Goal: Information Seeking & Learning: Learn about a topic

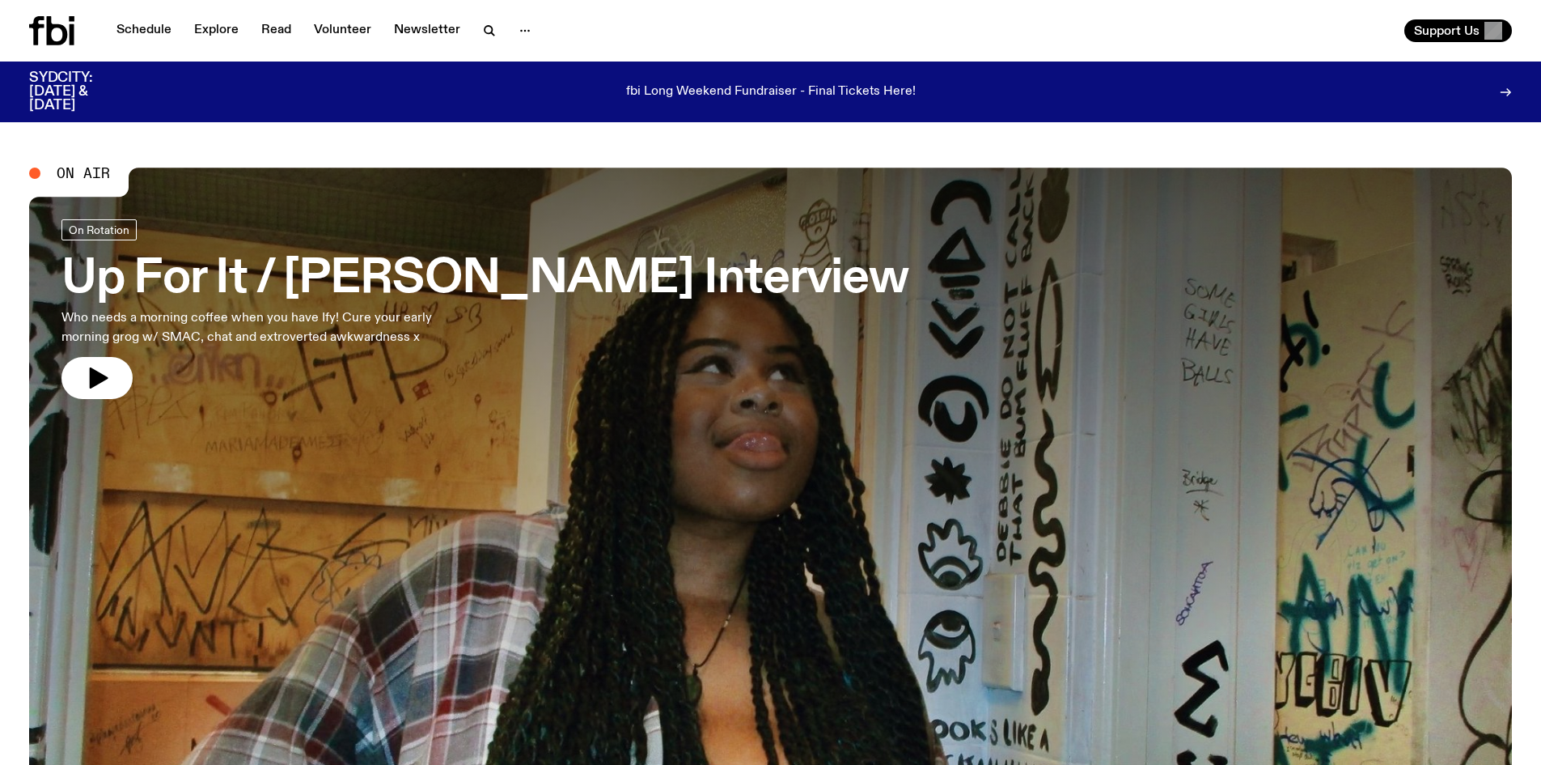
click at [122, 28] on link "Schedule" at bounding box center [144, 30] width 74 height 23
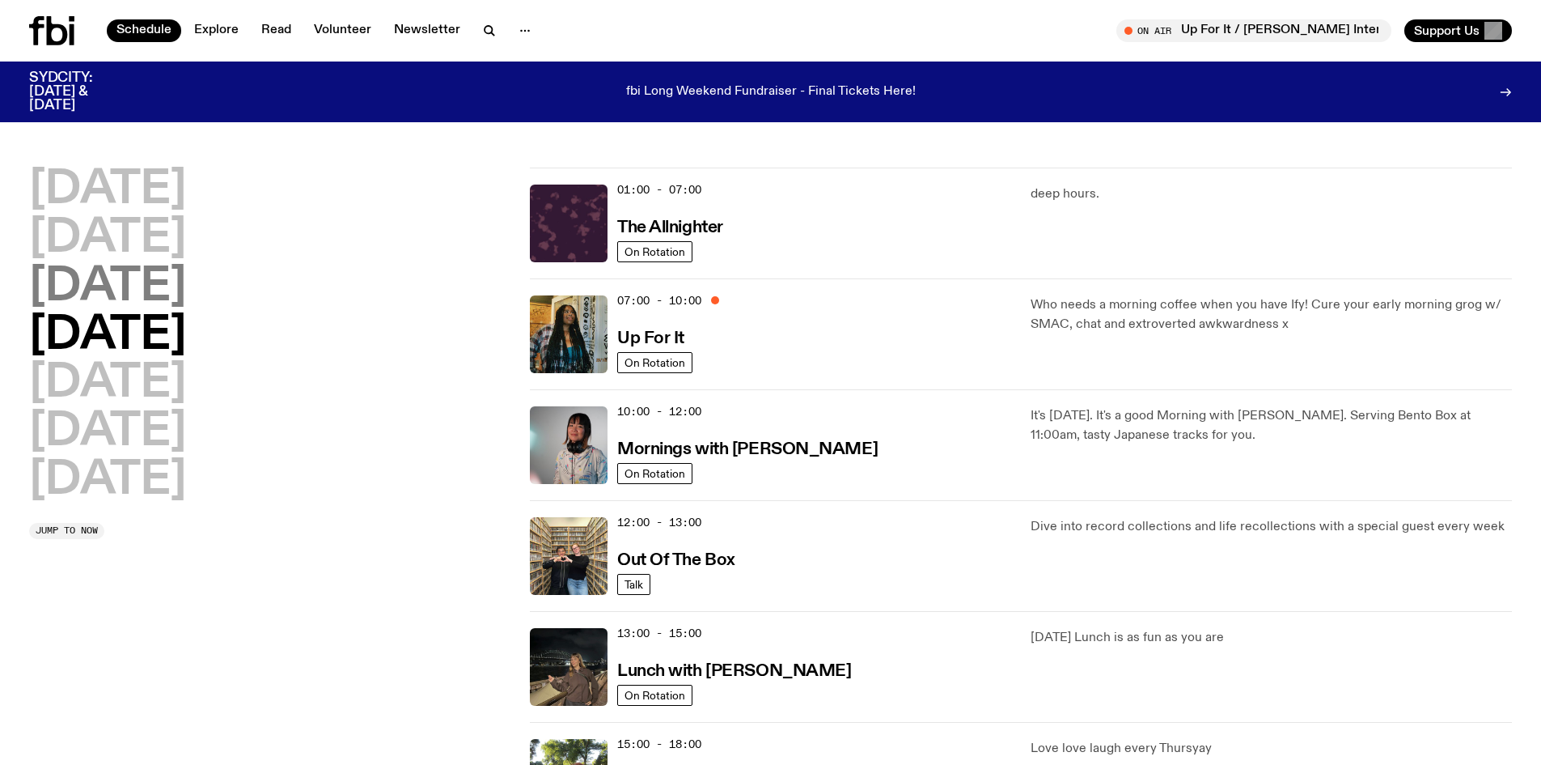
click at [186, 294] on h2 "[DATE]" at bounding box center [107, 287] width 157 height 45
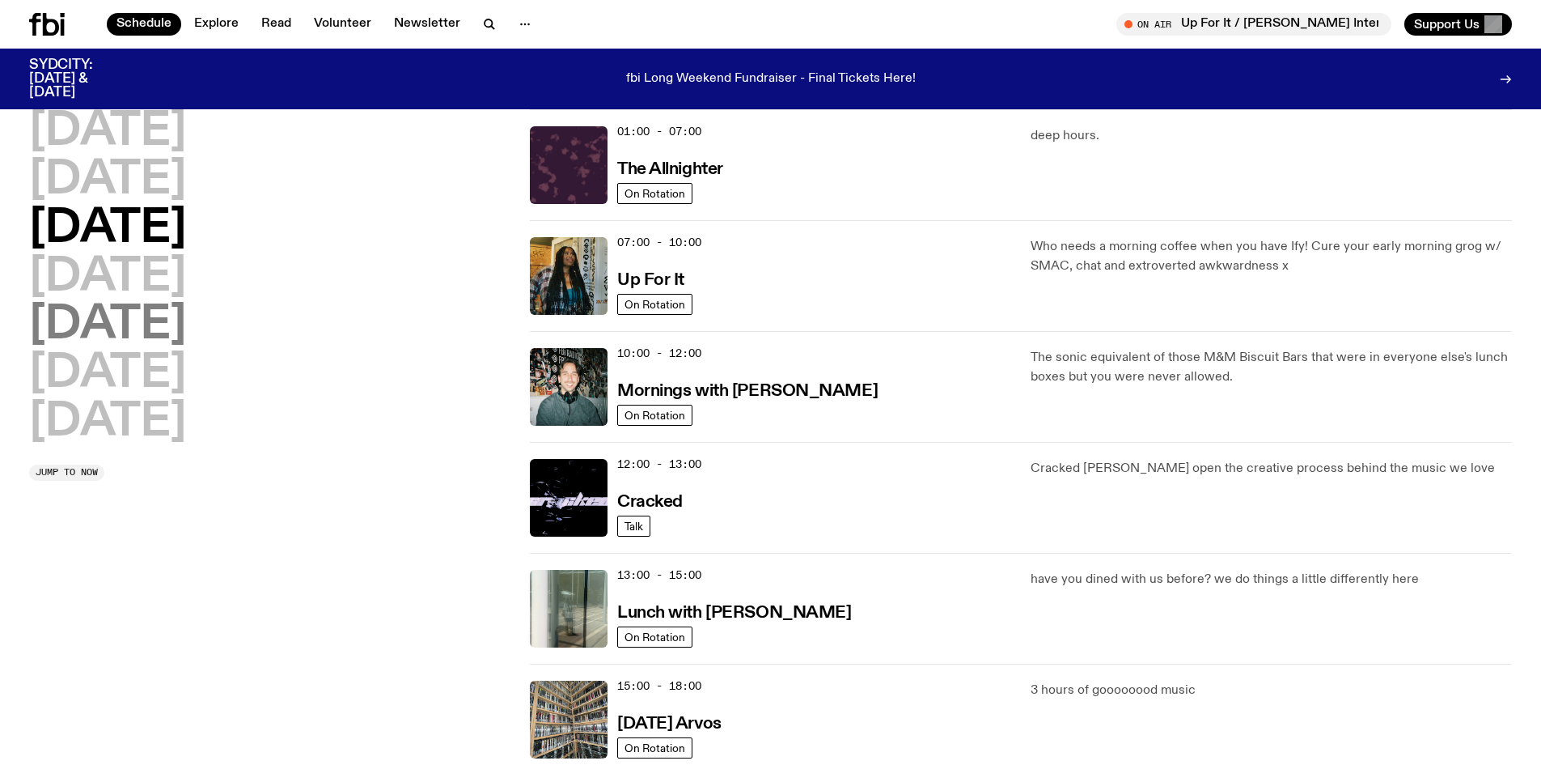
click at [139, 317] on h2 "[DATE]" at bounding box center [107, 325] width 157 height 45
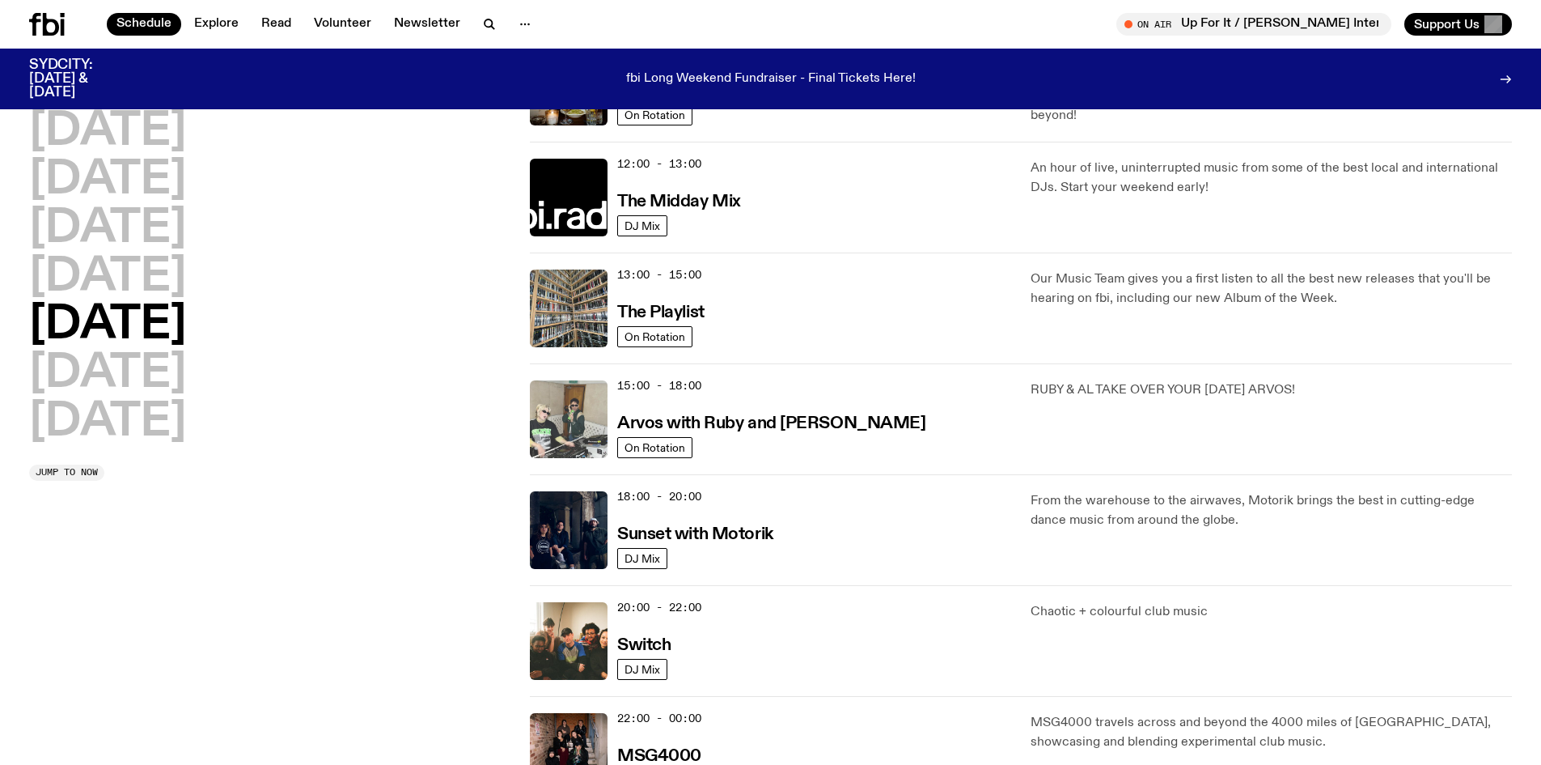
scroll to position [155, 0]
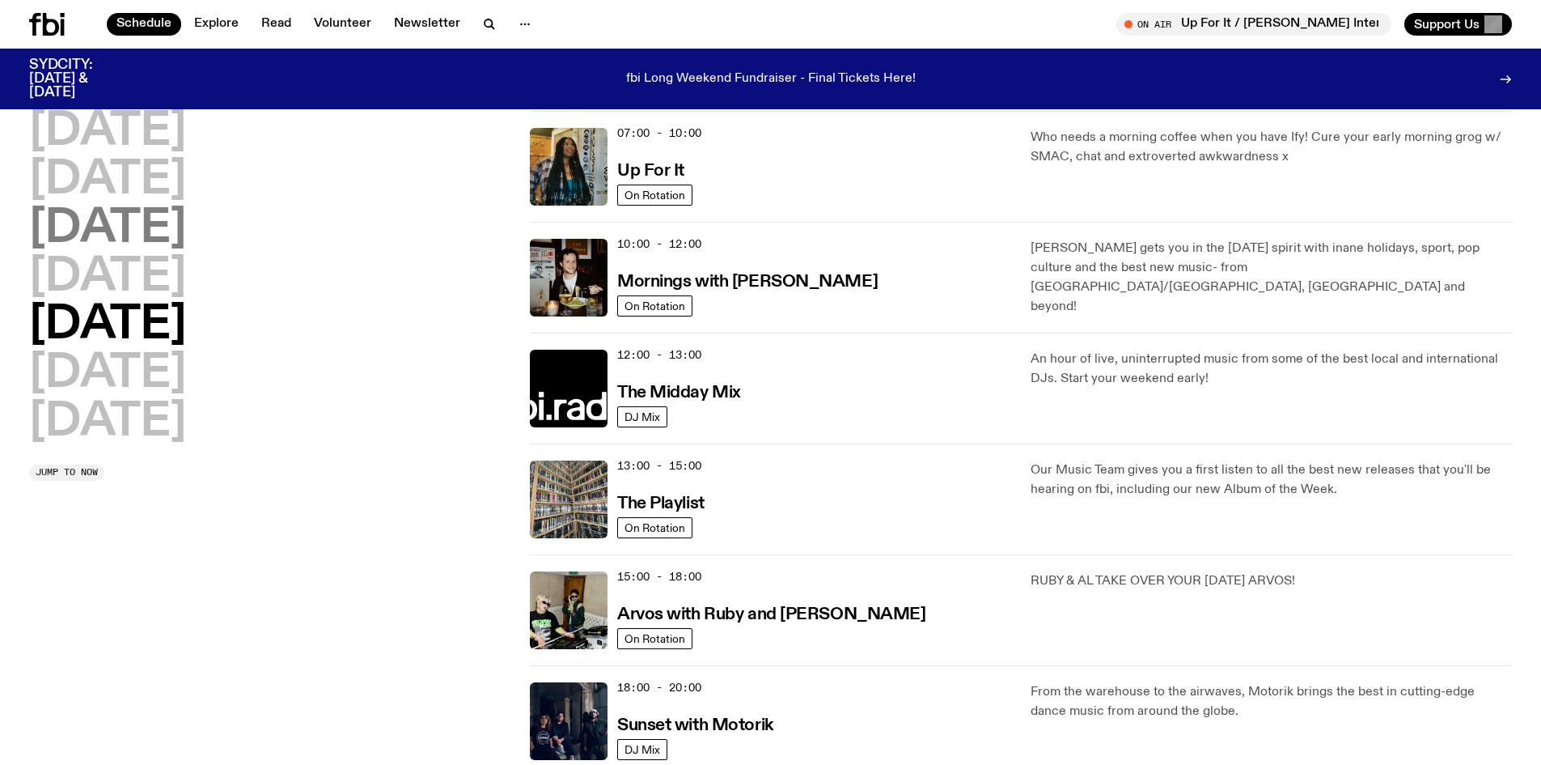
click at [74, 214] on h2 "[DATE]" at bounding box center [107, 228] width 157 height 45
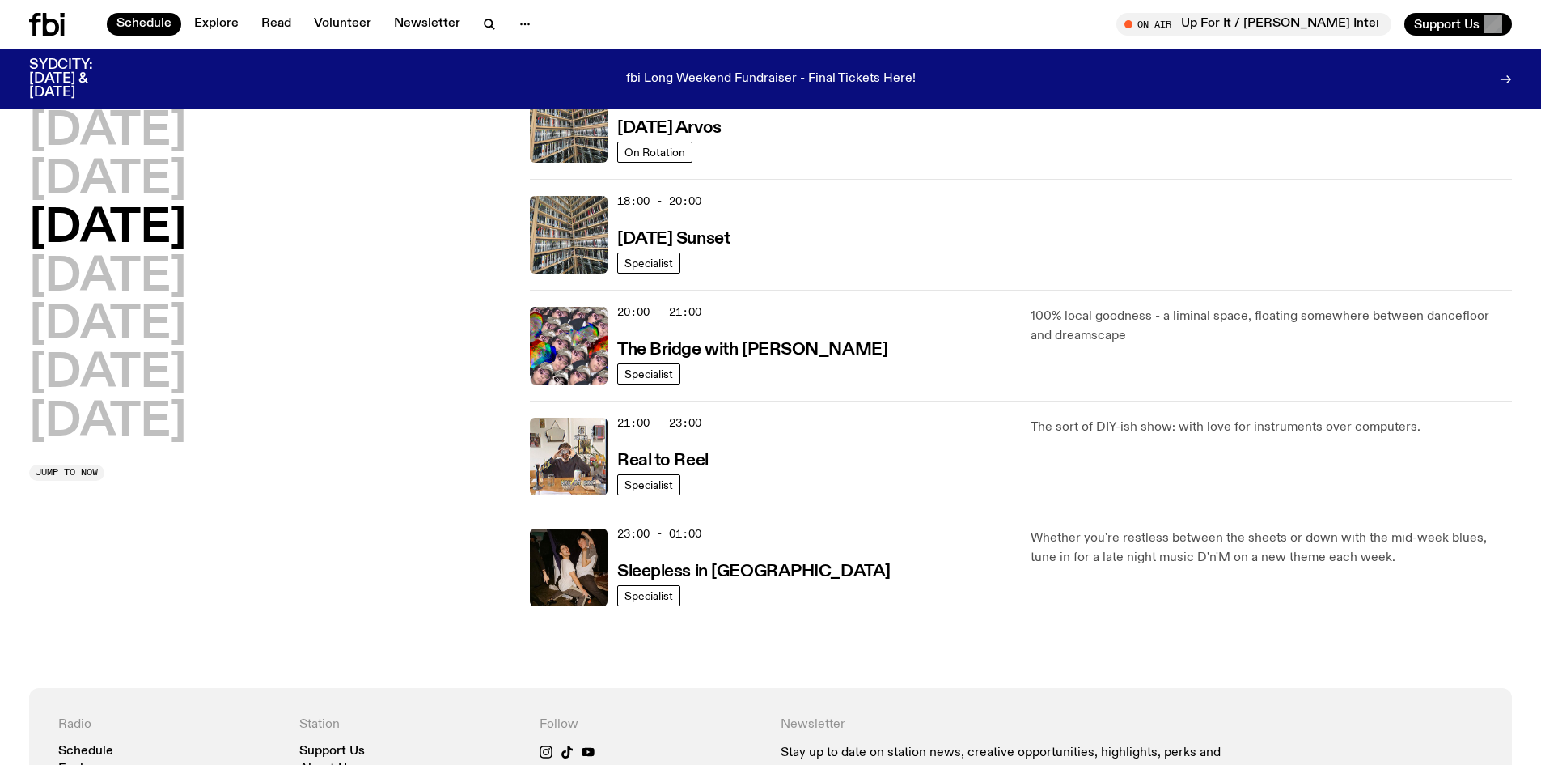
scroll to position [774, 0]
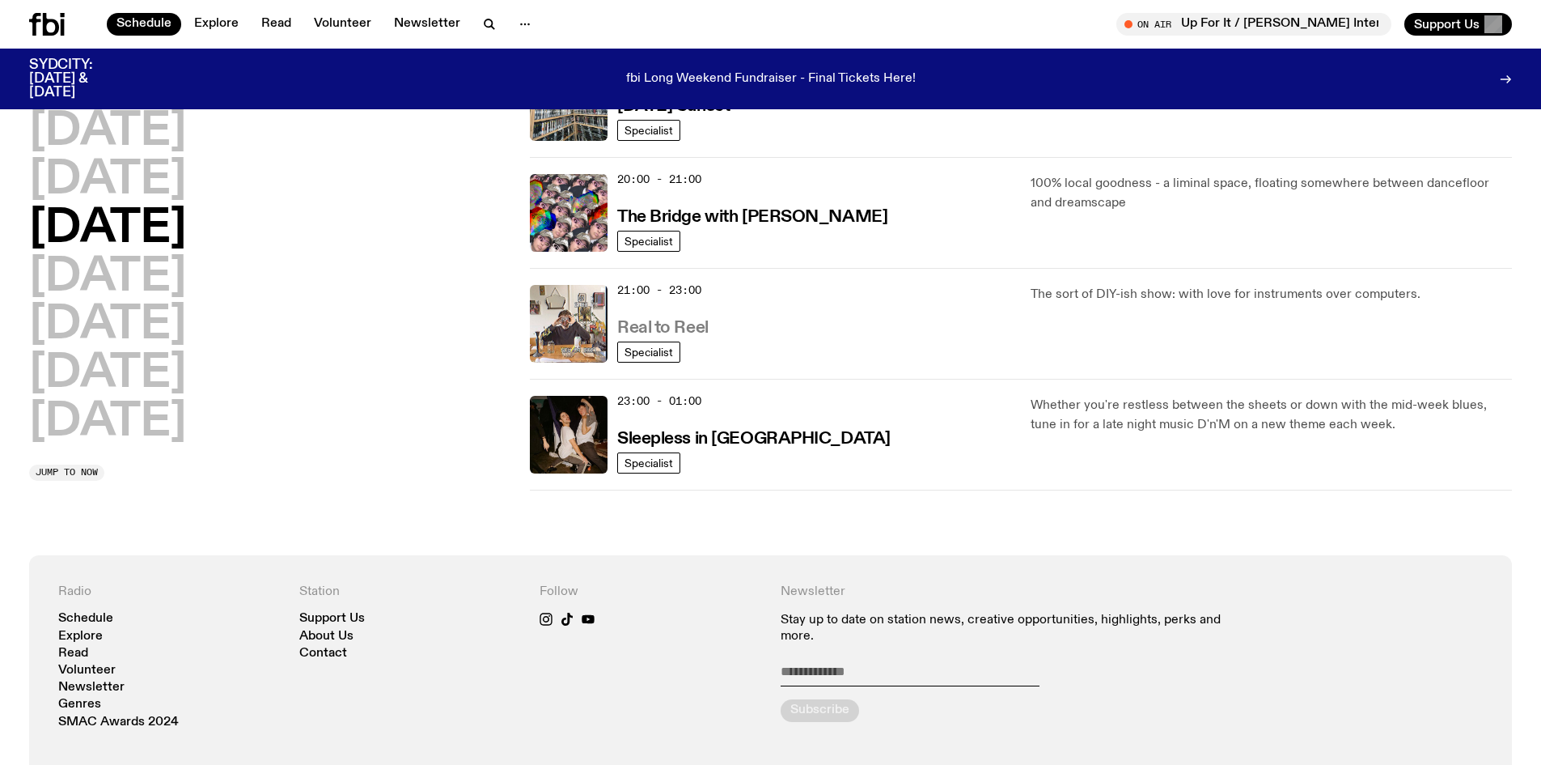
click at [676, 330] on h3 "Real to Reel" at bounding box center [662, 328] width 91 height 17
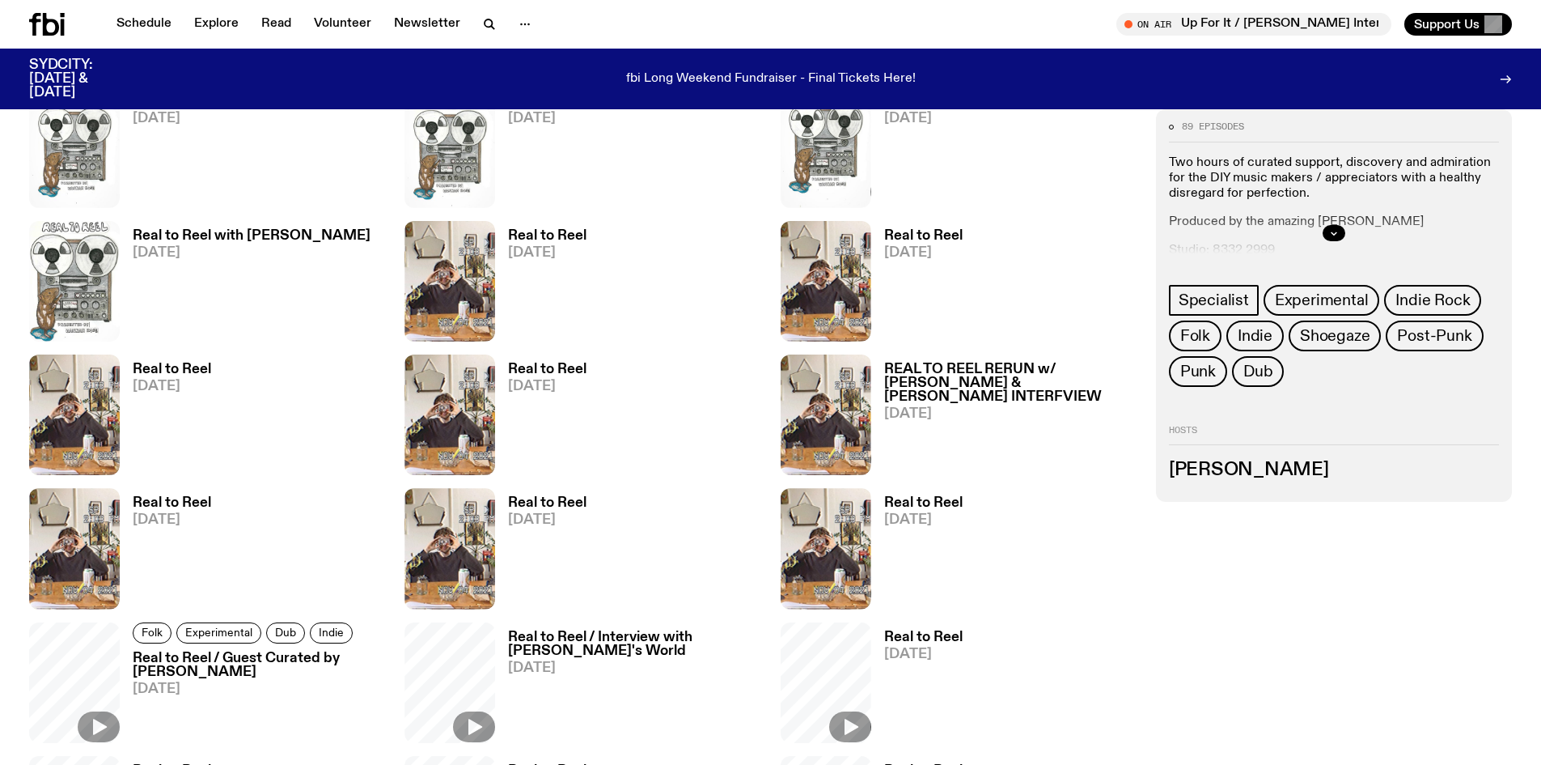
scroll to position [962, 0]
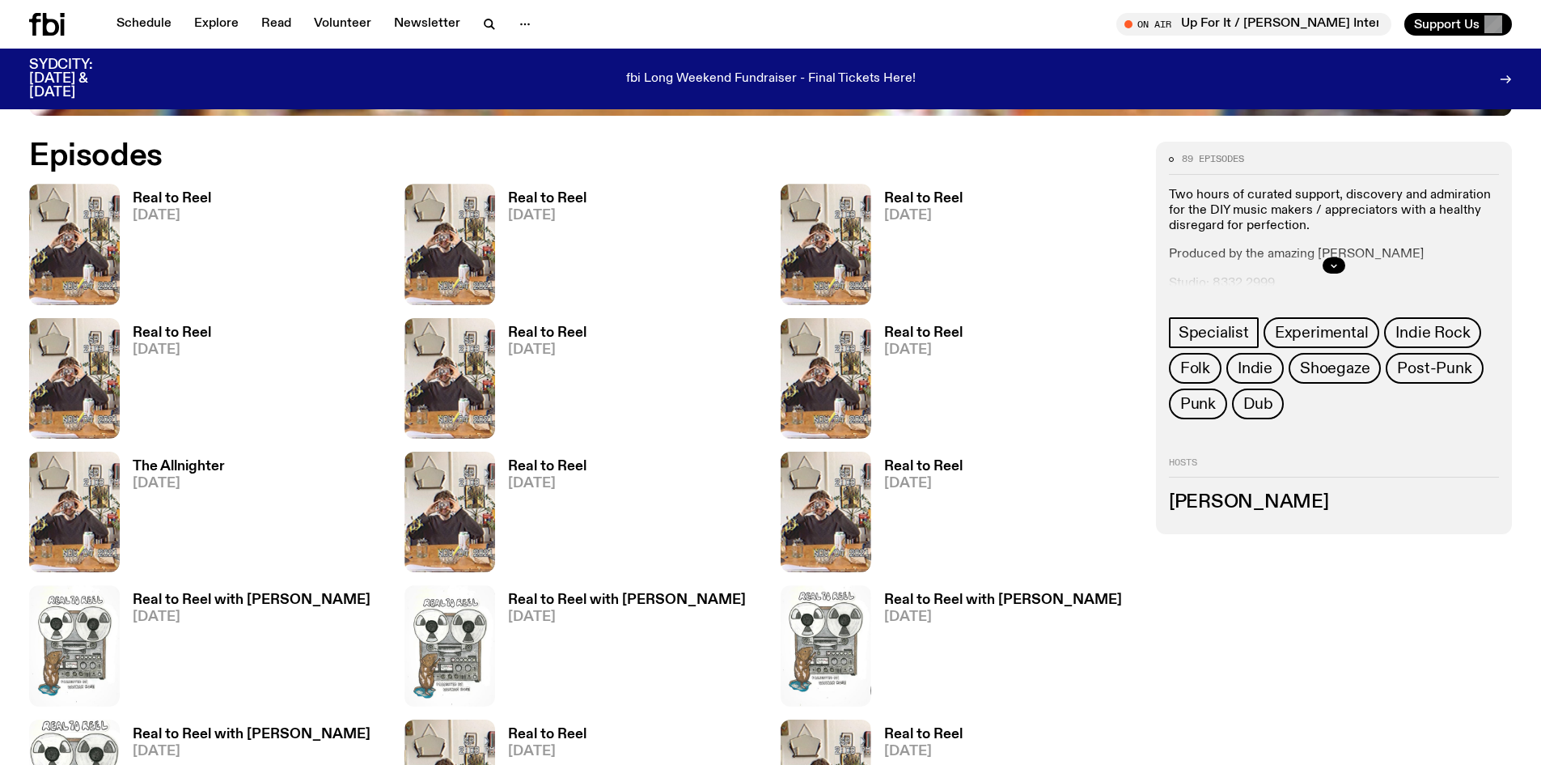
click at [164, 199] on h3 "Real to Reel" at bounding box center [172, 199] width 78 height 14
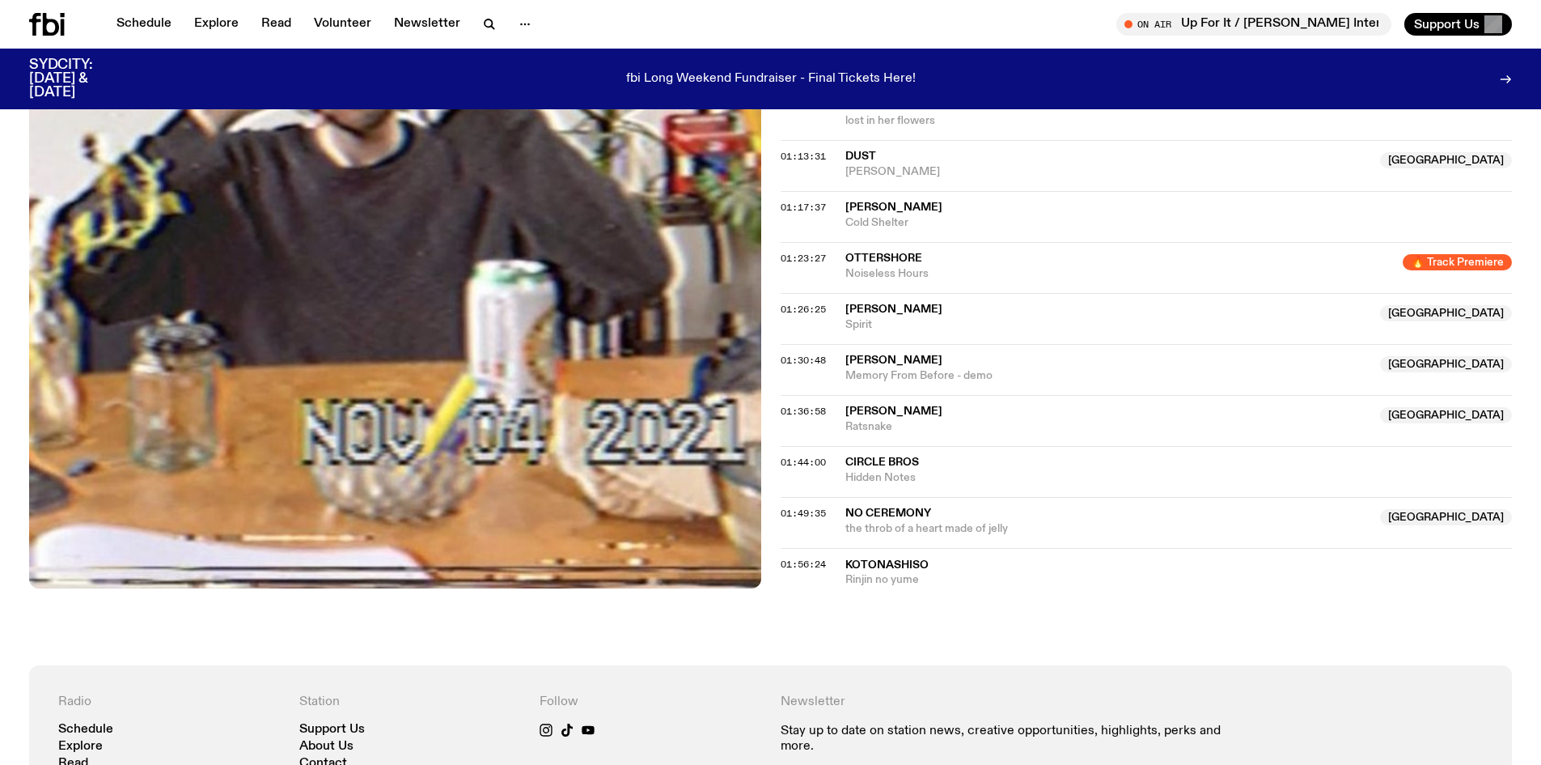
scroll to position [1286, 0]
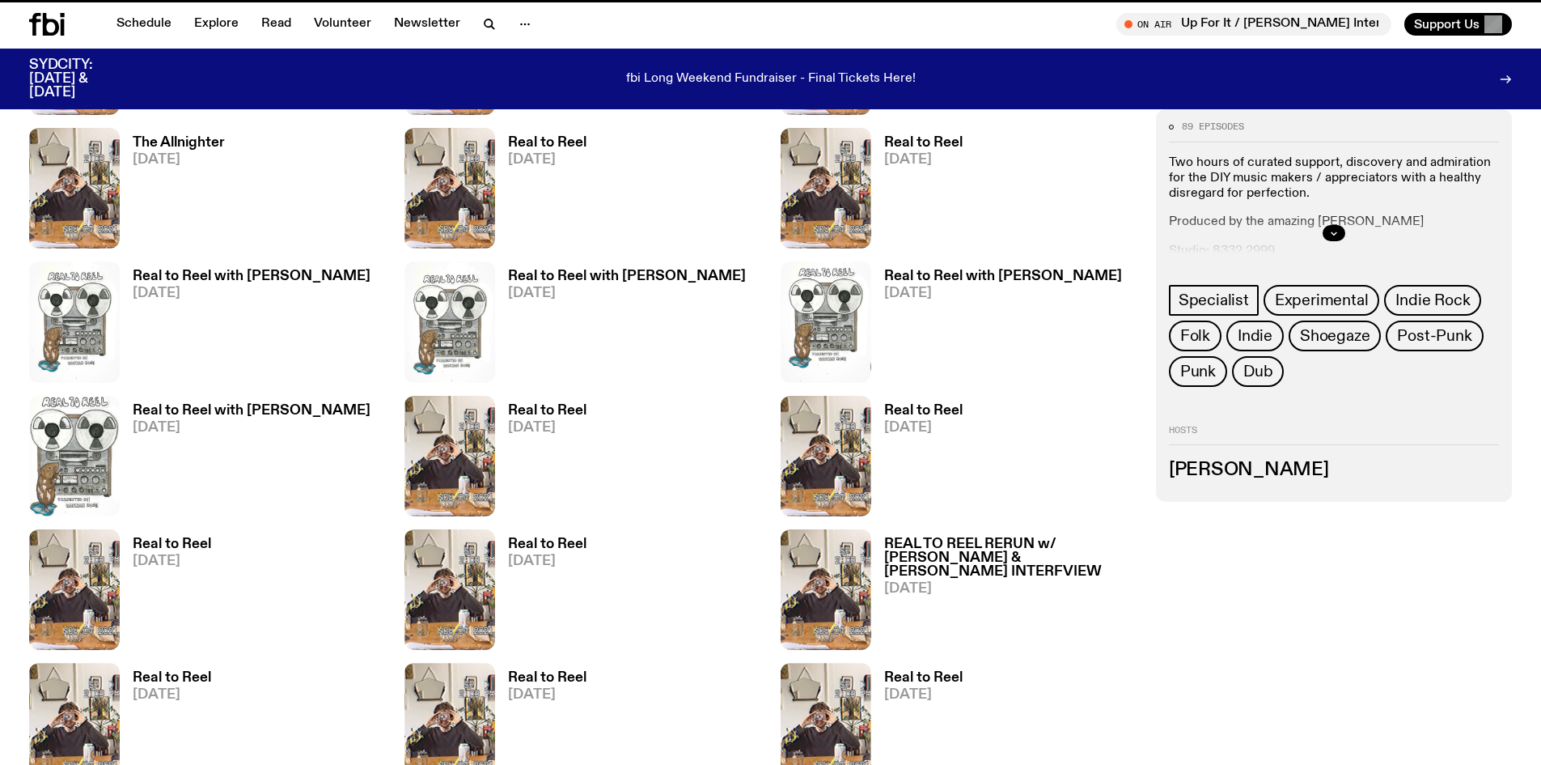
scroll to position [962, 0]
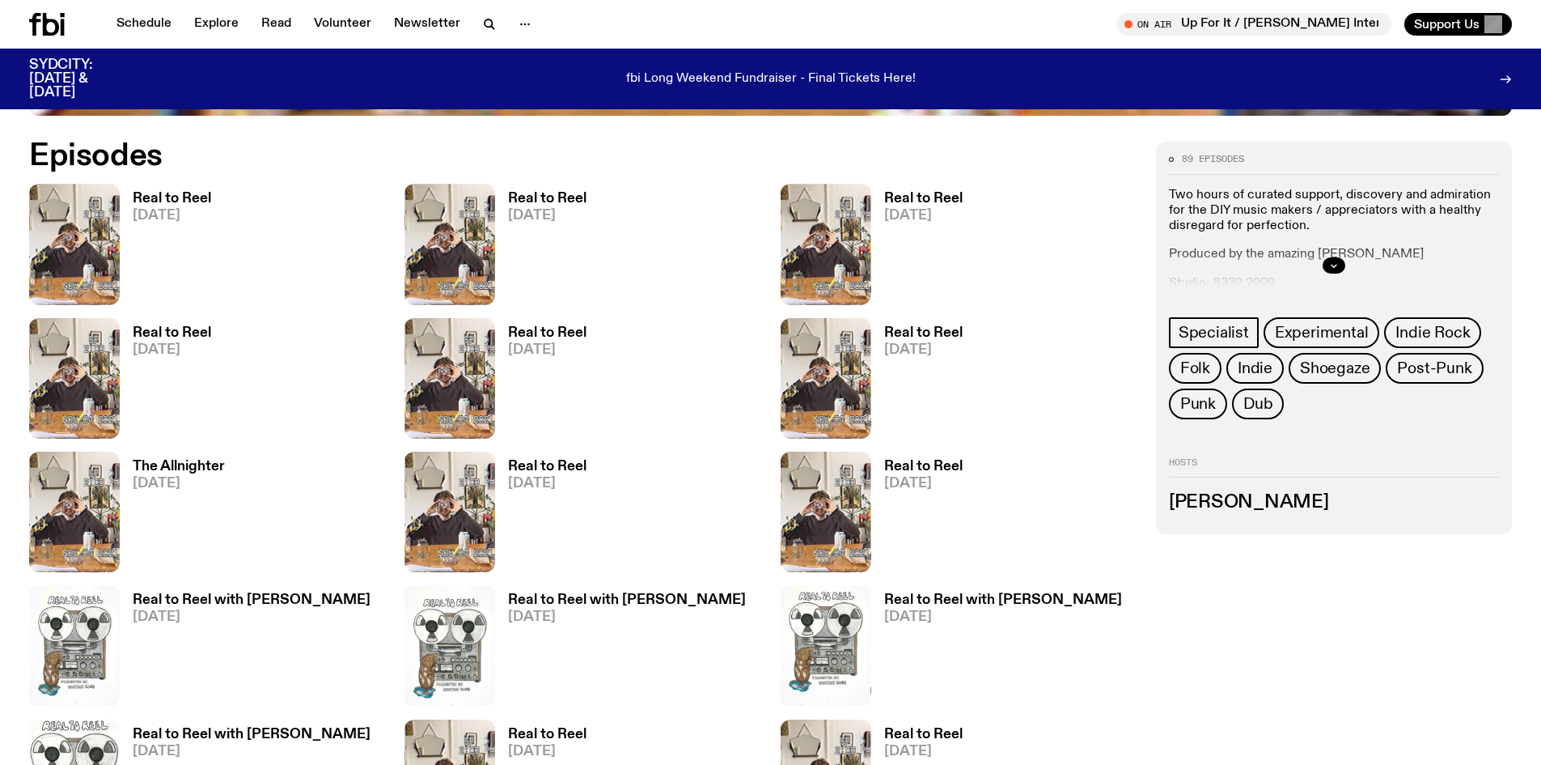
click at [184, 347] on span "[DATE]" at bounding box center [172, 350] width 78 height 14
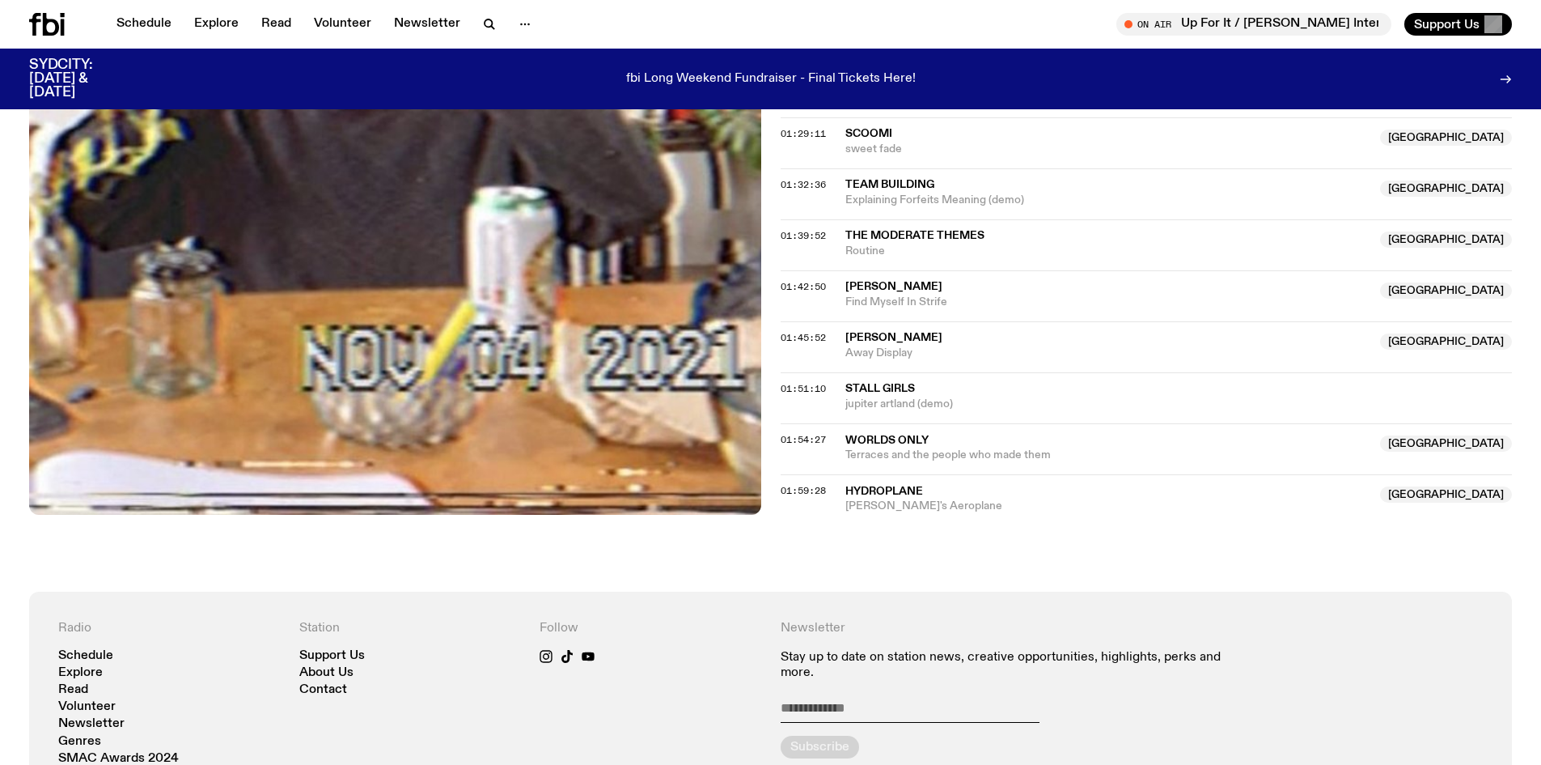
scroll to position [1613, 0]
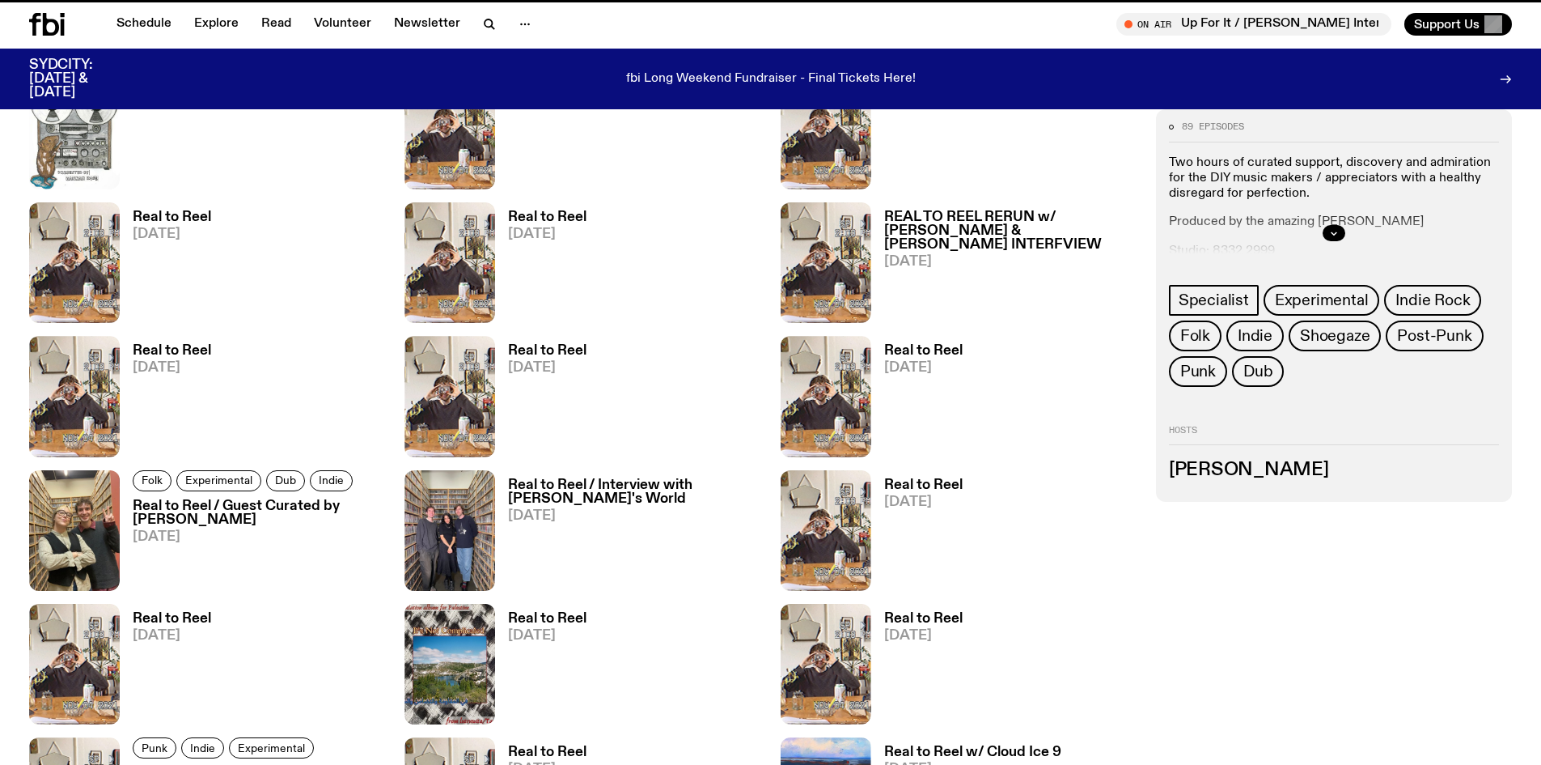
scroll to position [962, 0]
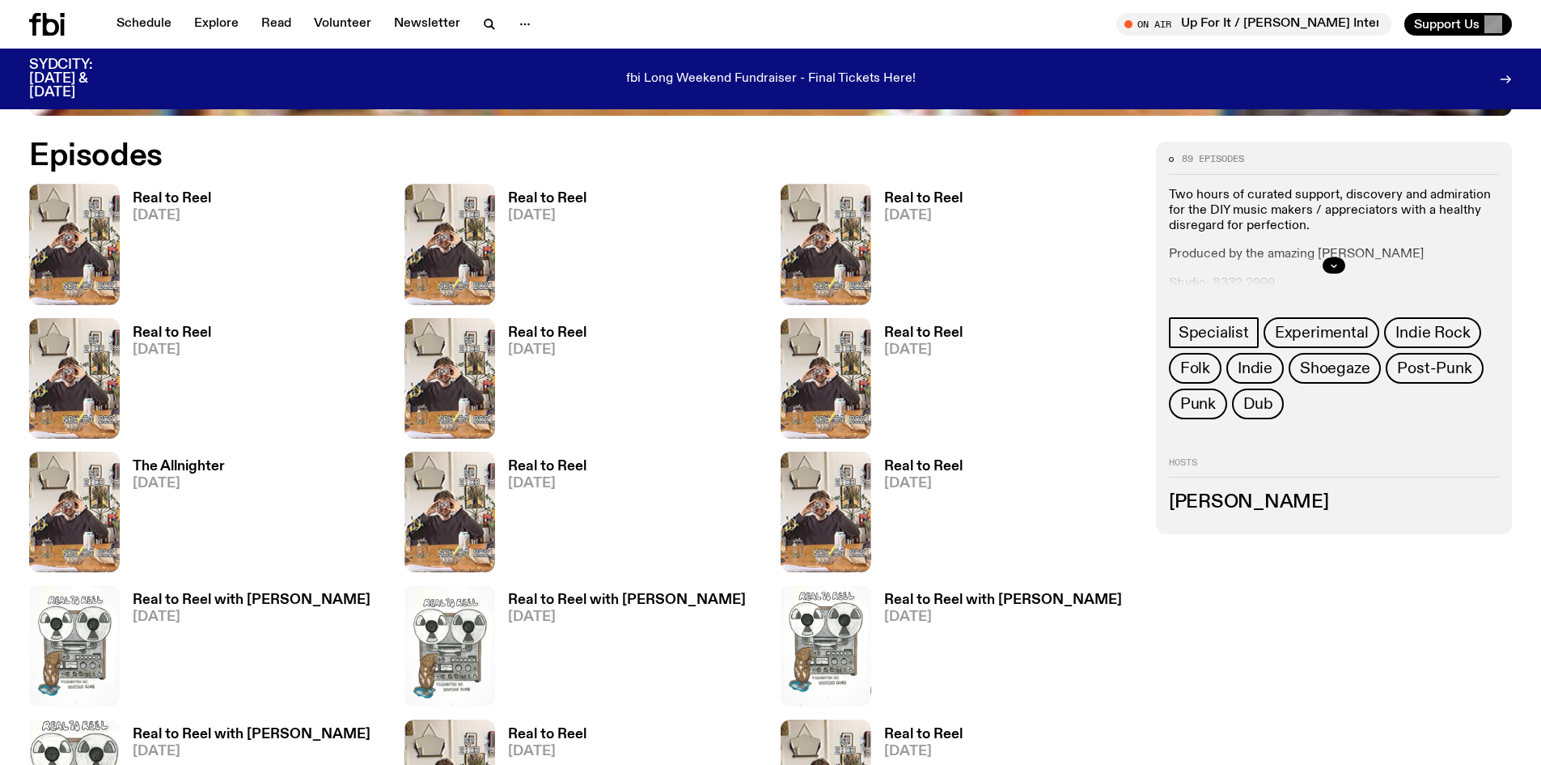
click at [556, 189] on div "Real to Reel [DATE]" at bounding box center [540, 244] width 91 height 121
click at [556, 203] on h3 "Real to Reel" at bounding box center [547, 199] width 78 height 14
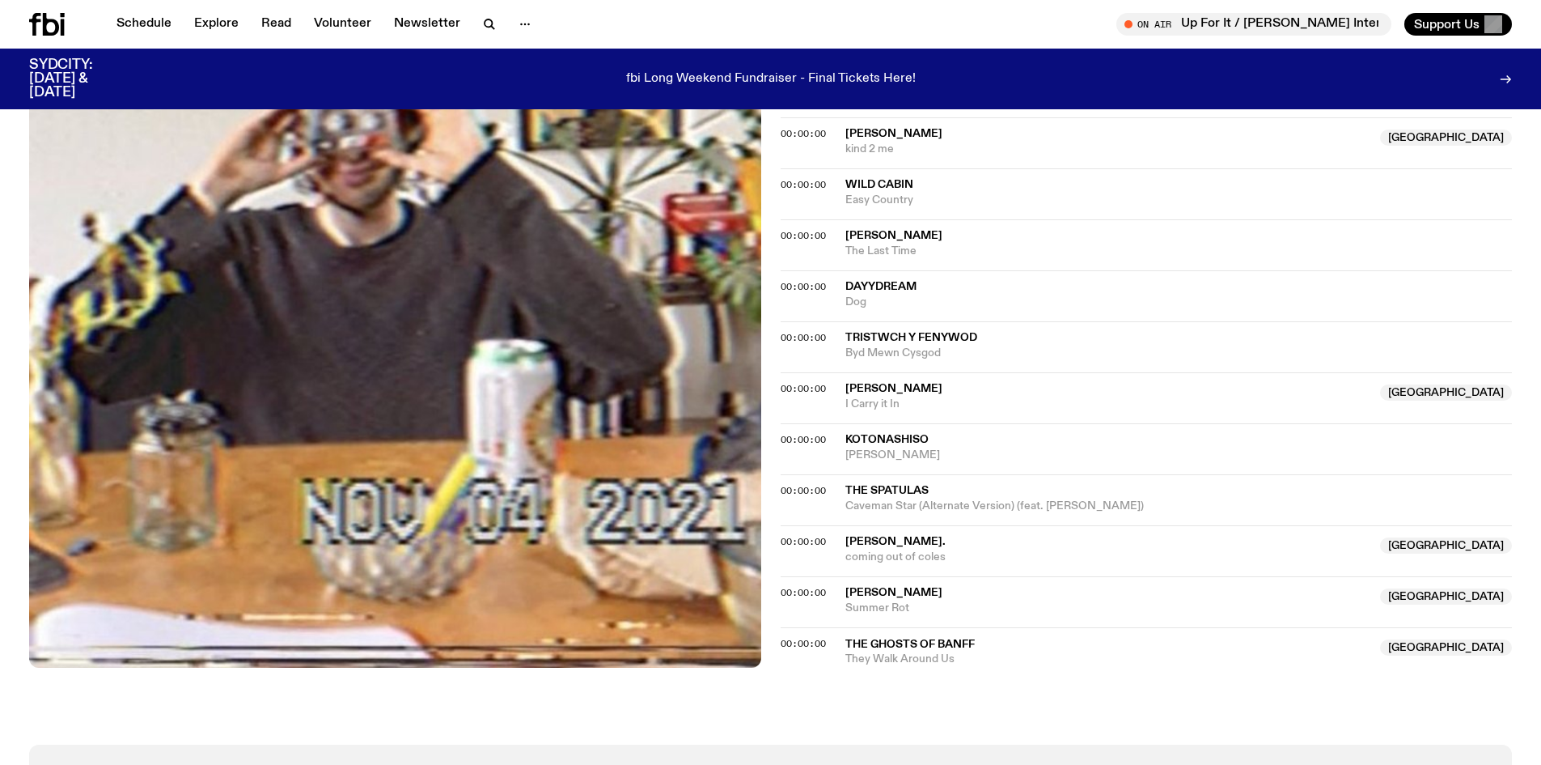
scroll to position [1206, 0]
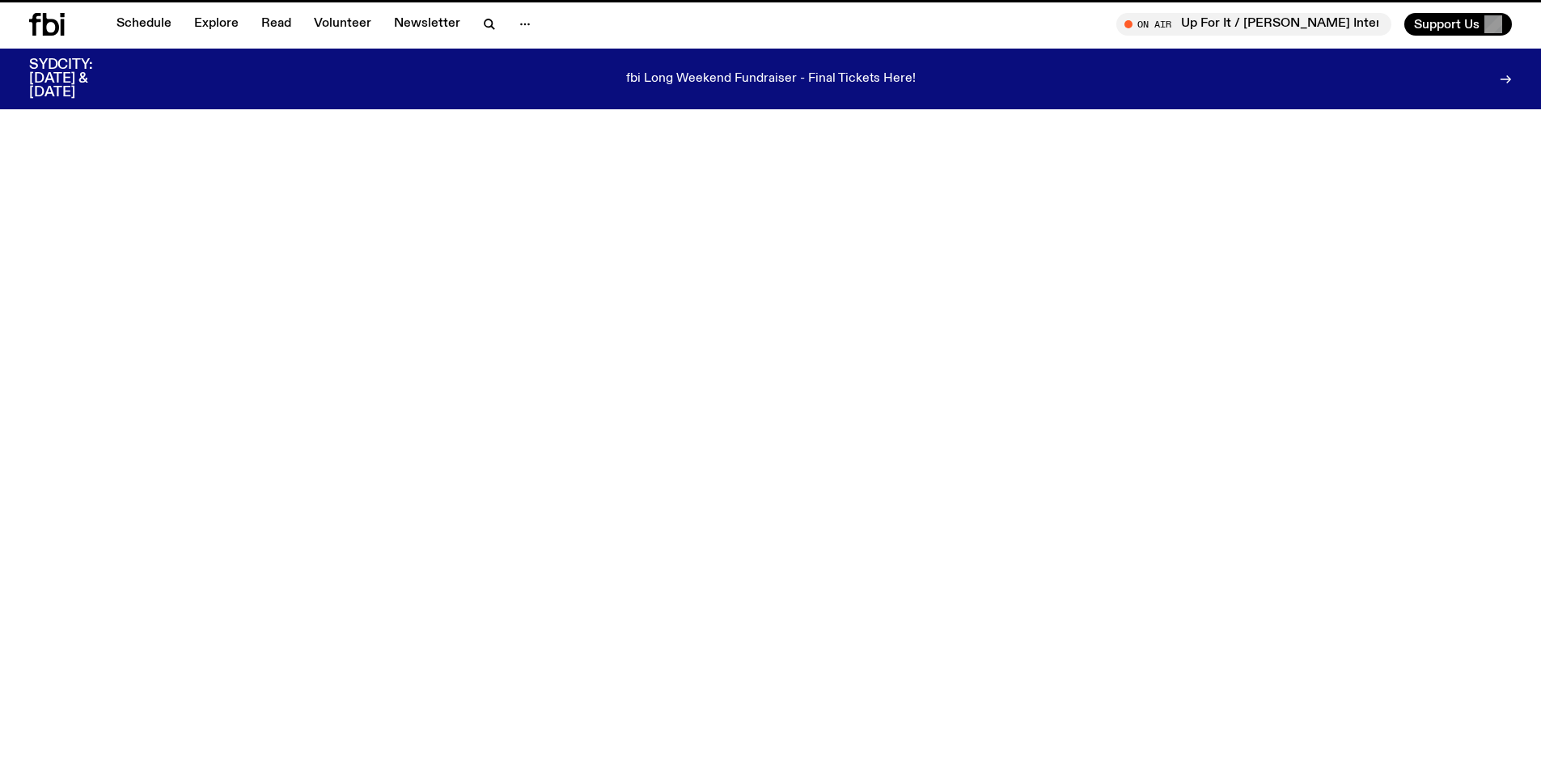
scroll to position [962, 0]
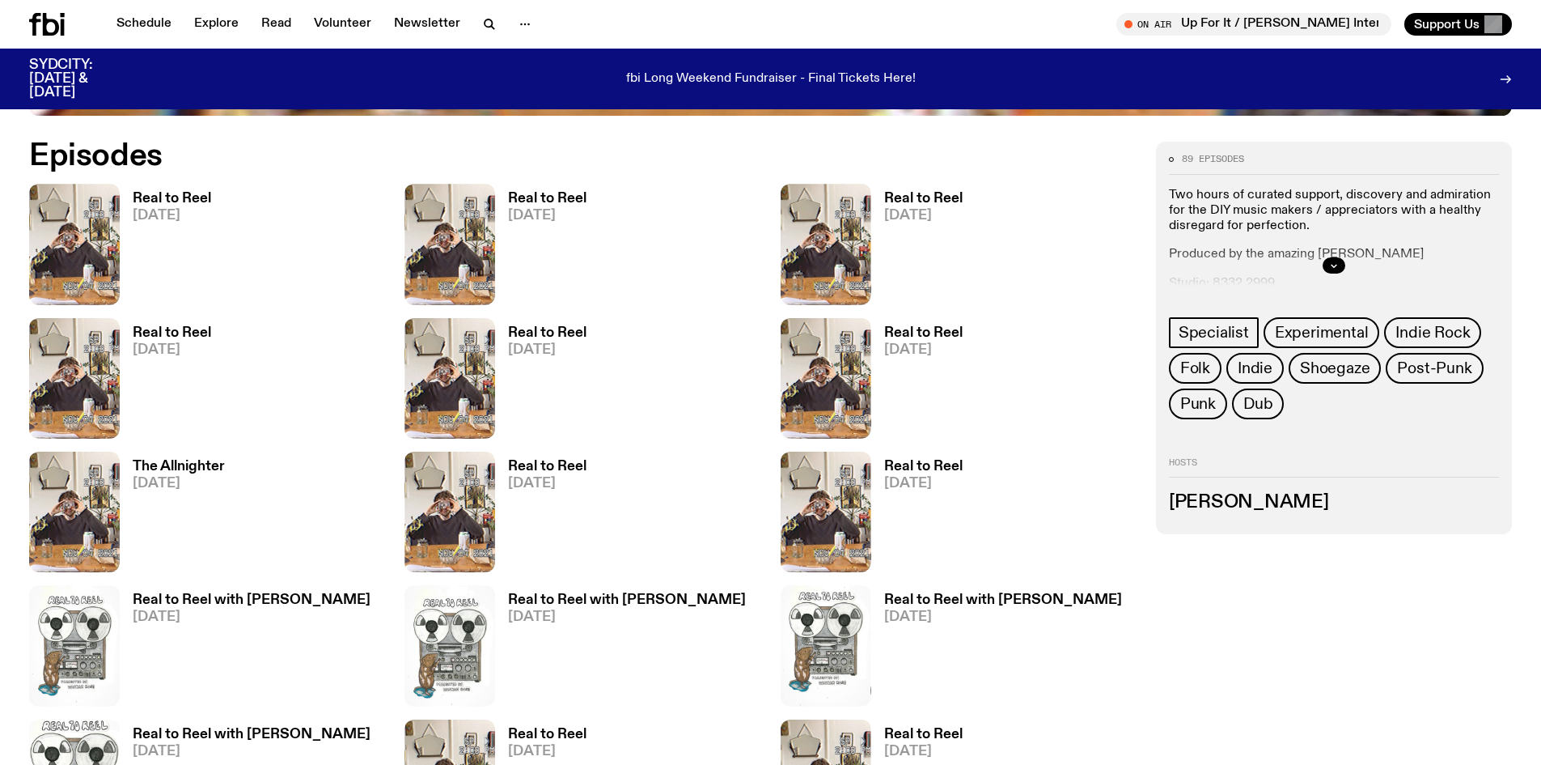
click at [916, 192] on h3 "Real to Reel" at bounding box center [923, 199] width 78 height 14
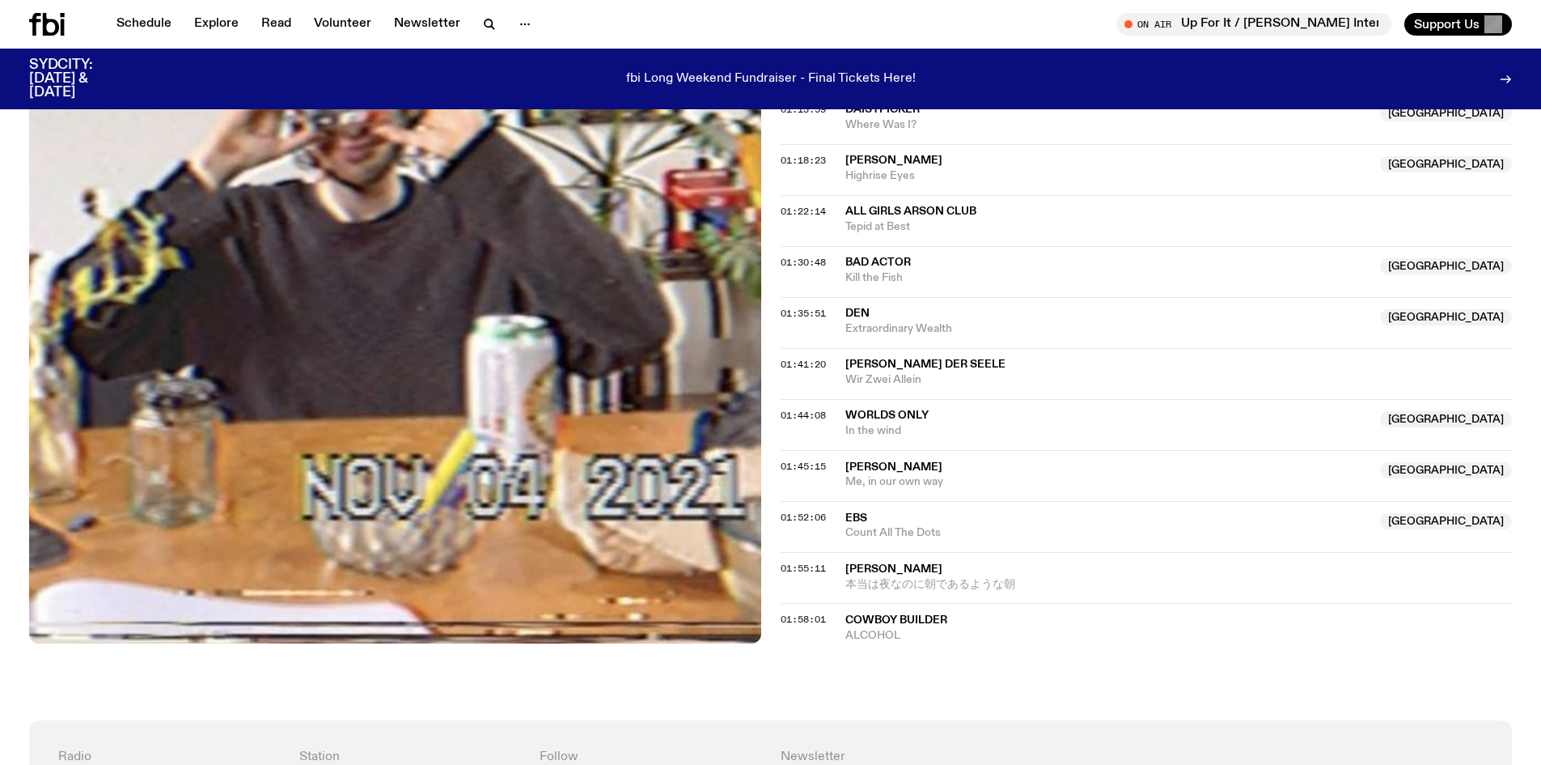
scroll to position [1287, 0]
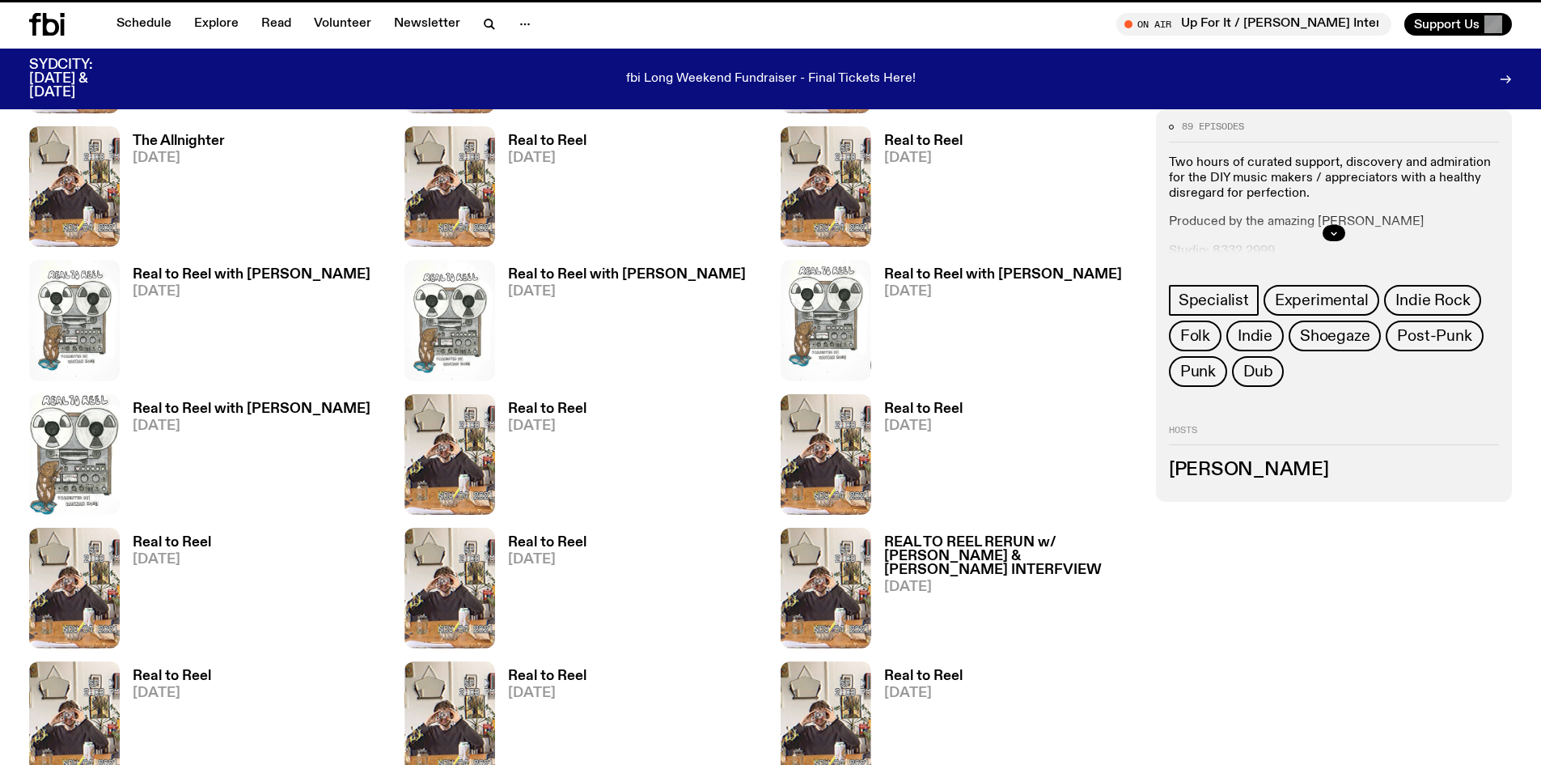
scroll to position [962, 0]
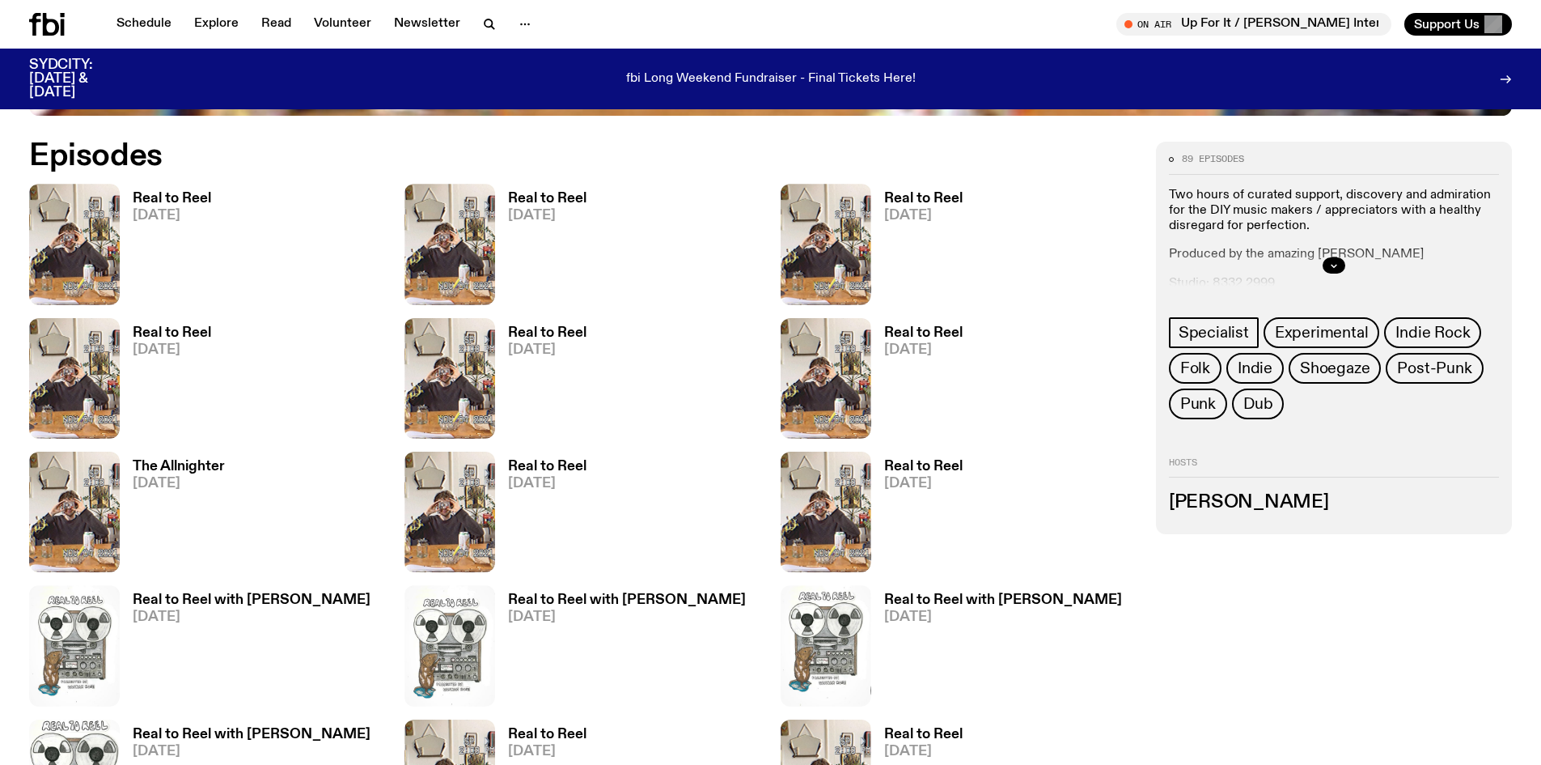
click at [192, 330] on h3 "Real to Reel" at bounding box center [172, 333] width 78 height 14
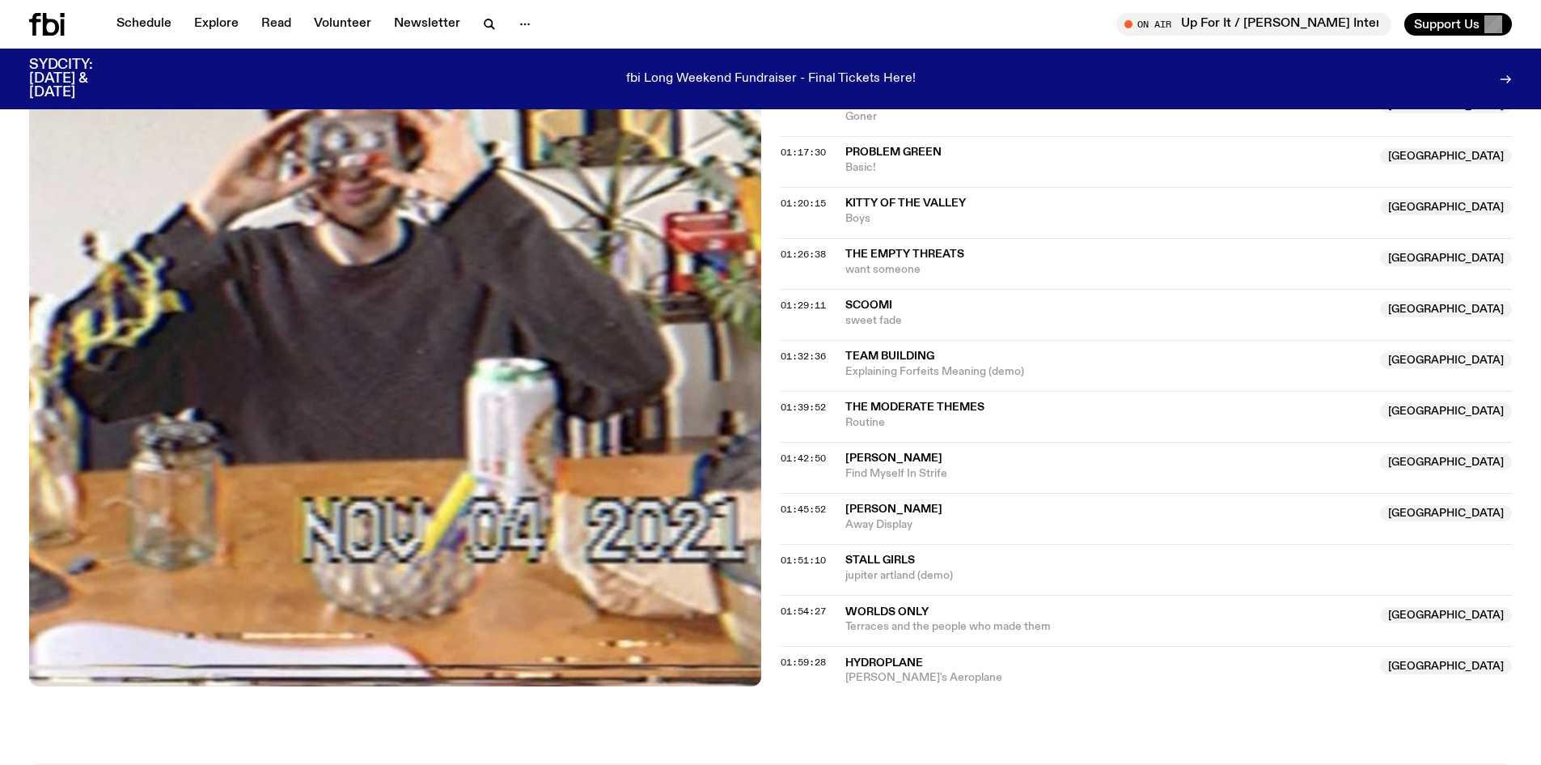
scroll to position [1448, 0]
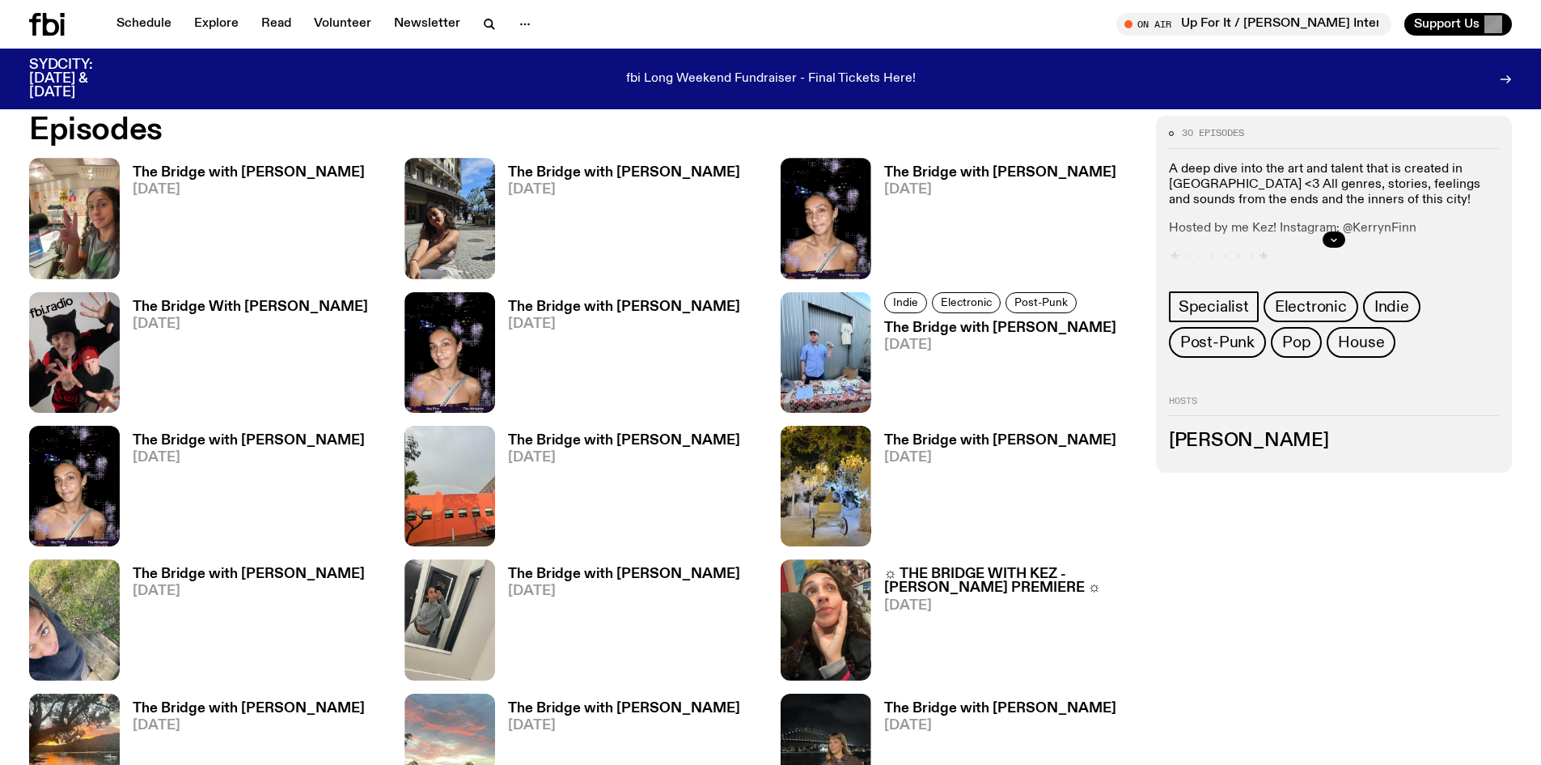
scroll to position [959, 0]
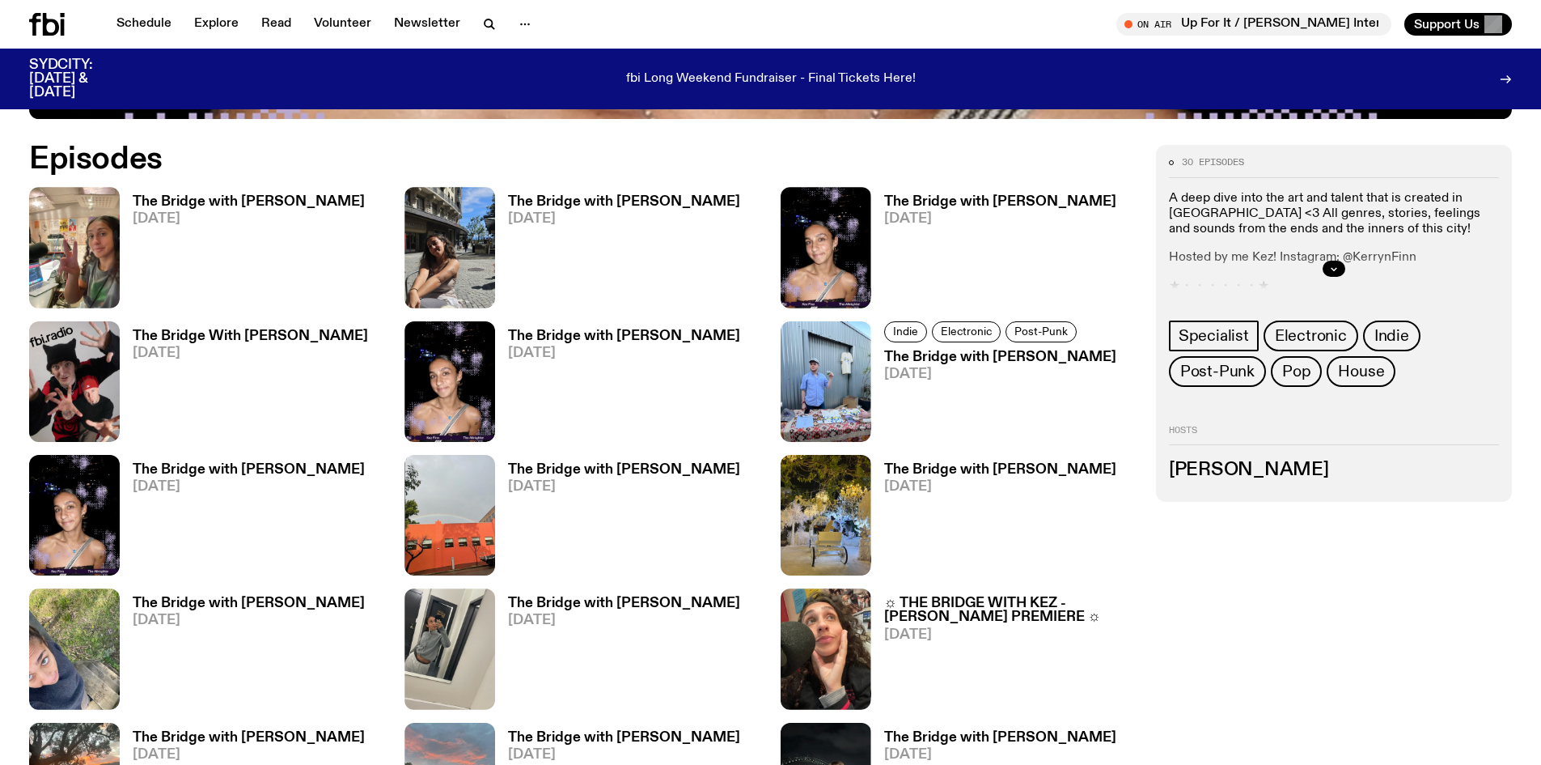
click at [218, 201] on h3 "The Bridge with [PERSON_NAME]" at bounding box center [249, 202] width 232 height 14
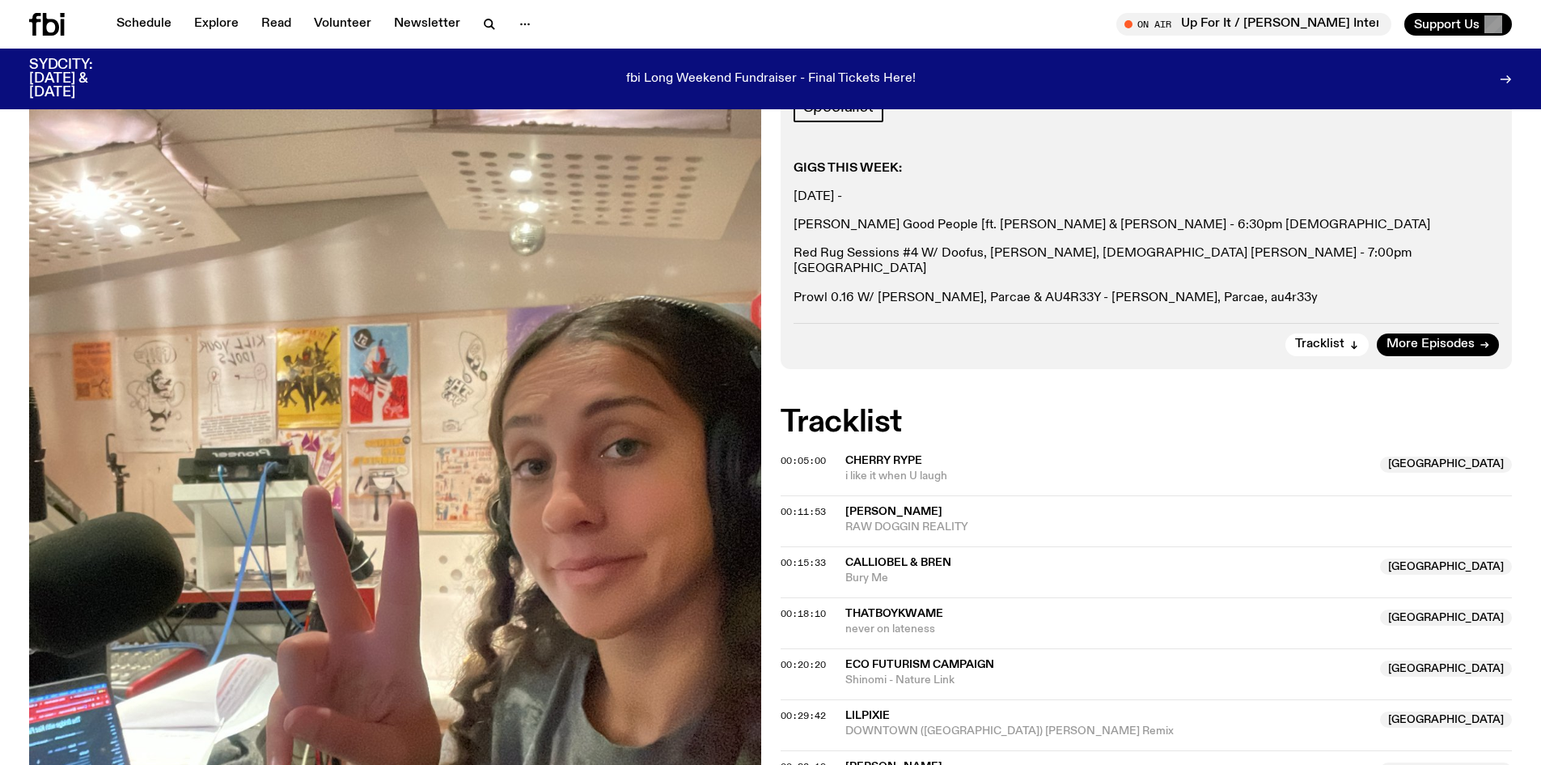
scroll to position [315, 0]
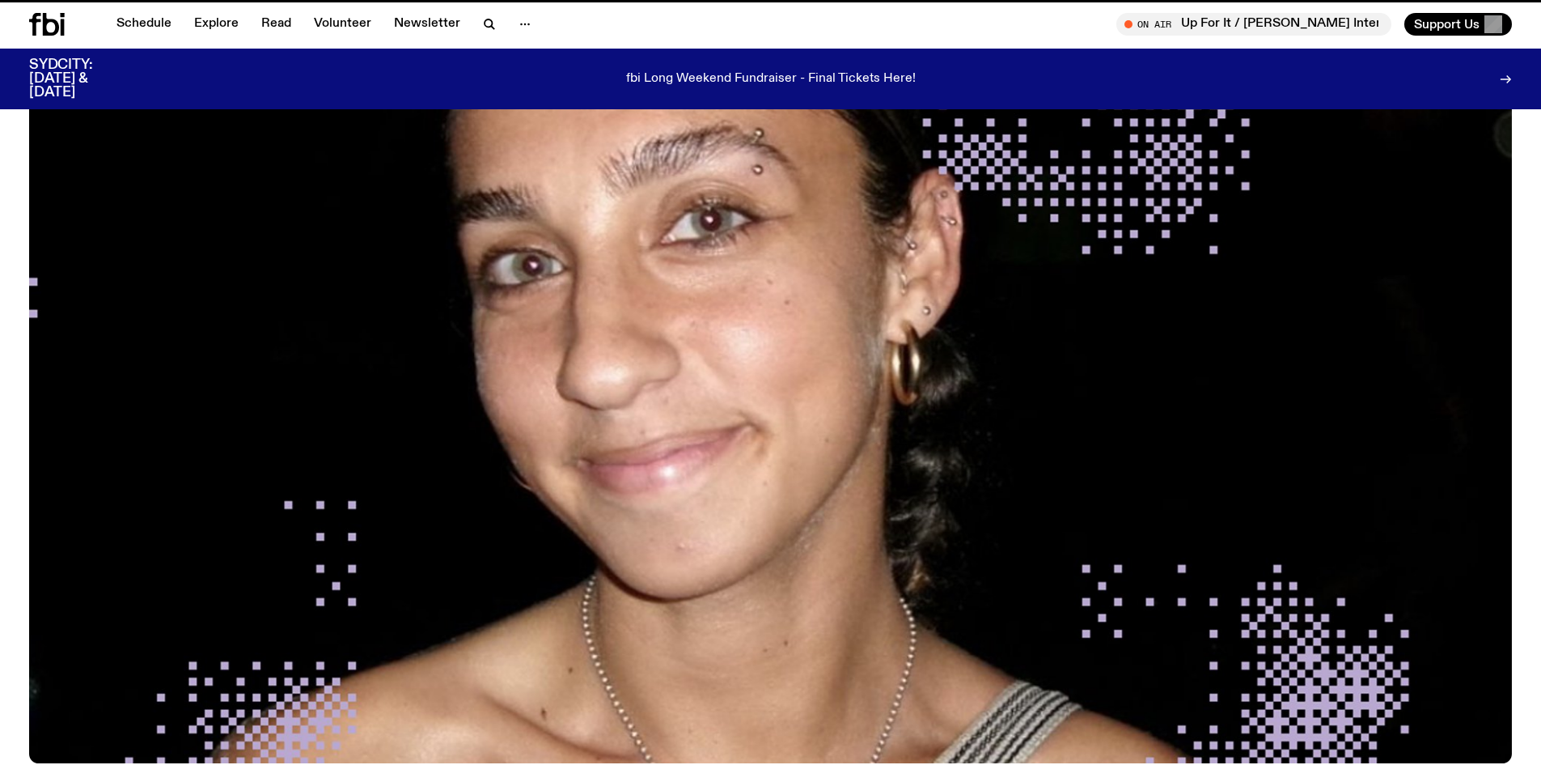
scroll to position [959, 0]
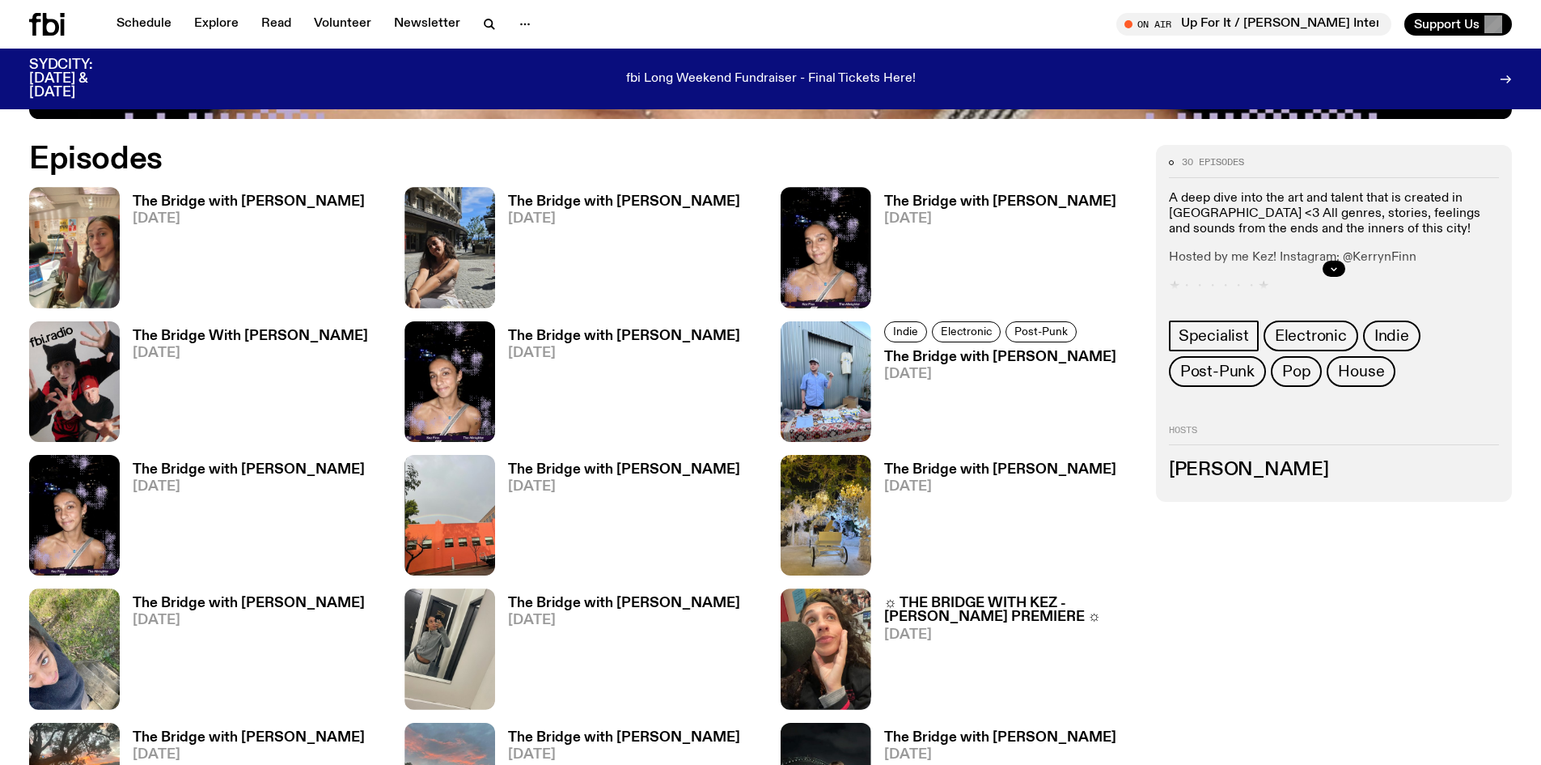
click at [225, 204] on h3 "The Bridge with [PERSON_NAME]" at bounding box center [249, 202] width 232 height 14
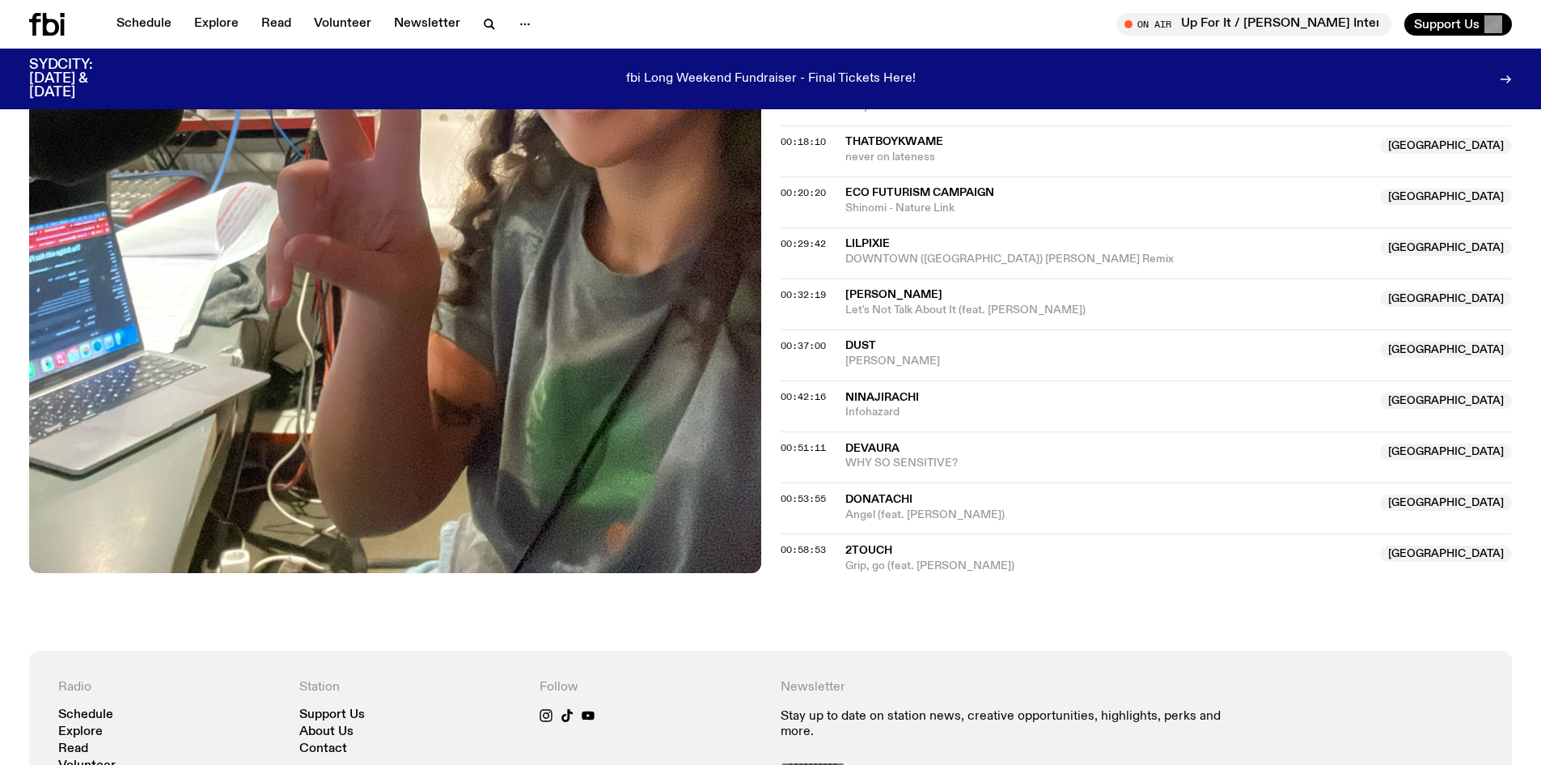
scroll to position [719, 0]
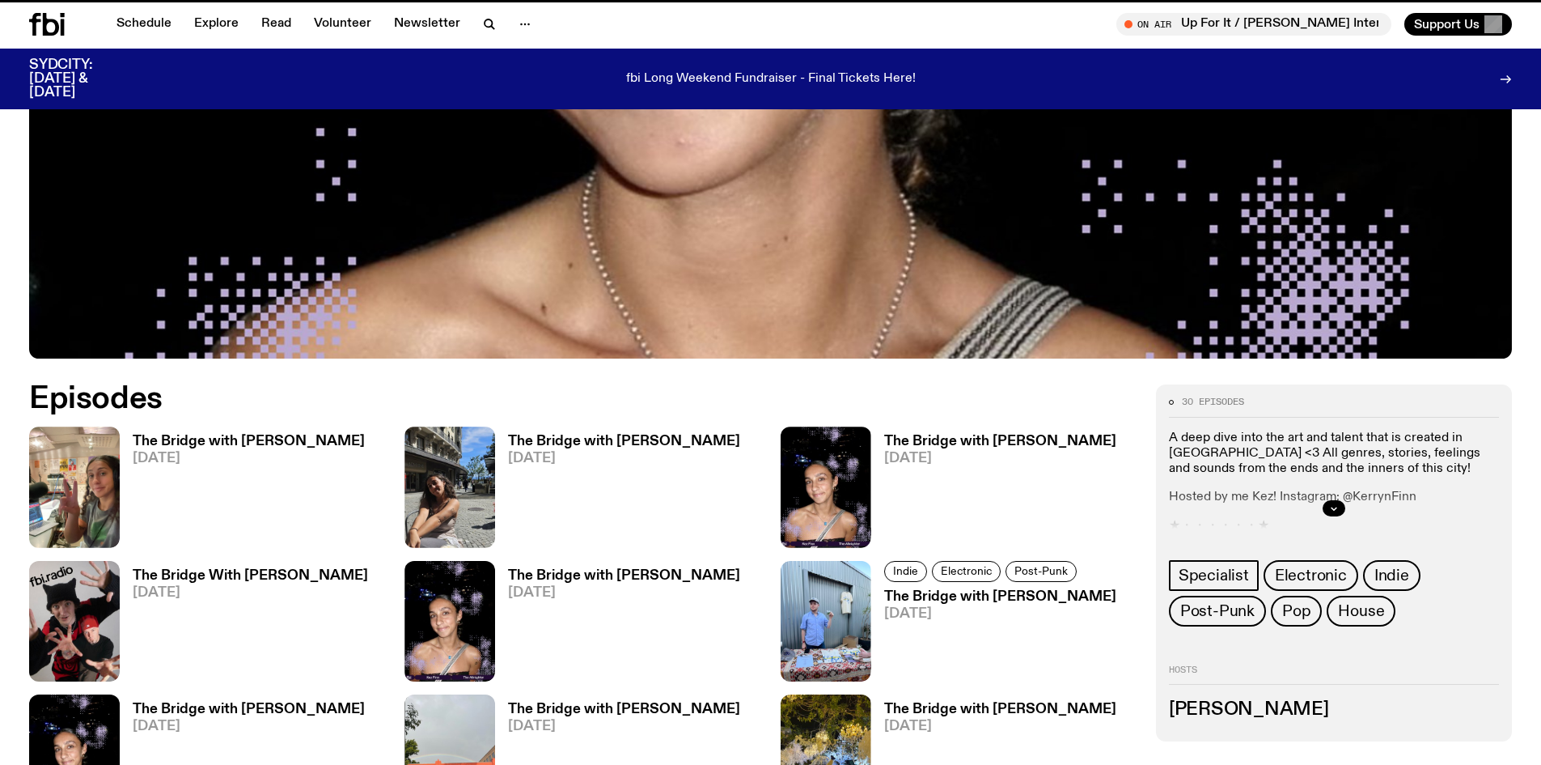
scroll to position [959, 0]
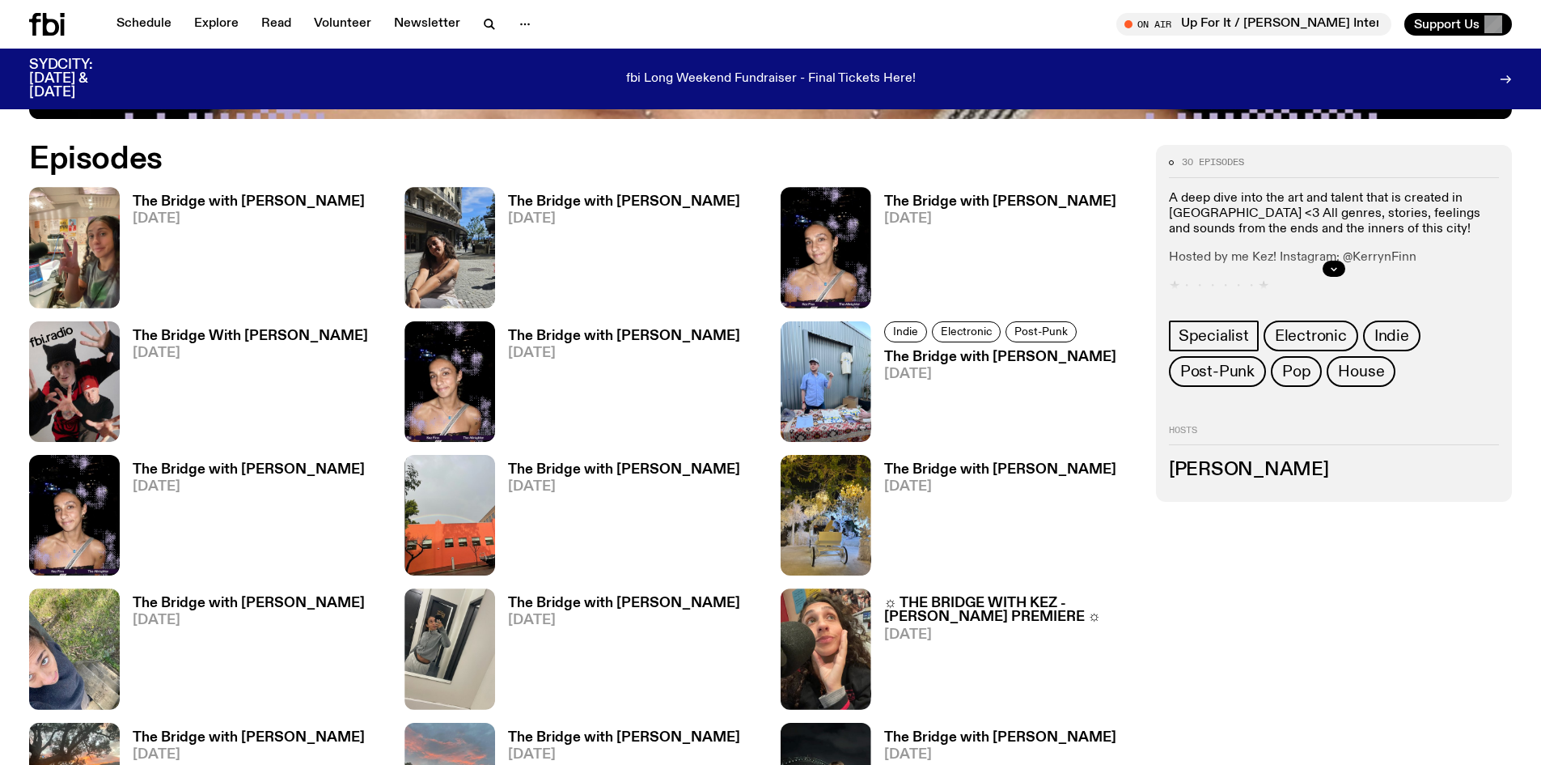
click at [193, 328] on div "The Bridge With Alex Laycock 04.09.25" at bounding box center [244, 381] width 248 height 121
click at [201, 338] on h3 "The Bridge With Alex Laycock" at bounding box center [250, 336] width 235 height 14
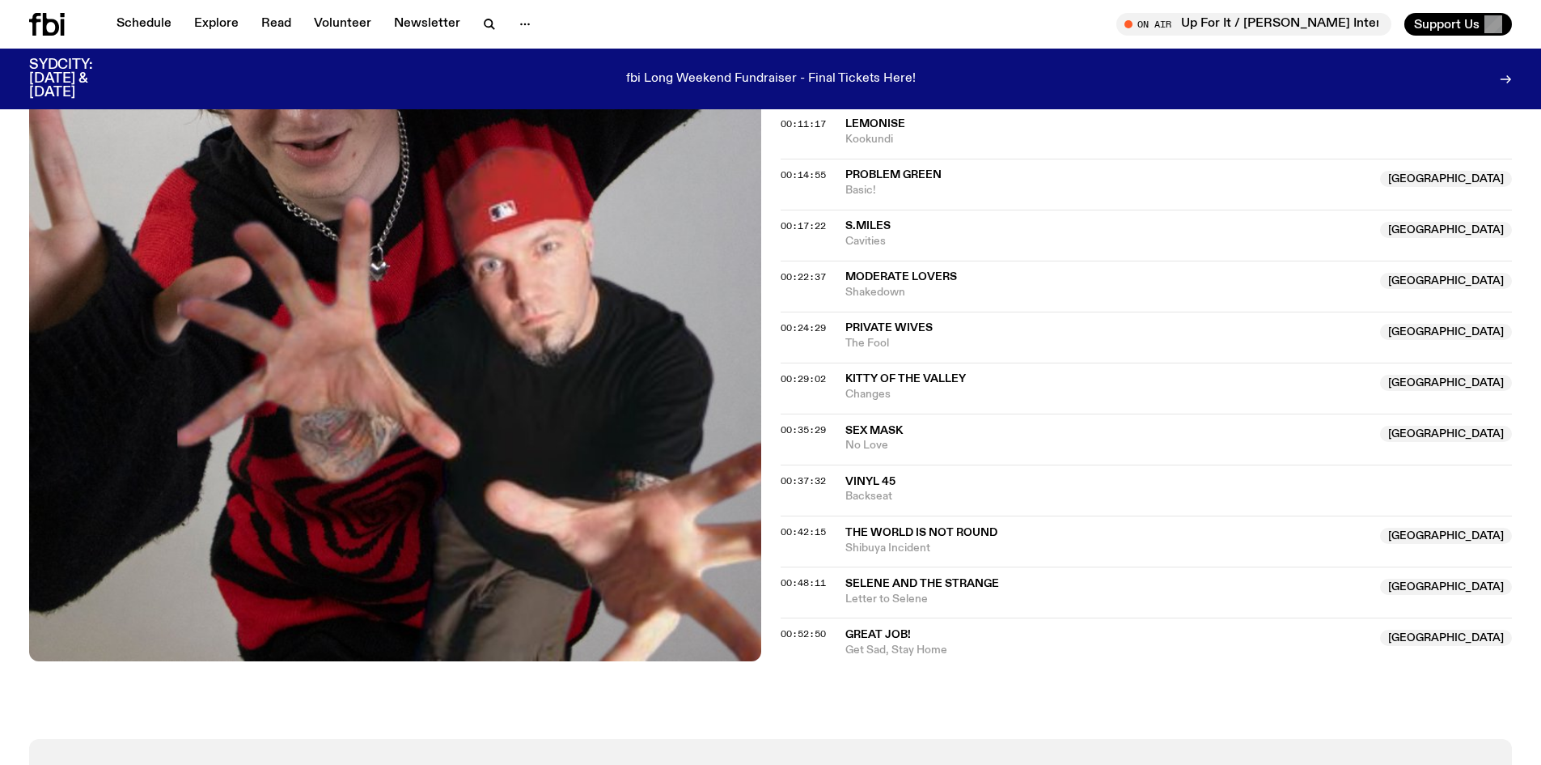
scroll to position [642, 0]
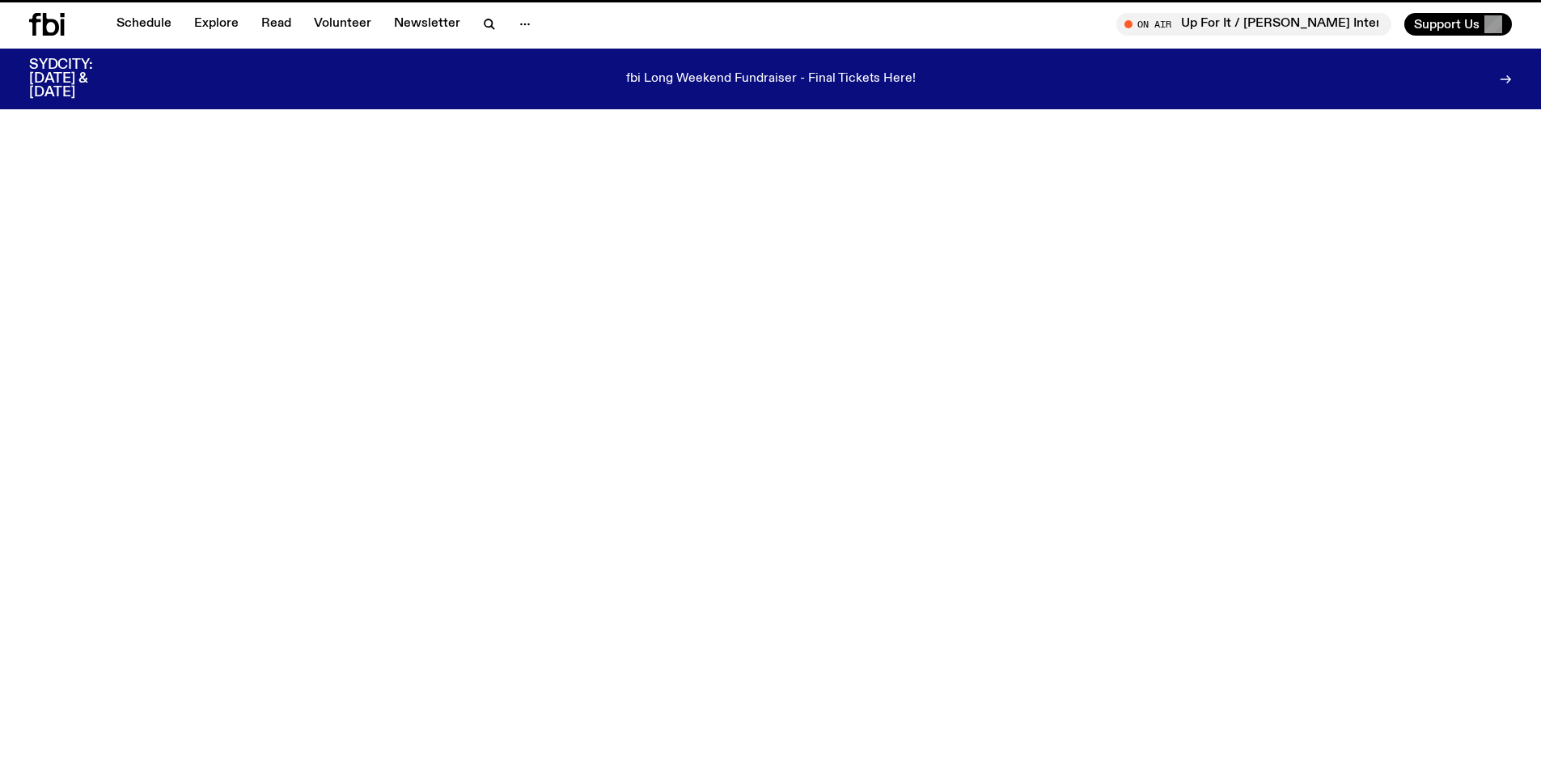
scroll to position [959, 0]
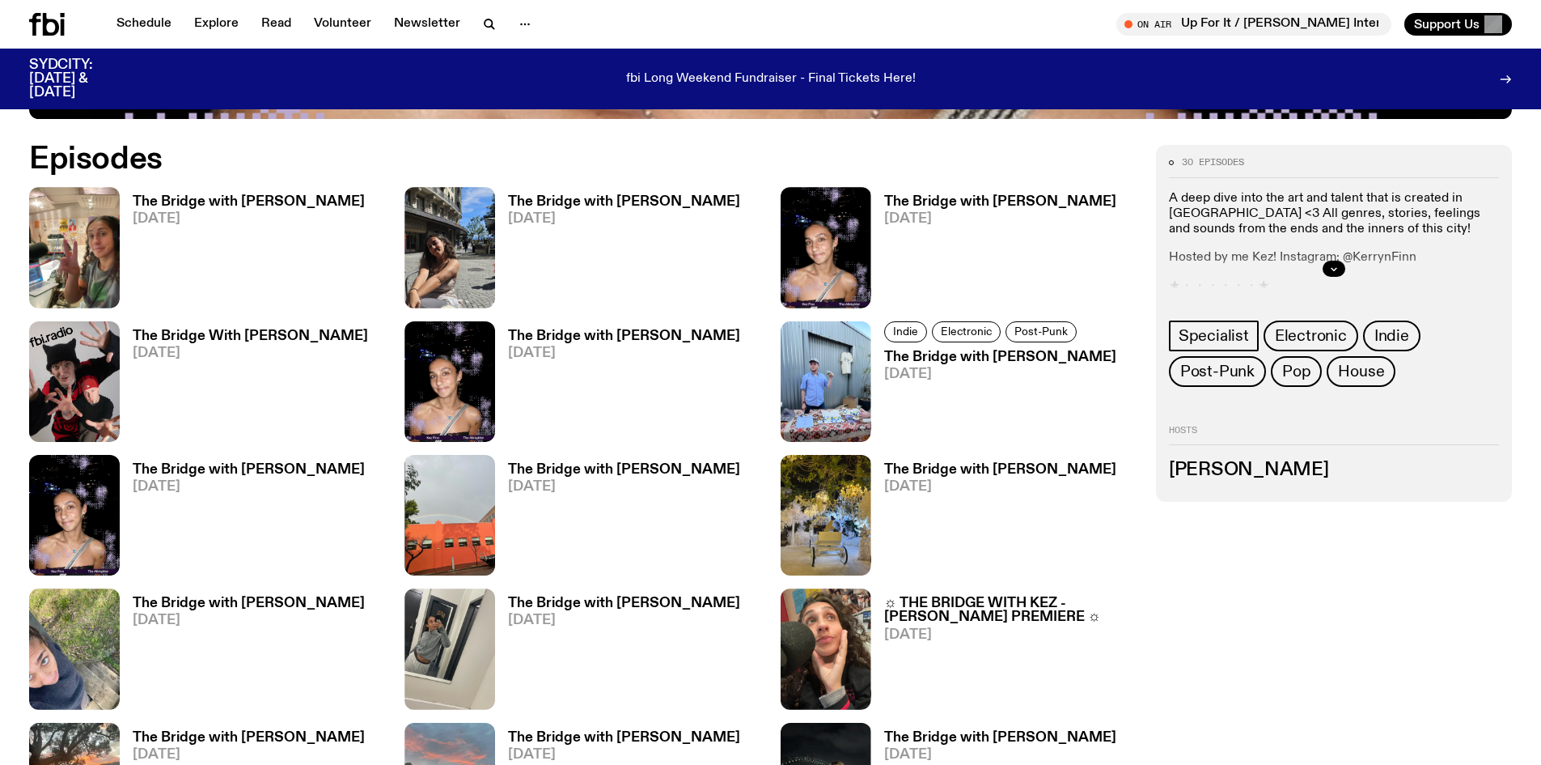
click at [609, 340] on h3 "The Bridge with [PERSON_NAME]" at bounding box center [624, 336] width 232 height 14
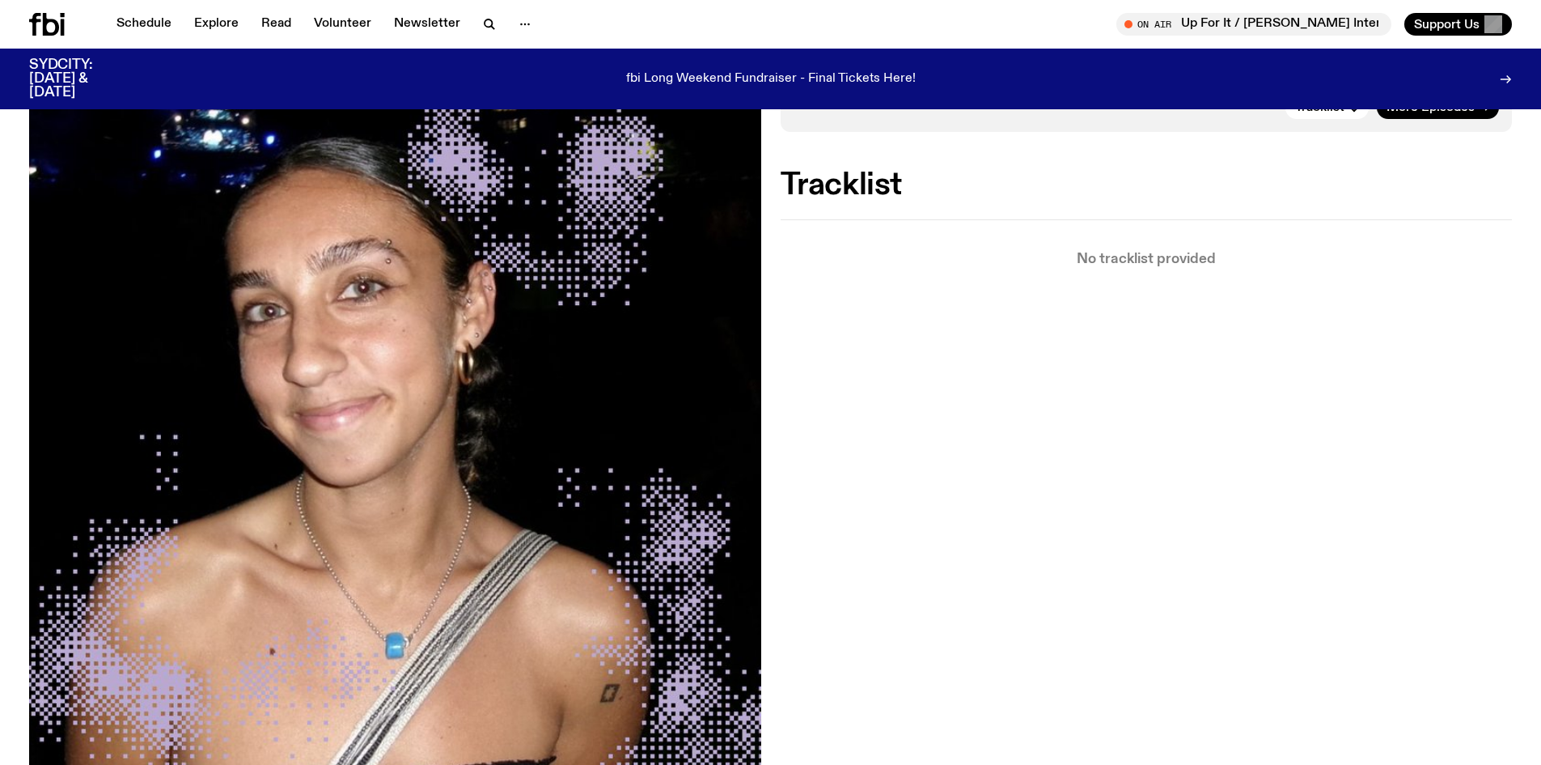
scroll to position [474, 0]
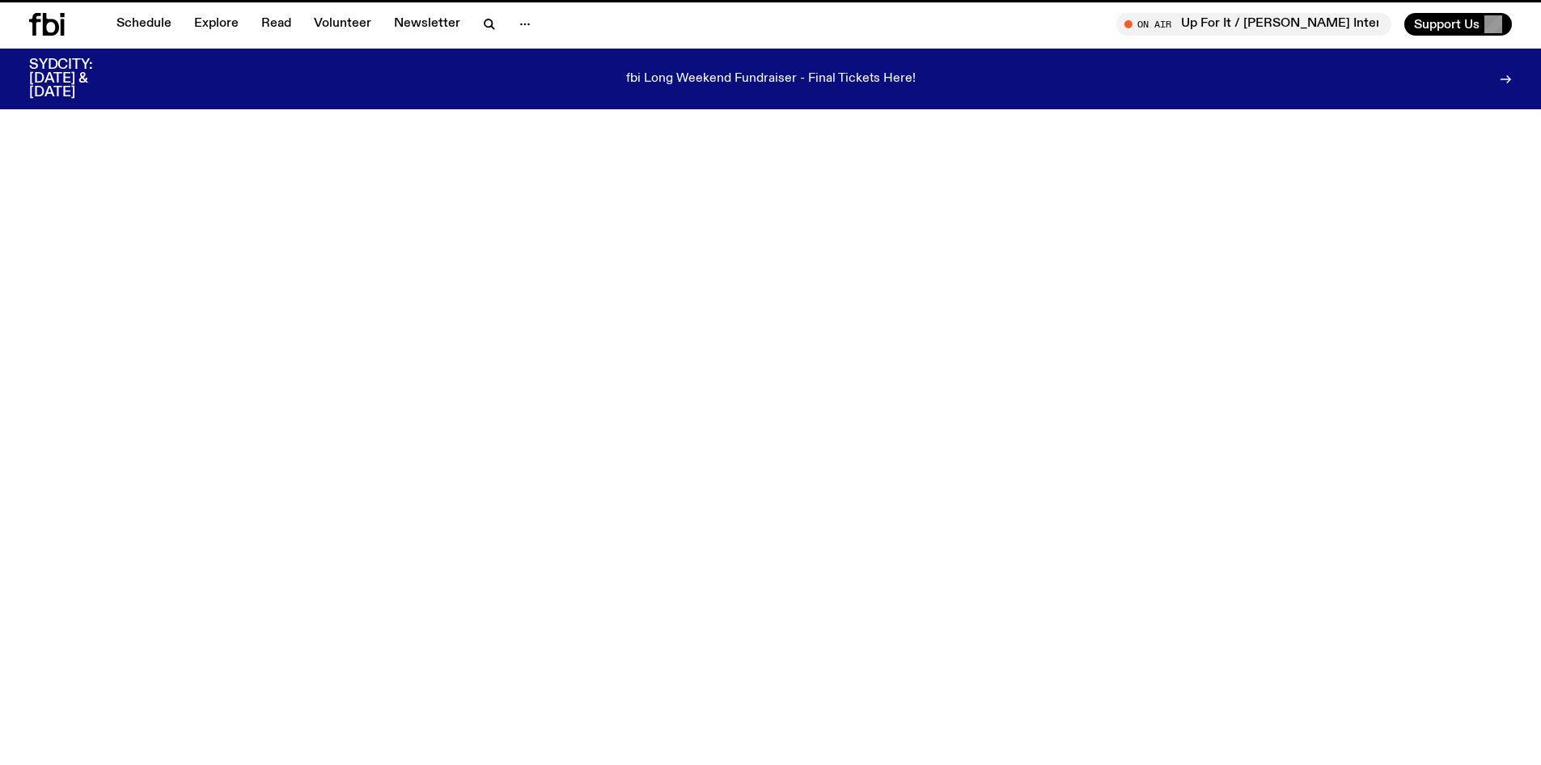
scroll to position [959, 0]
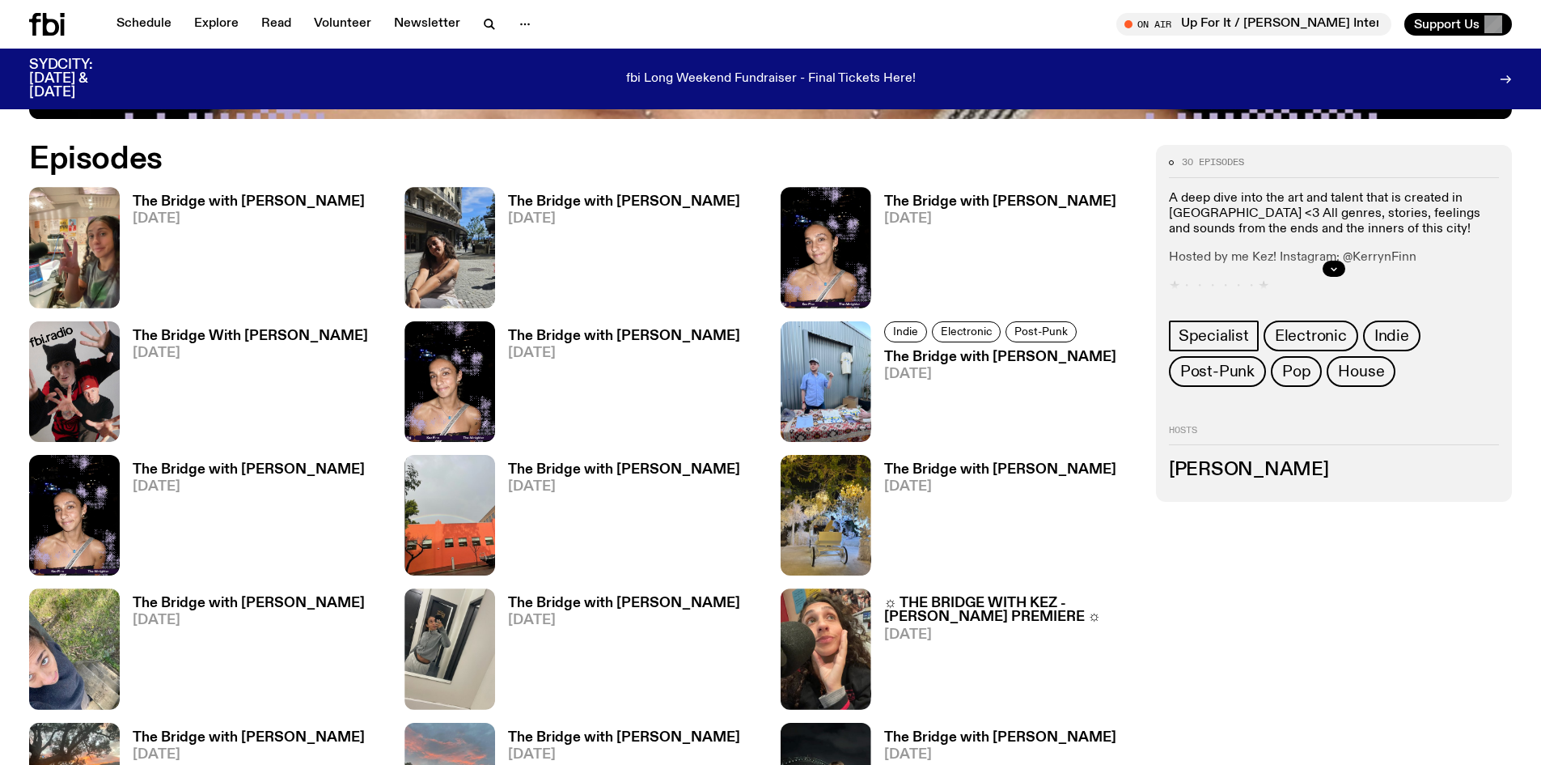
click at [245, 470] on h3 "The Bridge with [PERSON_NAME]" at bounding box center [249, 470] width 232 height 14
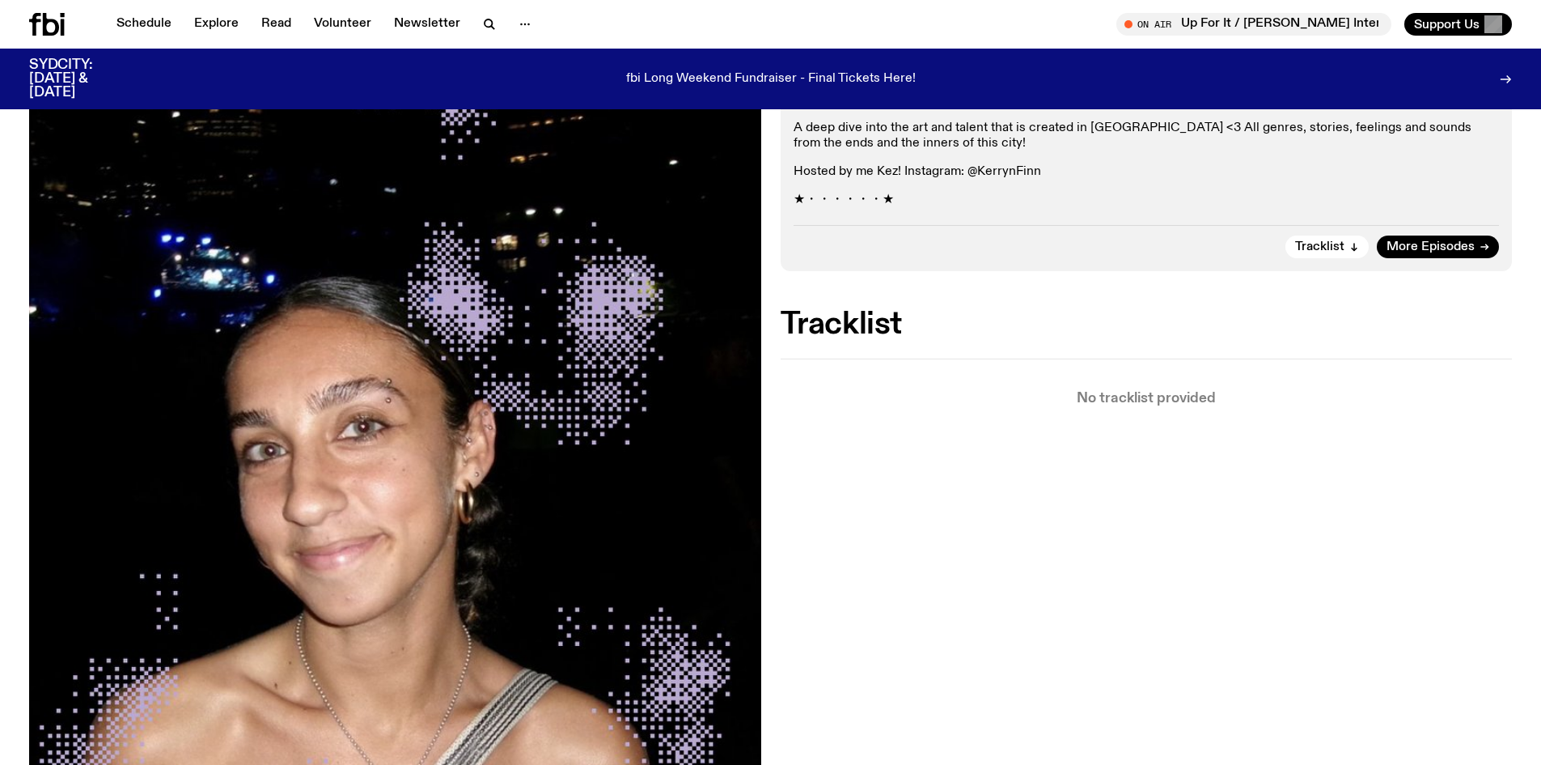
scroll to position [316, 0]
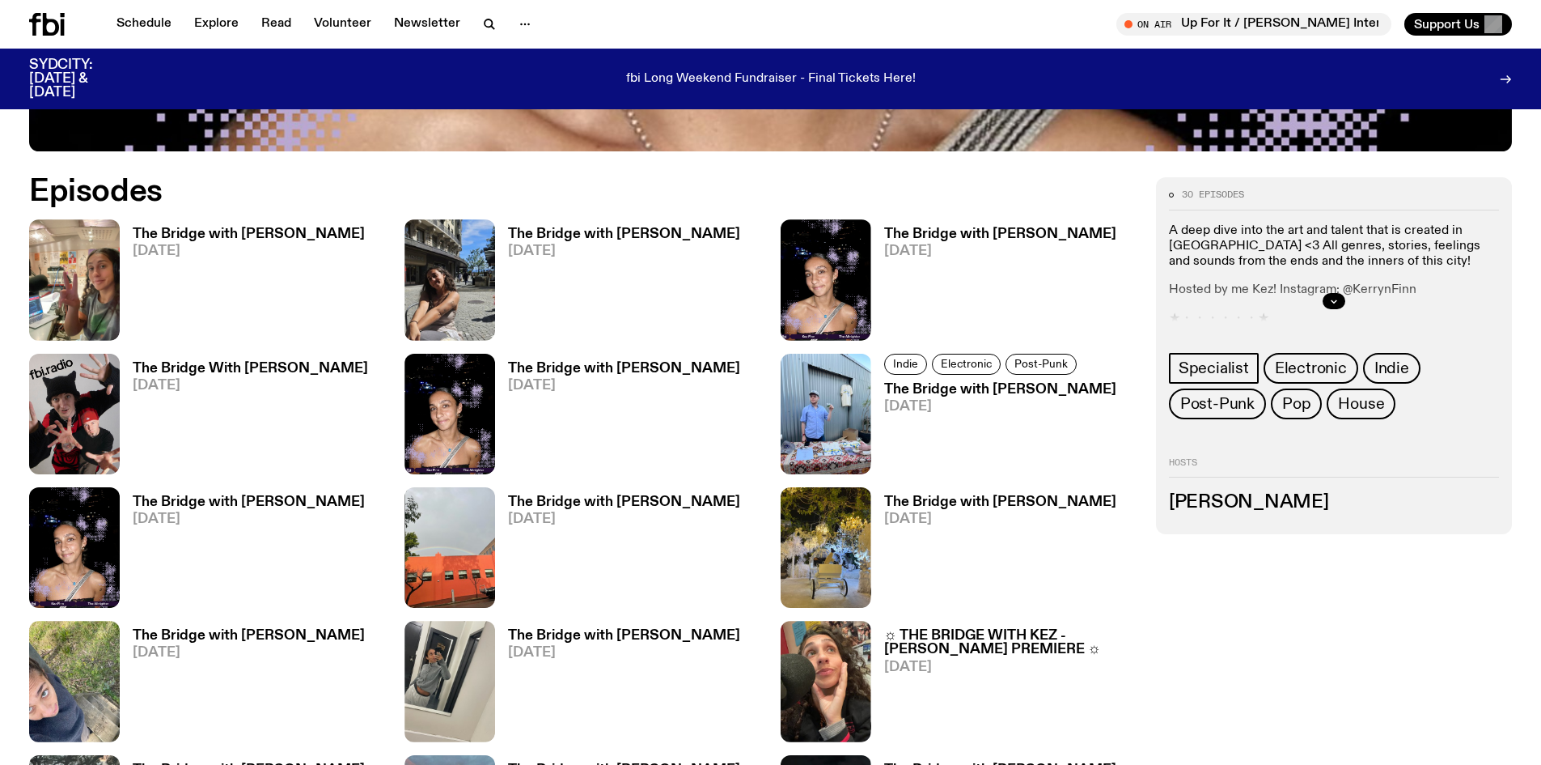
scroll to position [1040, 0]
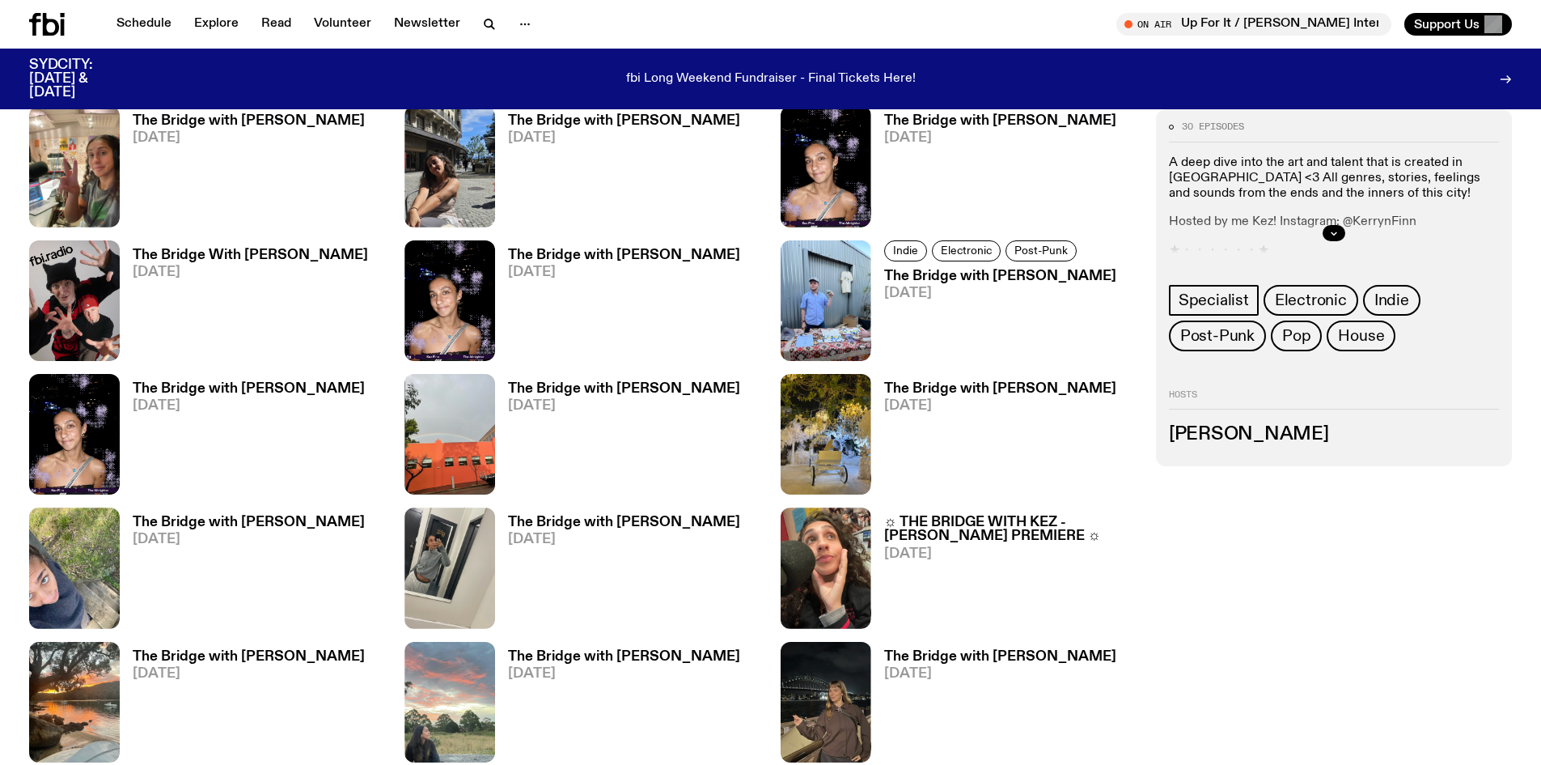
click at [625, 367] on div "Episodes The Bridge with Kez Finn 25.09.25 The Bridge with Kez Finn 18.09.25 Th…" at bounding box center [583, 754] width 1108 height 1380
click at [623, 380] on div "The Bridge with Kez Finn 07.08.25" at bounding box center [617, 434] width 245 height 121
click at [618, 387] on h3 "The Bridge with [PERSON_NAME]" at bounding box center [624, 389] width 232 height 14
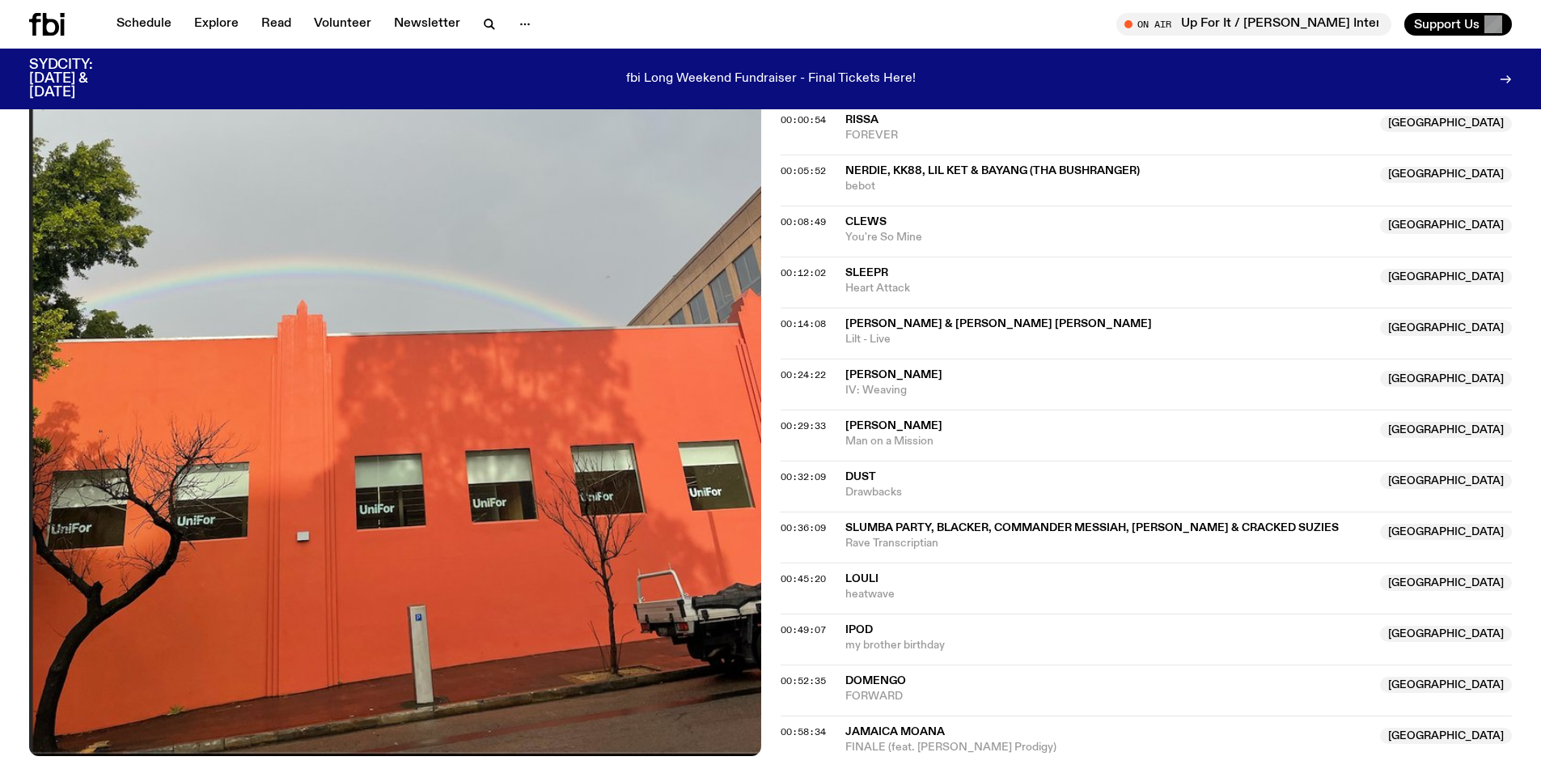
scroll to position [642, 0]
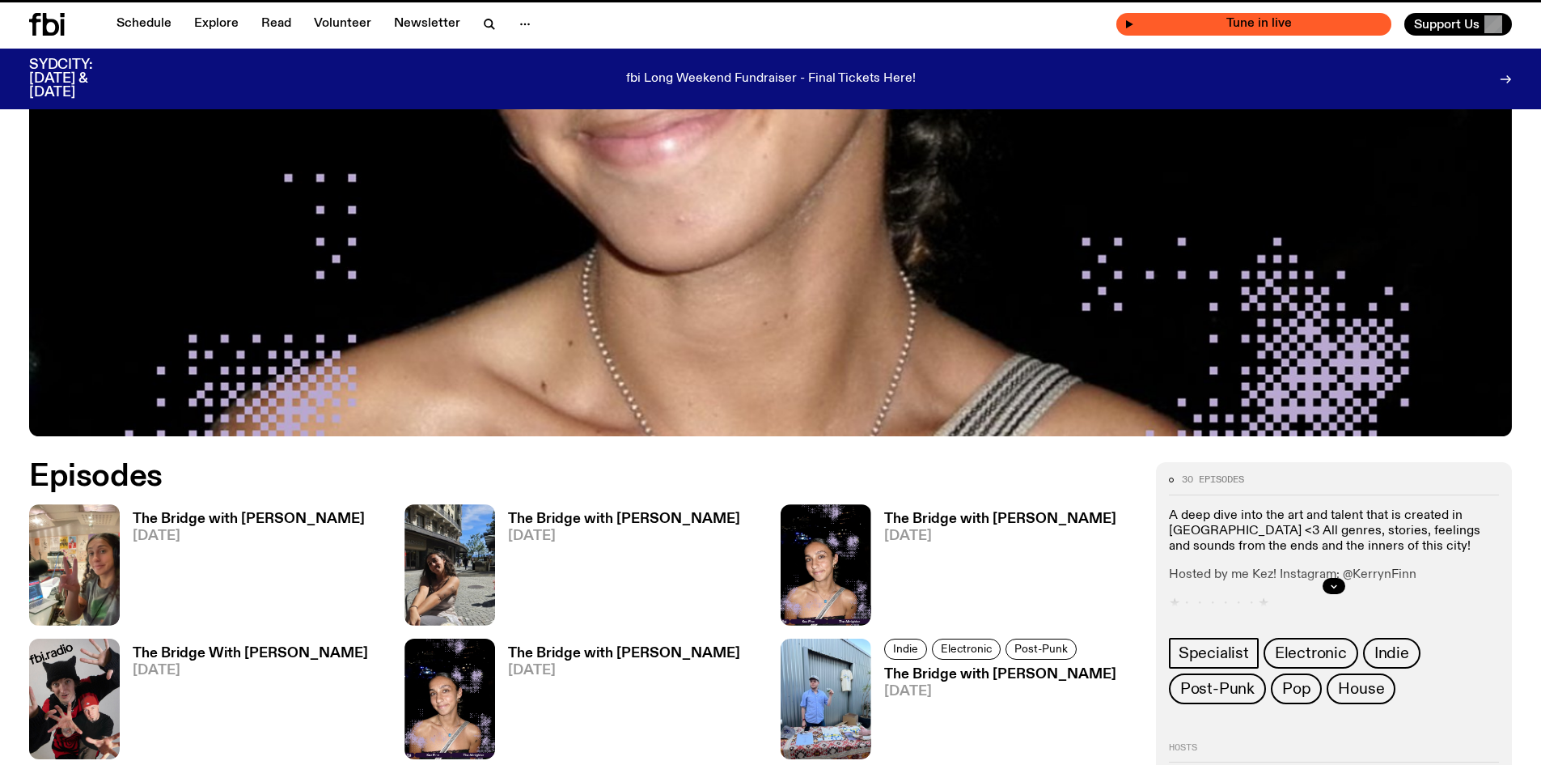
scroll to position [1040, 0]
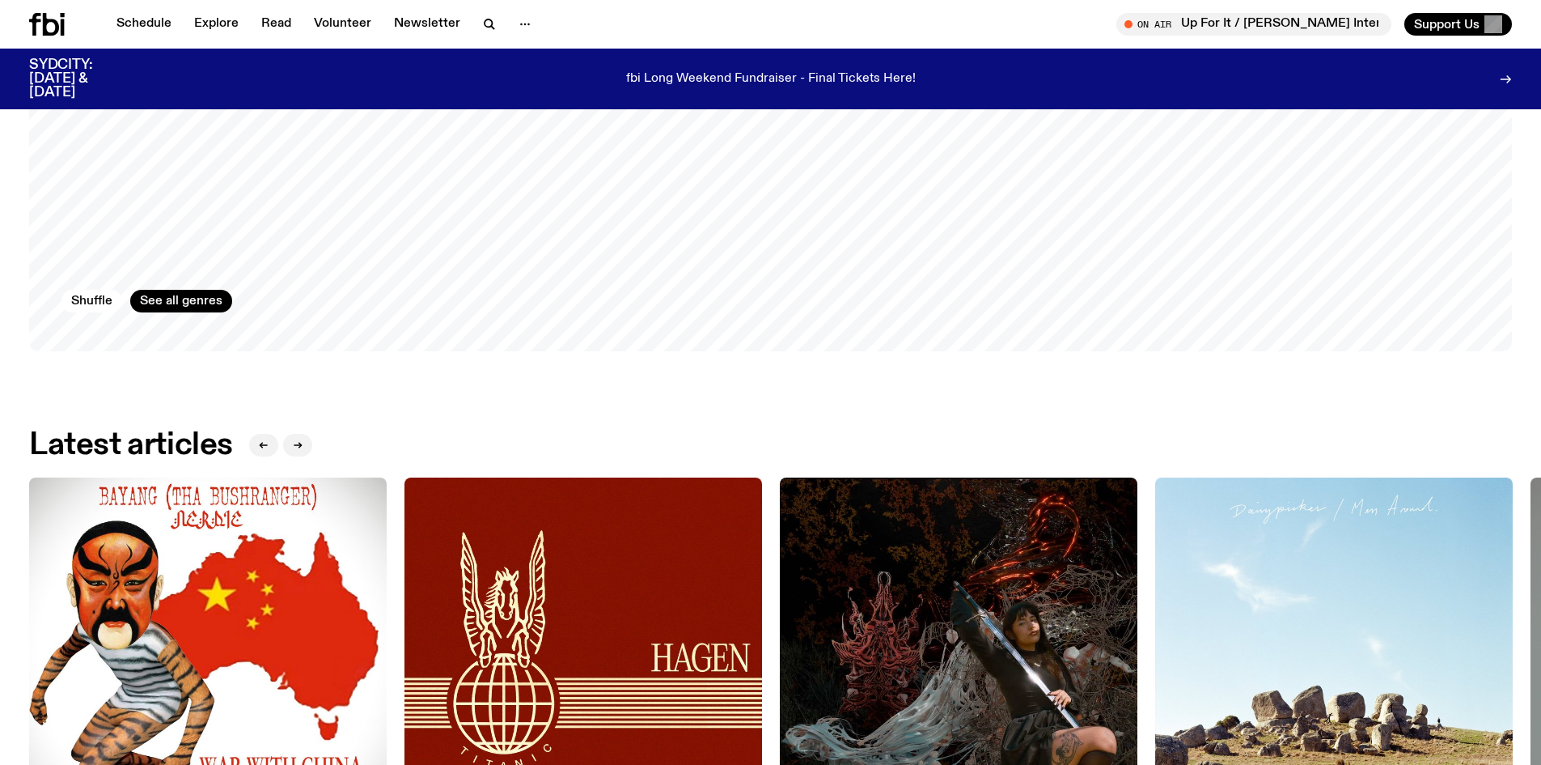
scroll to position [2499, 0]
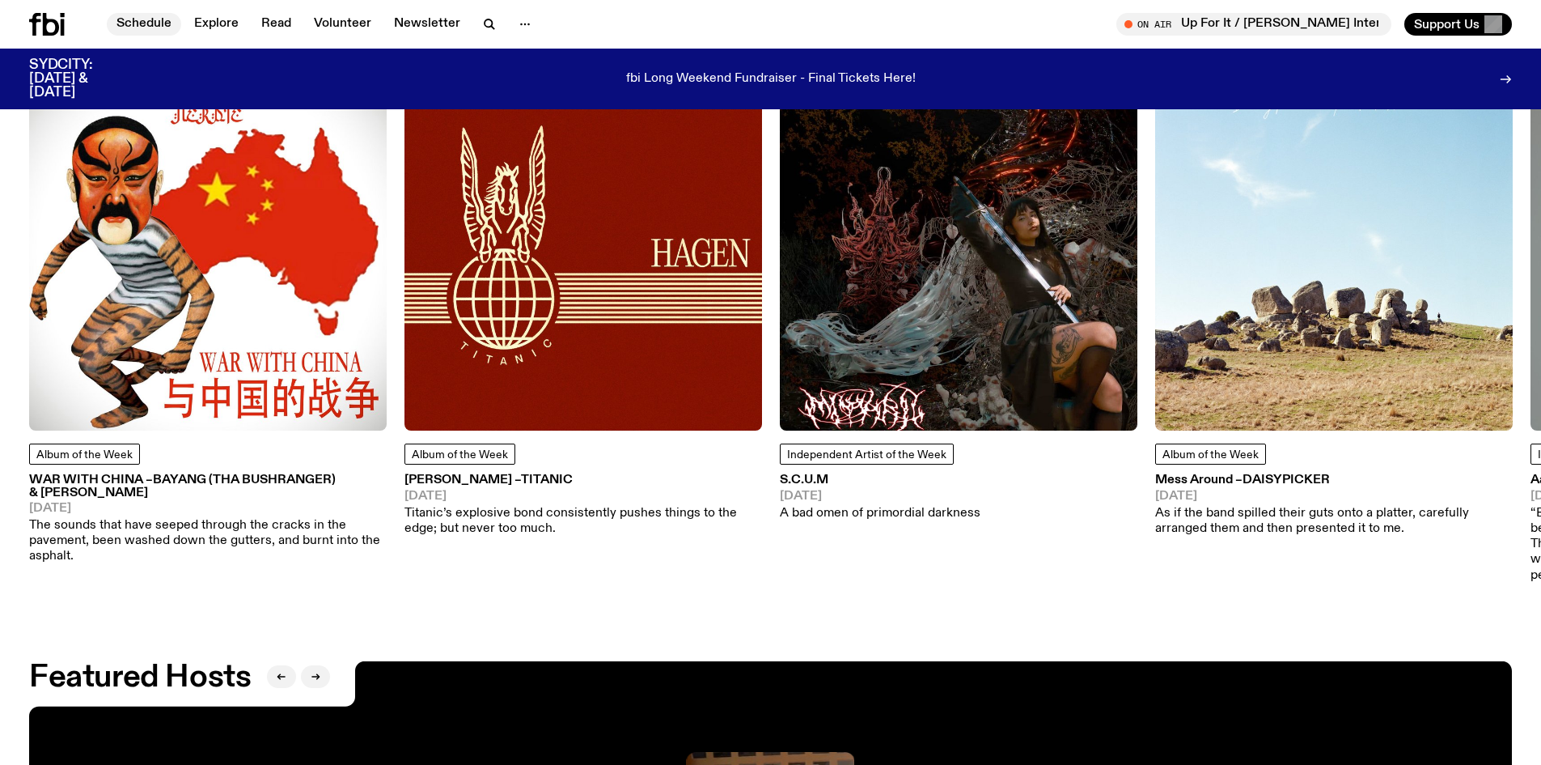
click at [149, 17] on link "Schedule" at bounding box center [144, 24] width 74 height 23
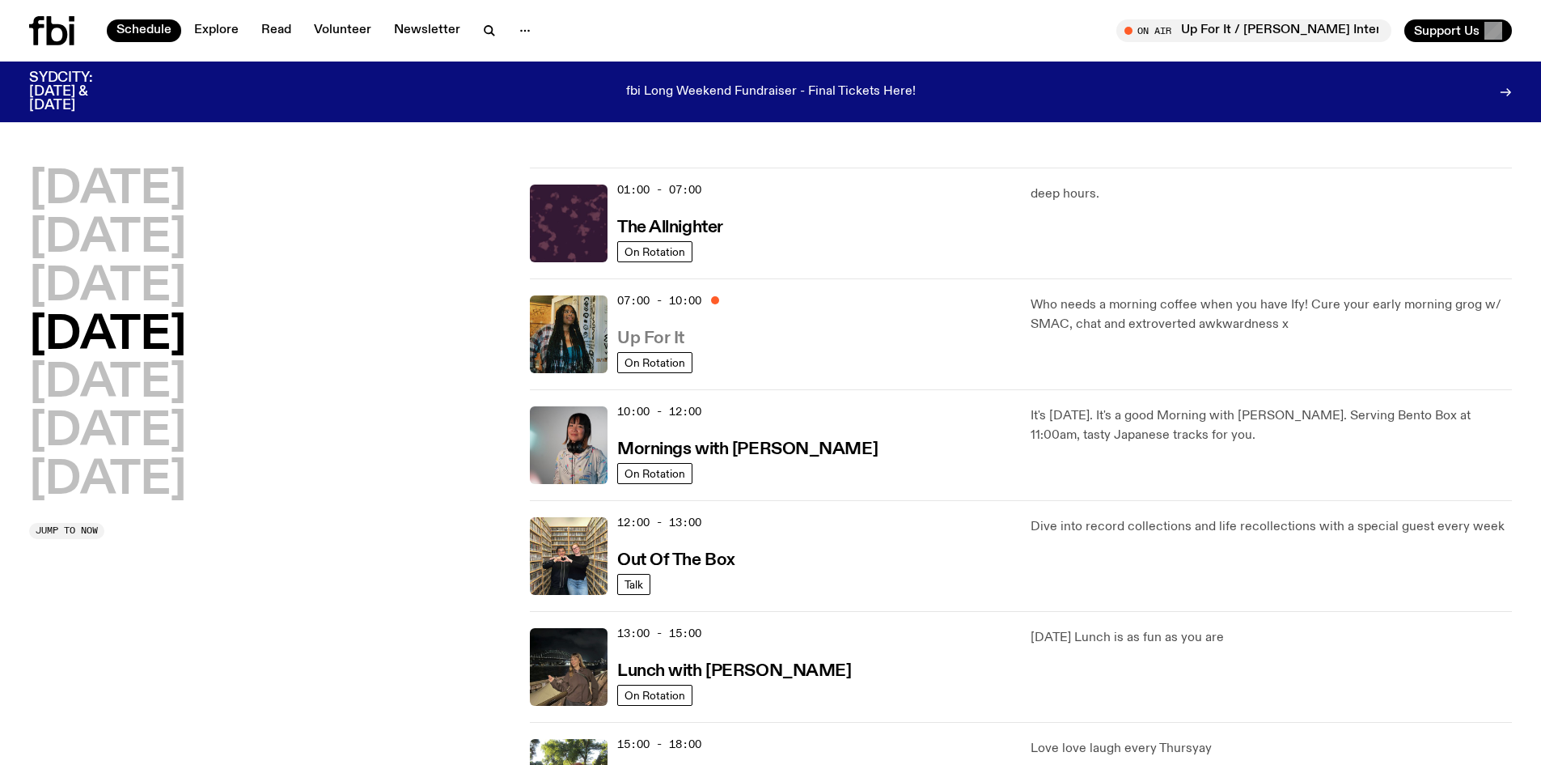
click at [668, 346] on h3 "Up For It" at bounding box center [650, 338] width 67 height 17
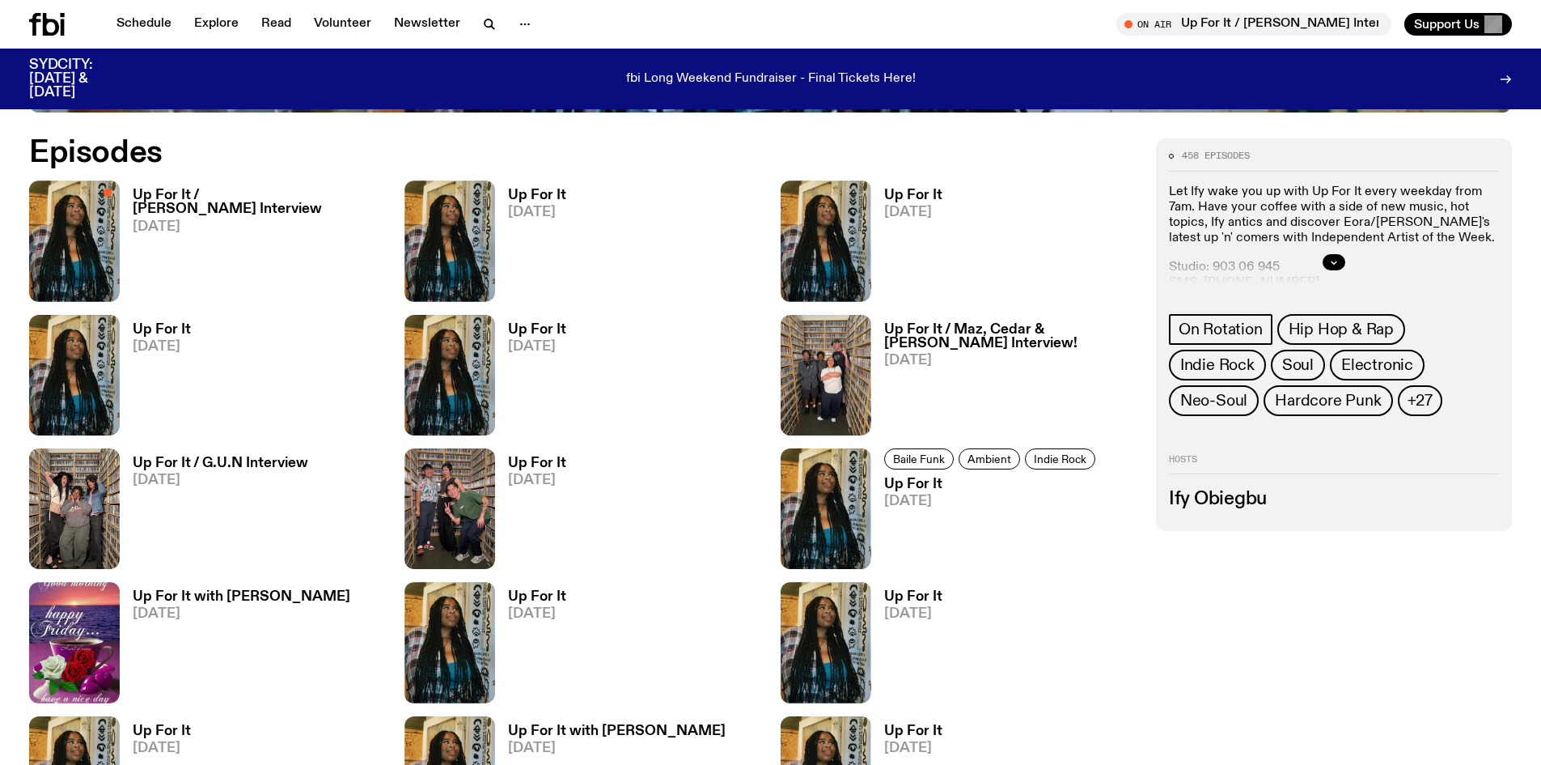
scroll to position [959, 0]
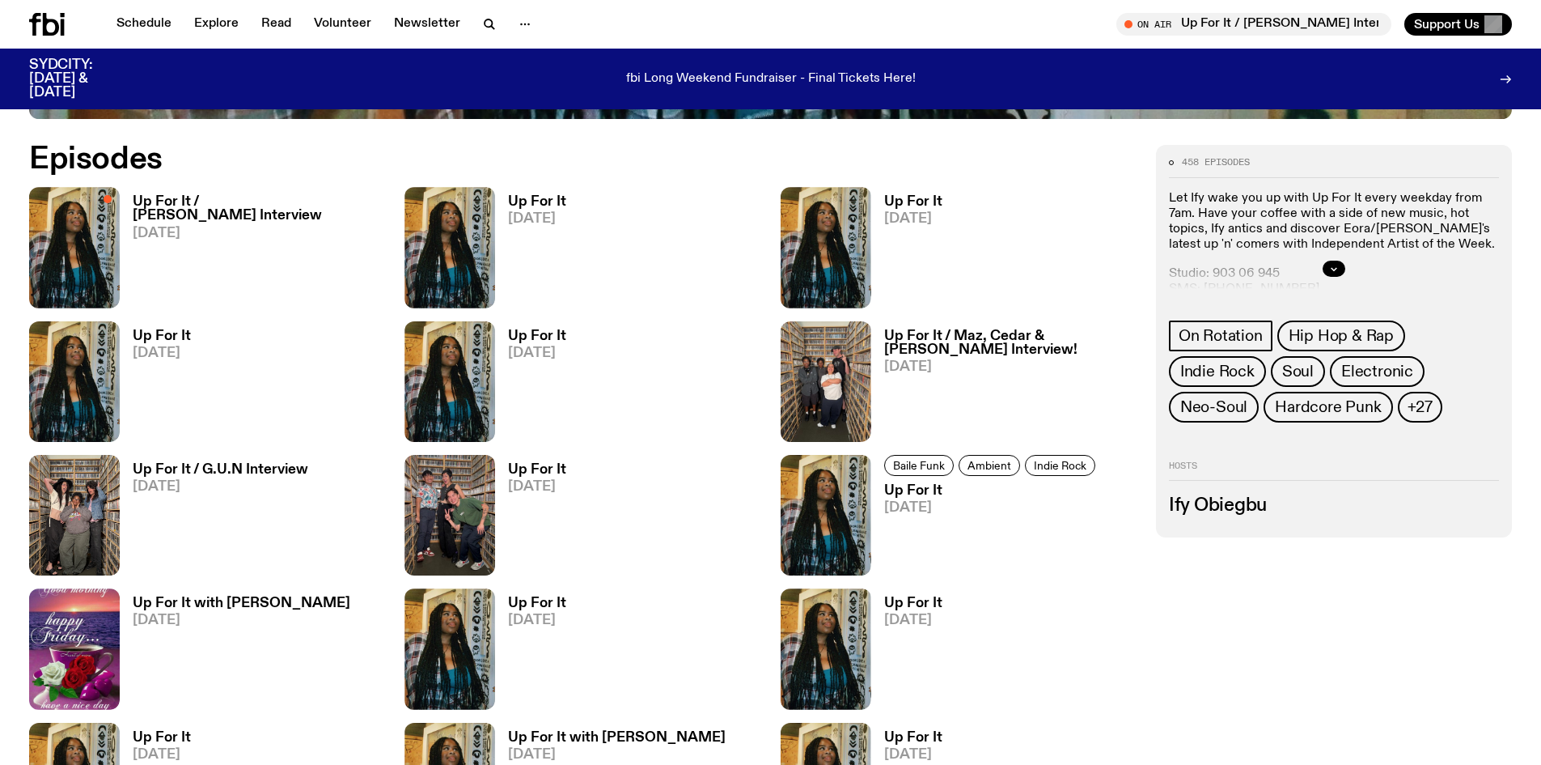
click at [334, 207] on h3 "Up For It / [PERSON_NAME] Interview" at bounding box center [259, 209] width 252 height 28
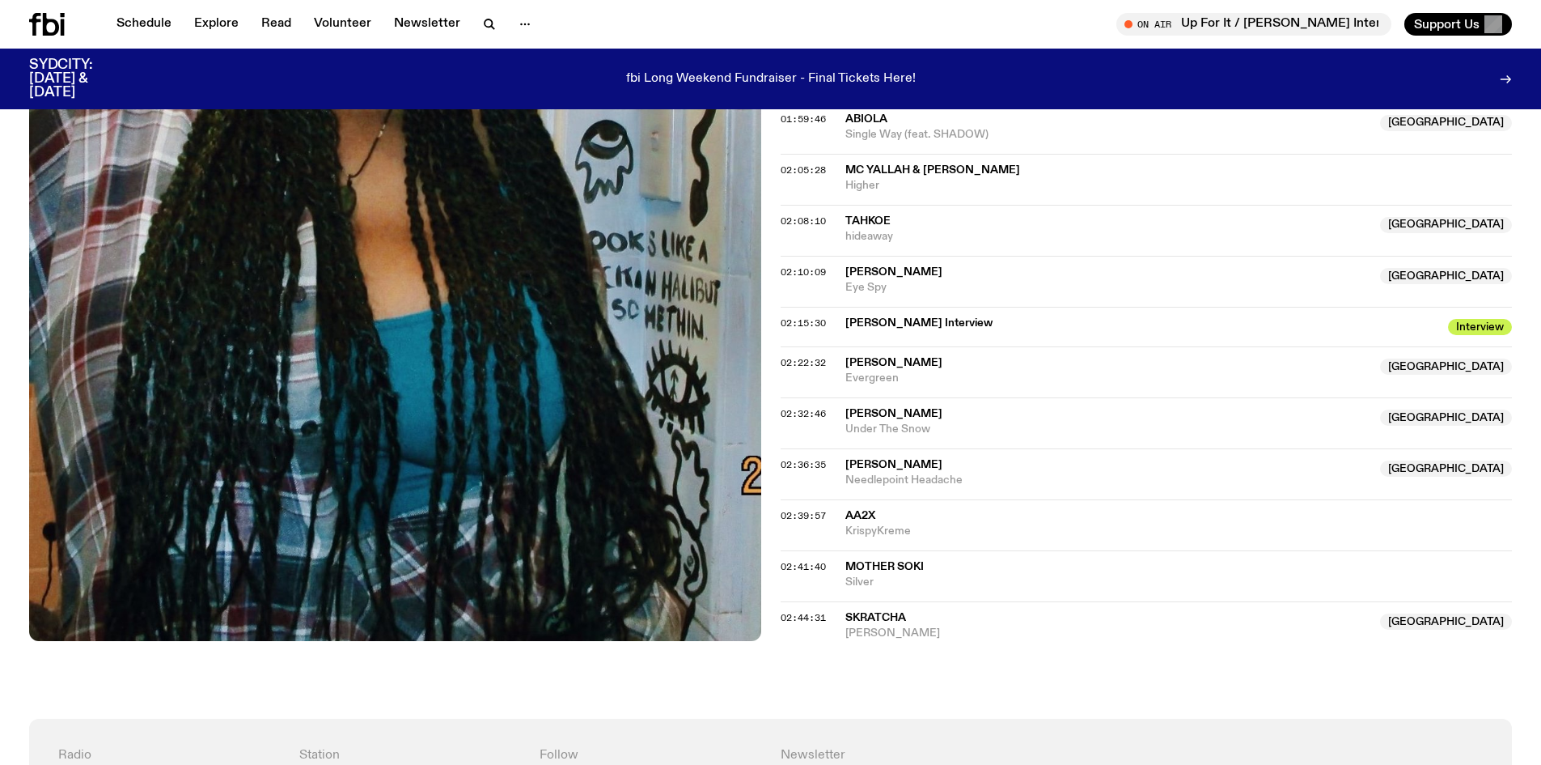
scroll to position [1771, 0]
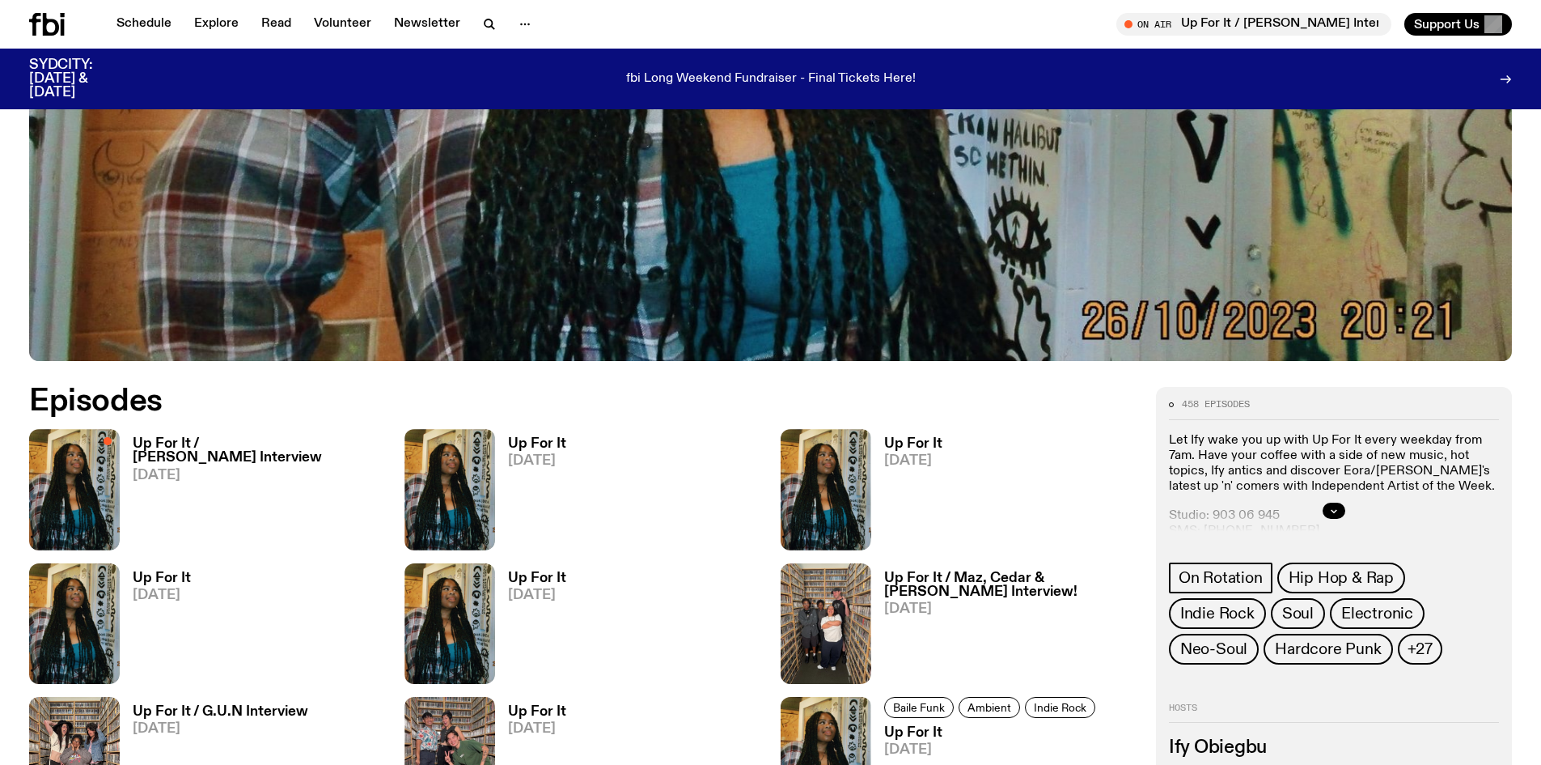
scroll to position [716, 0]
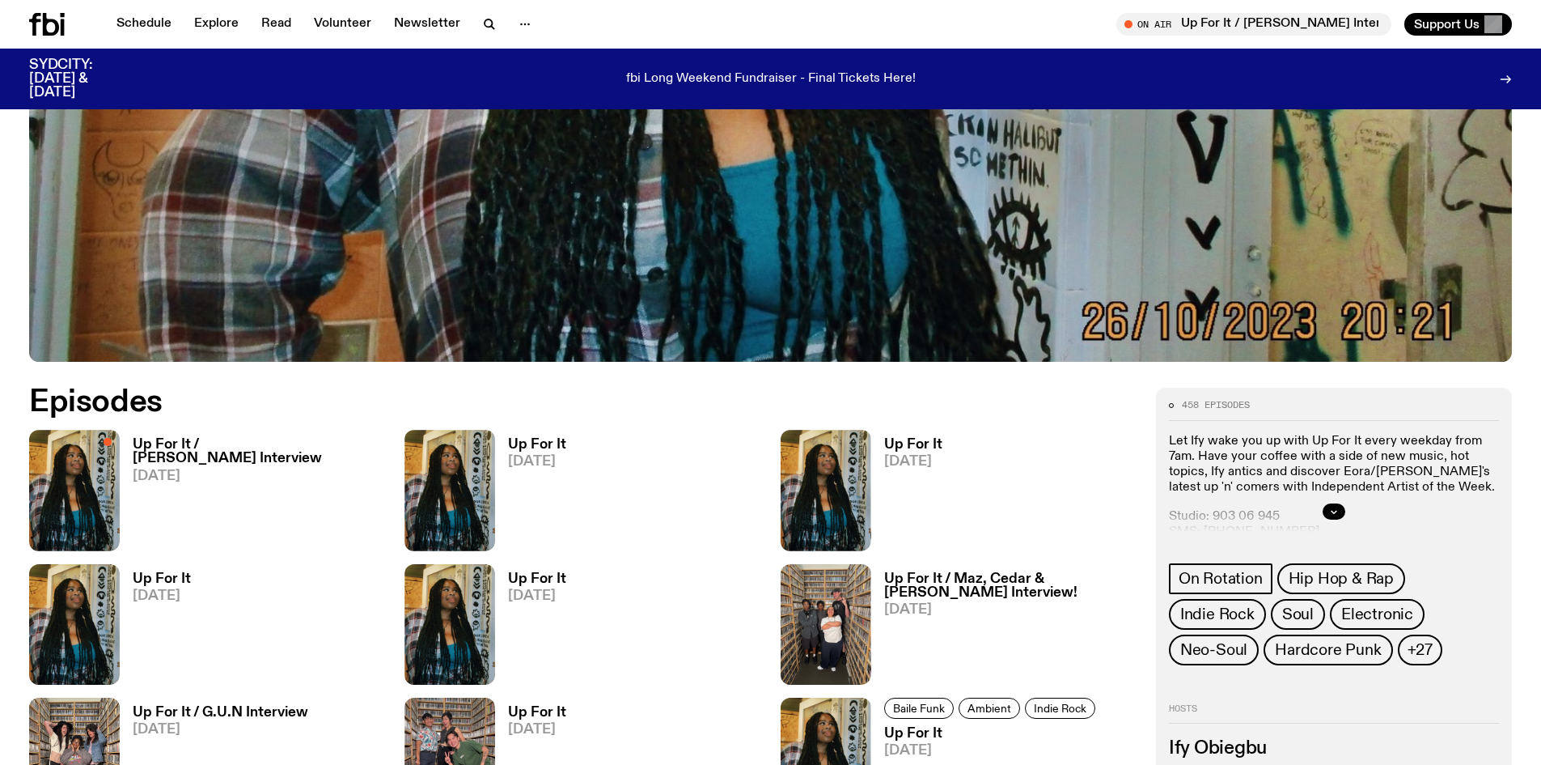
click at [581, 444] on div "Up For It 01.10.25" at bounding box center [583, 490] width 356 height 121
click at [555, 447] on h3 "Up For It" at bounding box center [537, 445] width 58 height 14
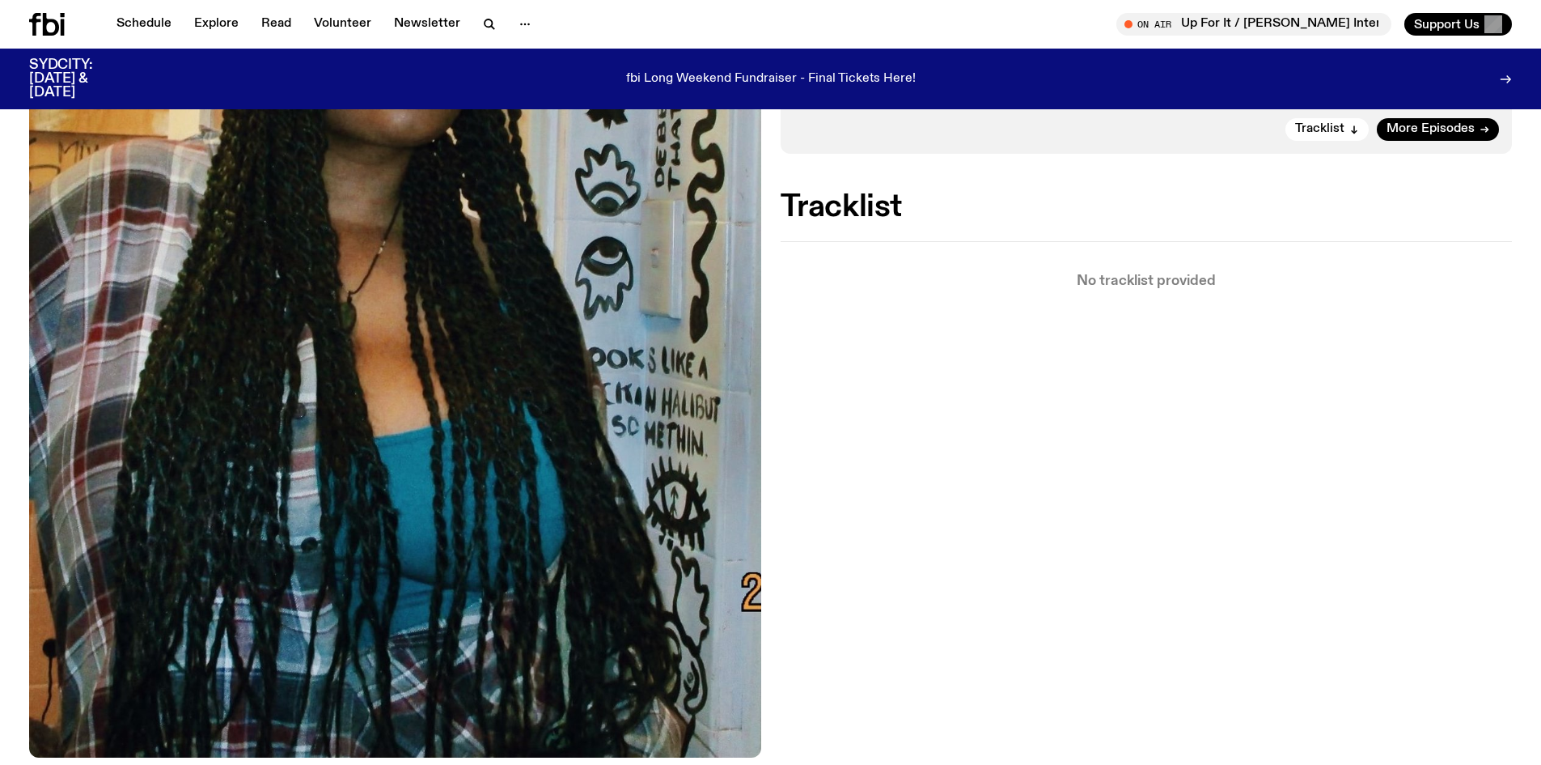
scroll to position [800, 0]
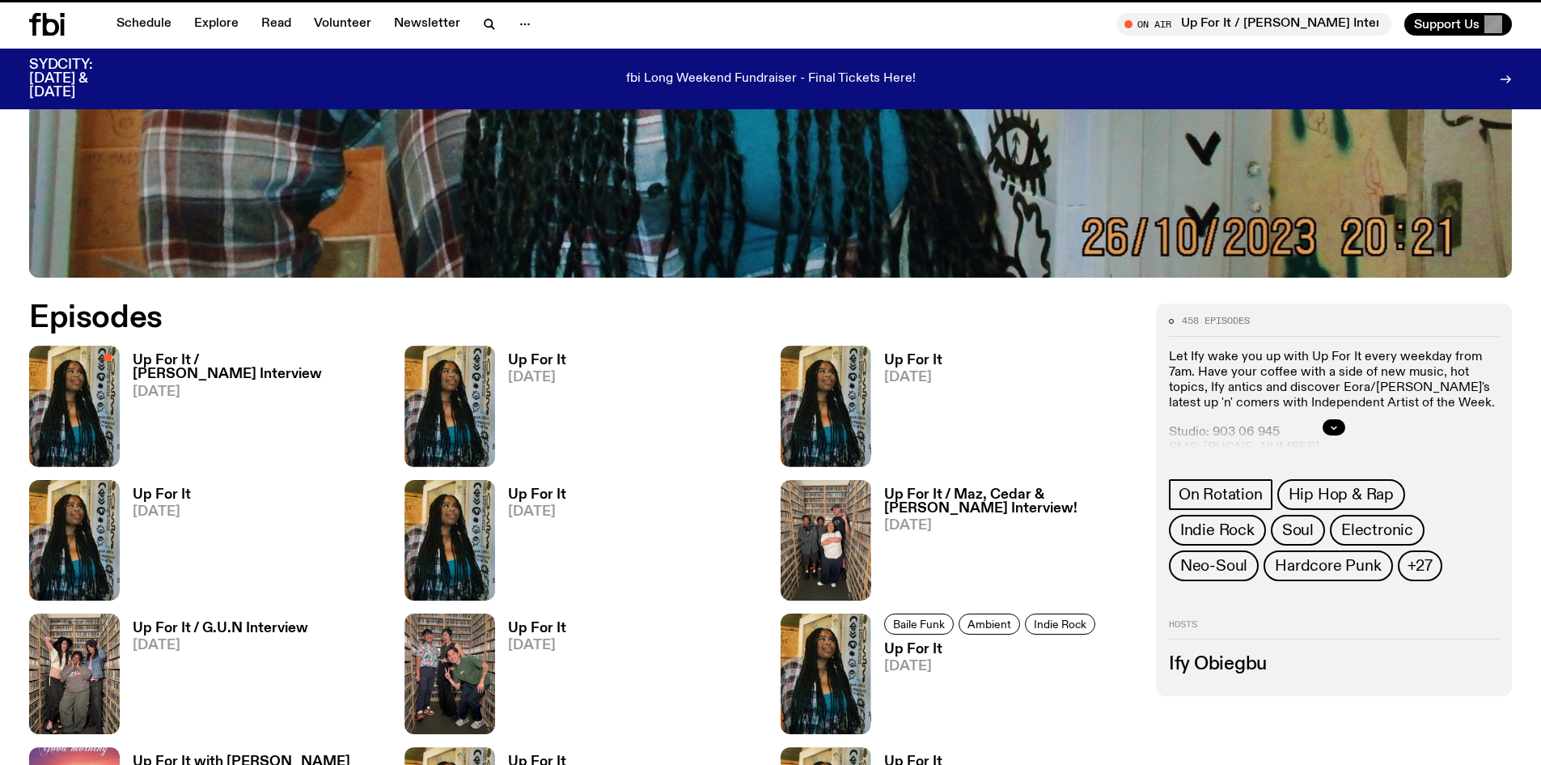
scroll to position [716, 0]
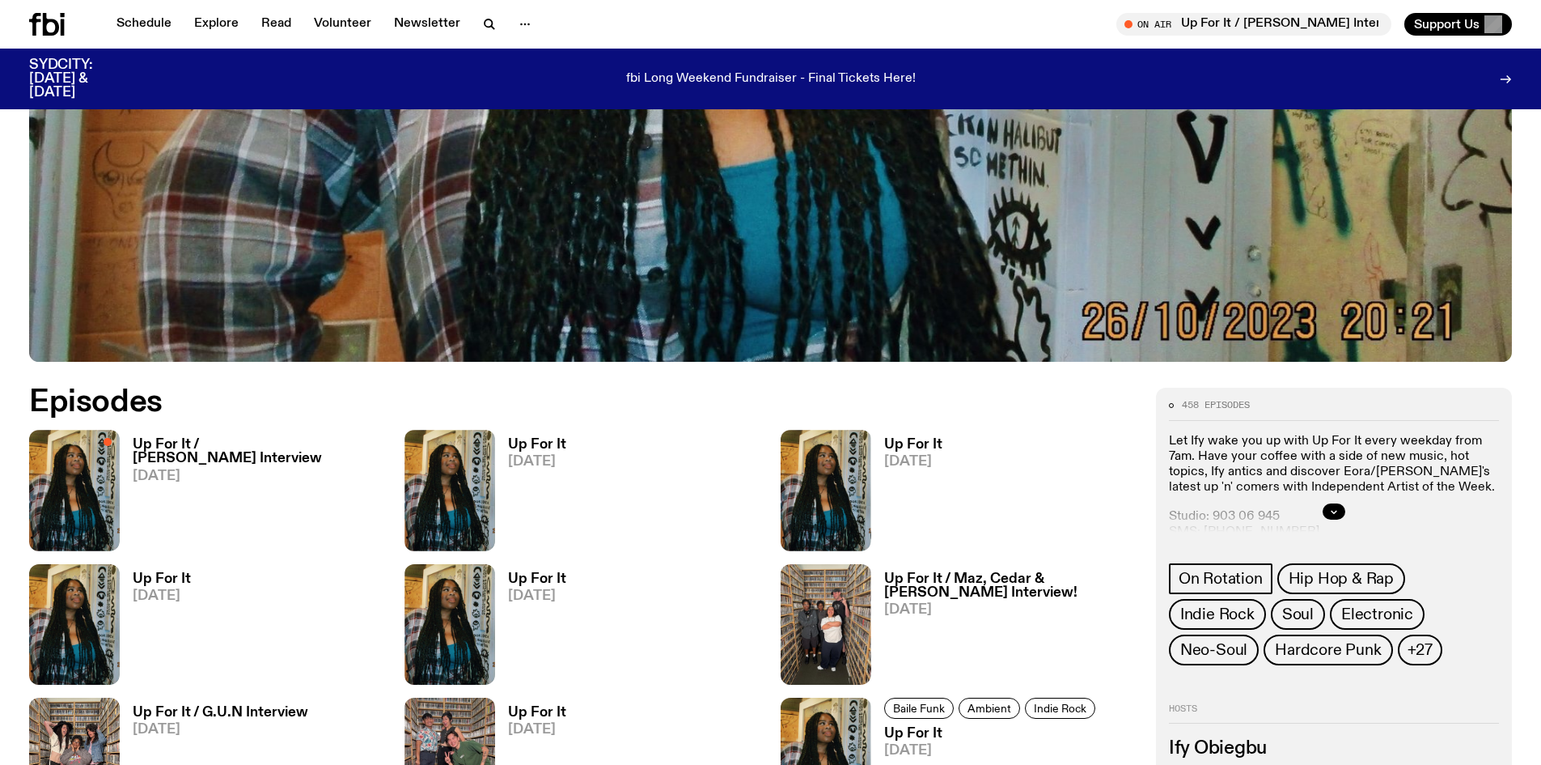
click at [899, 445] on h3 "Up For It" at bounding box center [913, 445] width 58 height 14
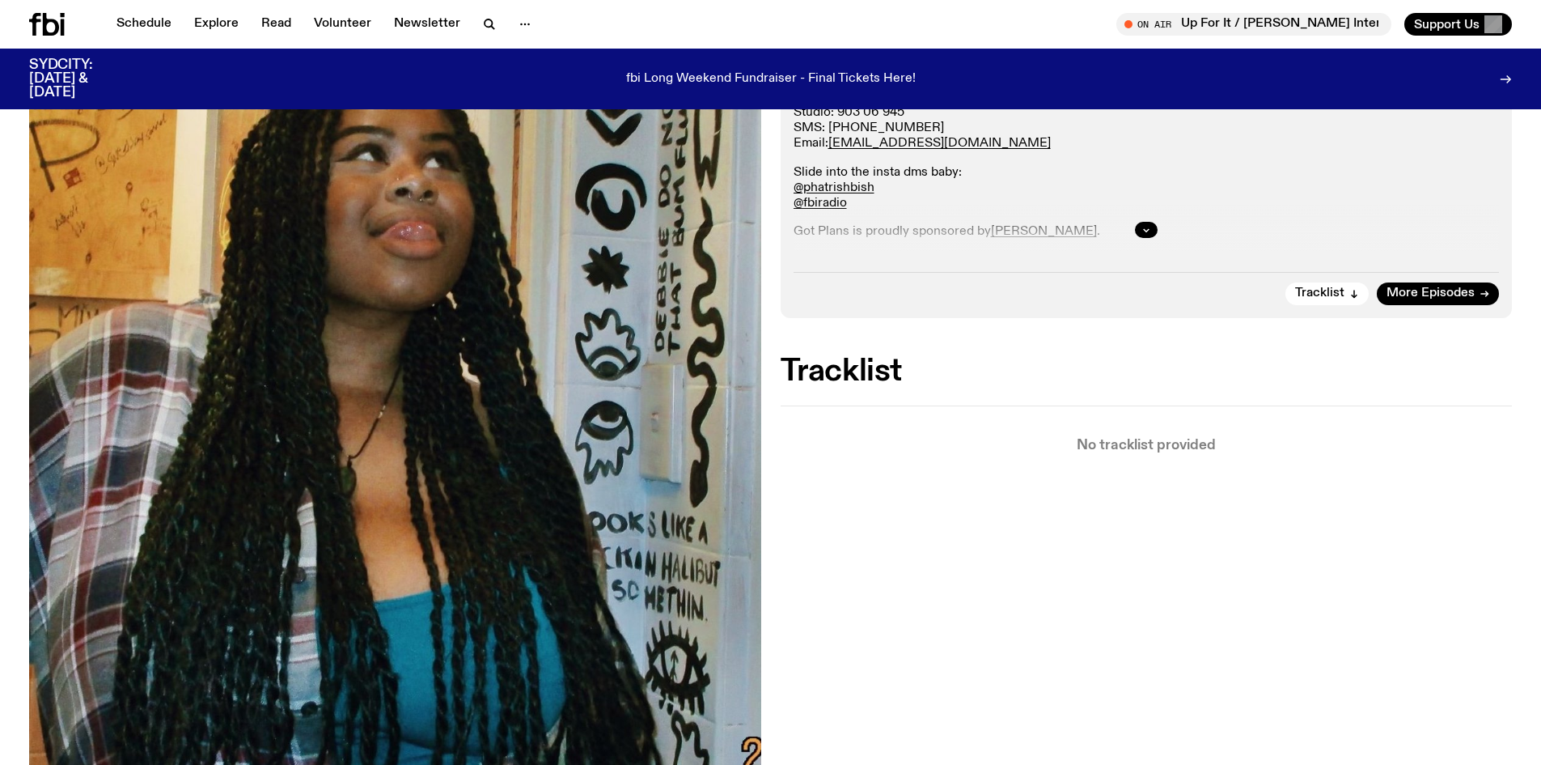
scroll to position [397, 0]
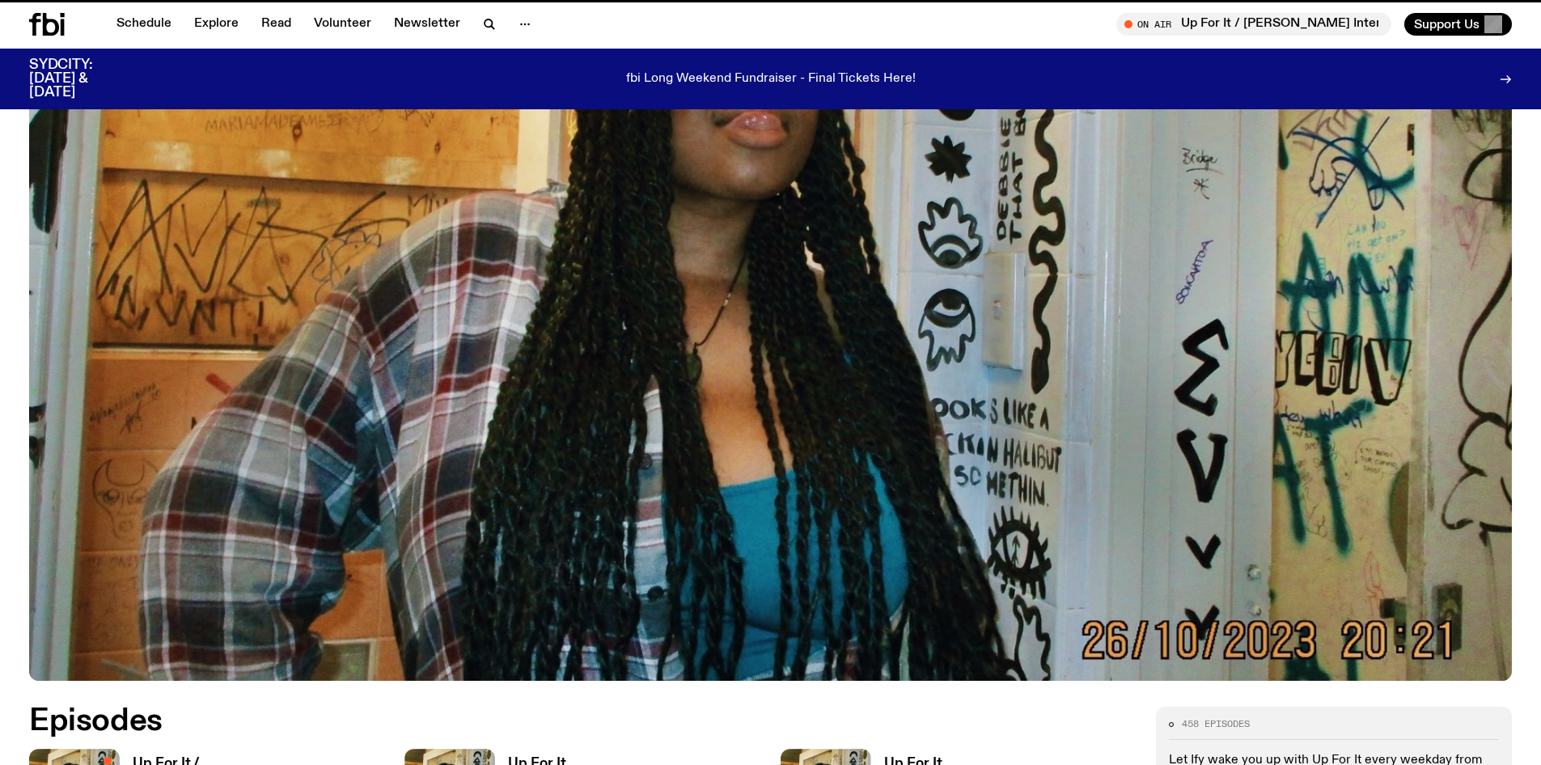
scroll to position [716, 0]
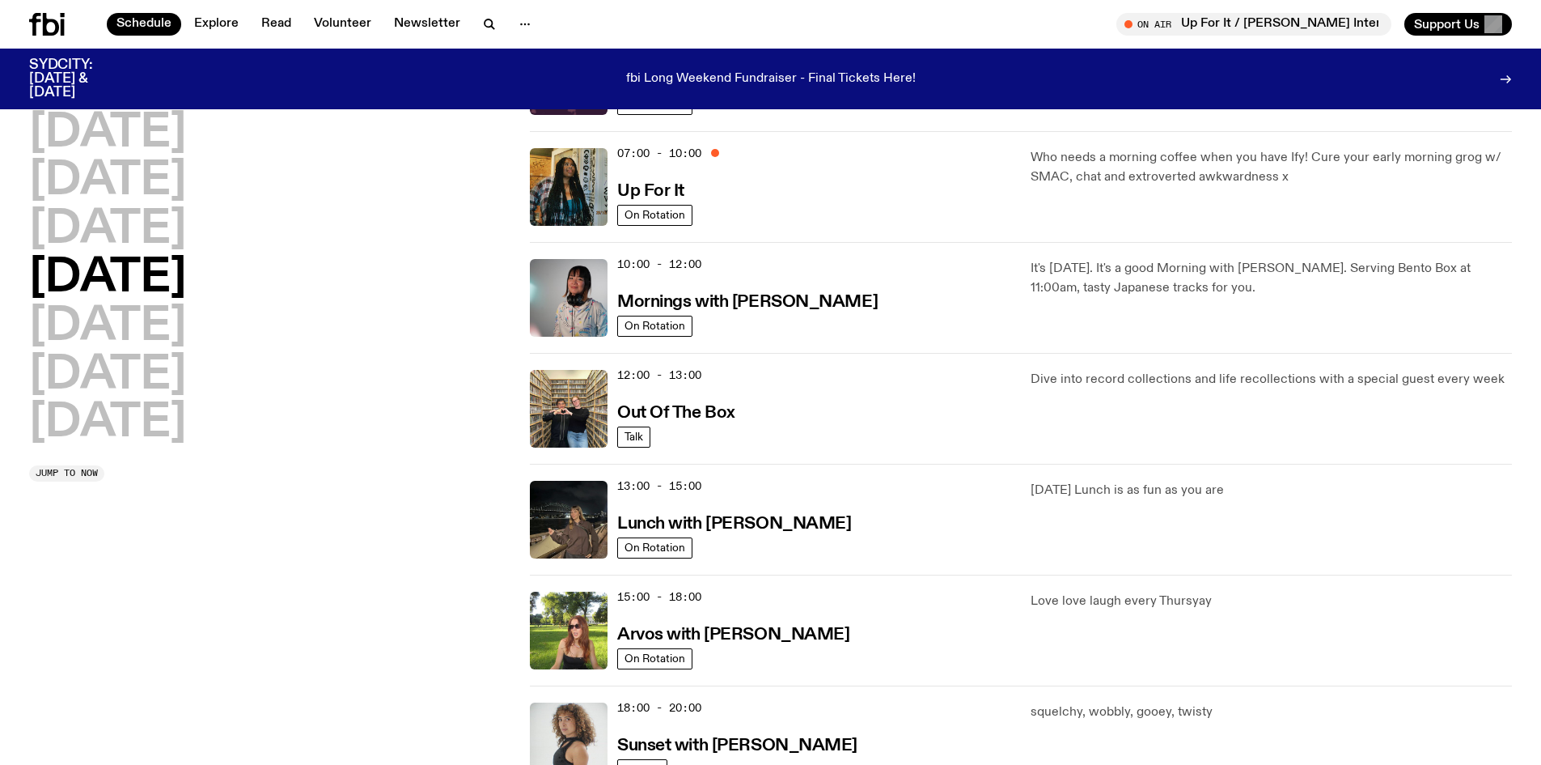
scroll to position [322, 0]
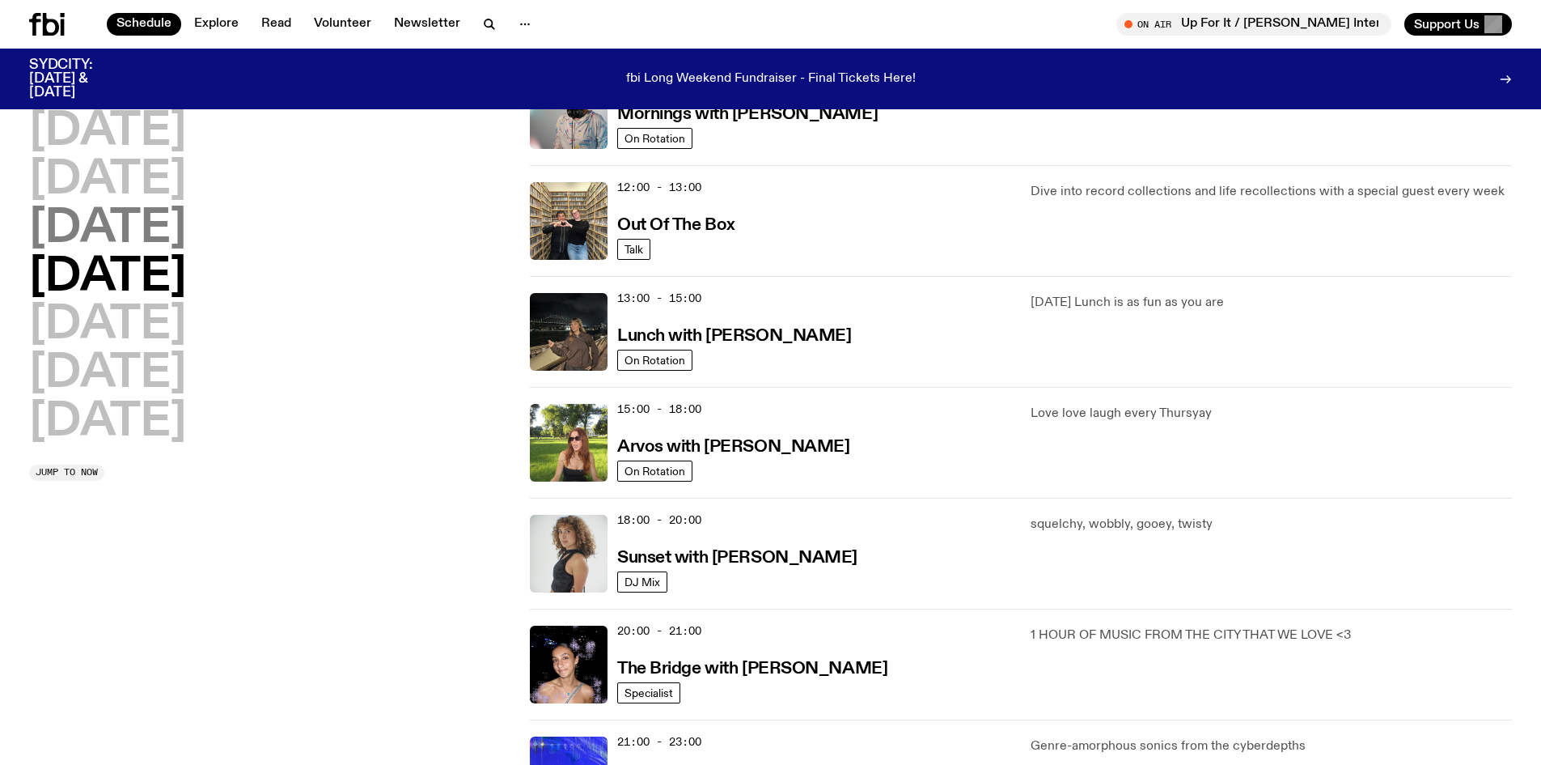
click at [112, 209] on h2 "[DATE]" at bounding box center [107, 228] width 157 height 45
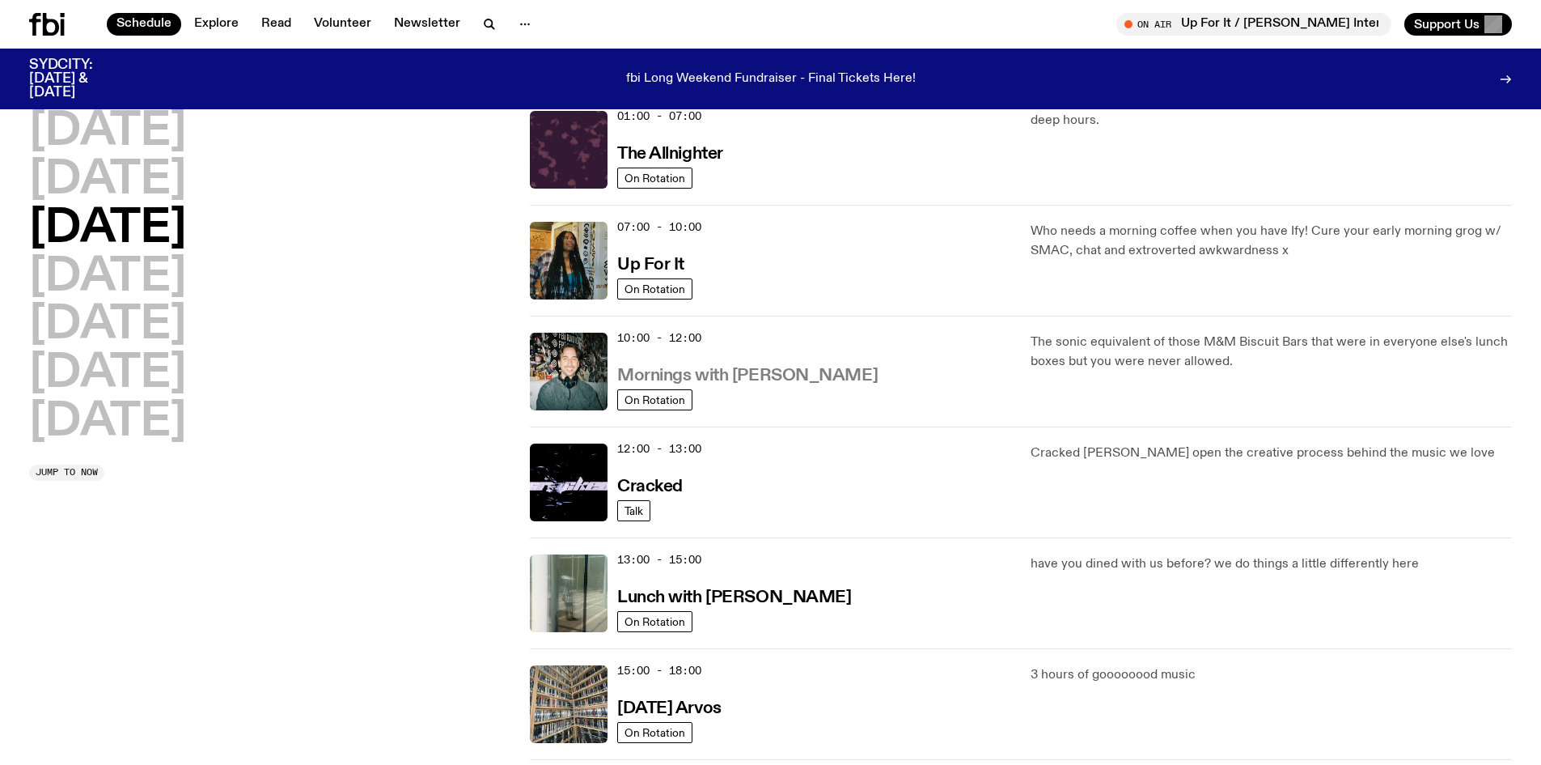
scroll to position [45, 0]
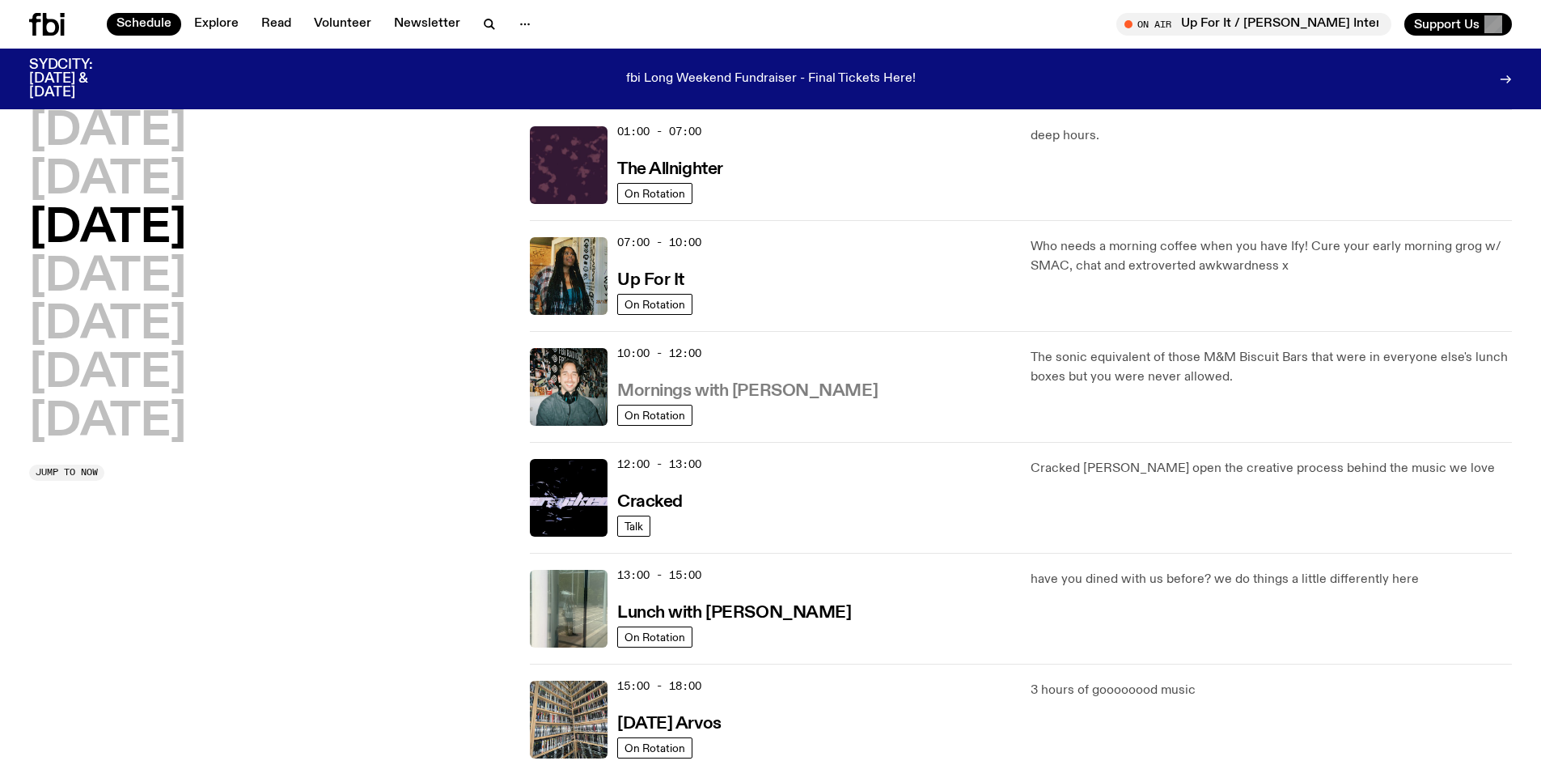
click at [770, 384] on h3 "Mornings with [PERSON_NAME]" at bounding box center [747, 391] width 261 height 17
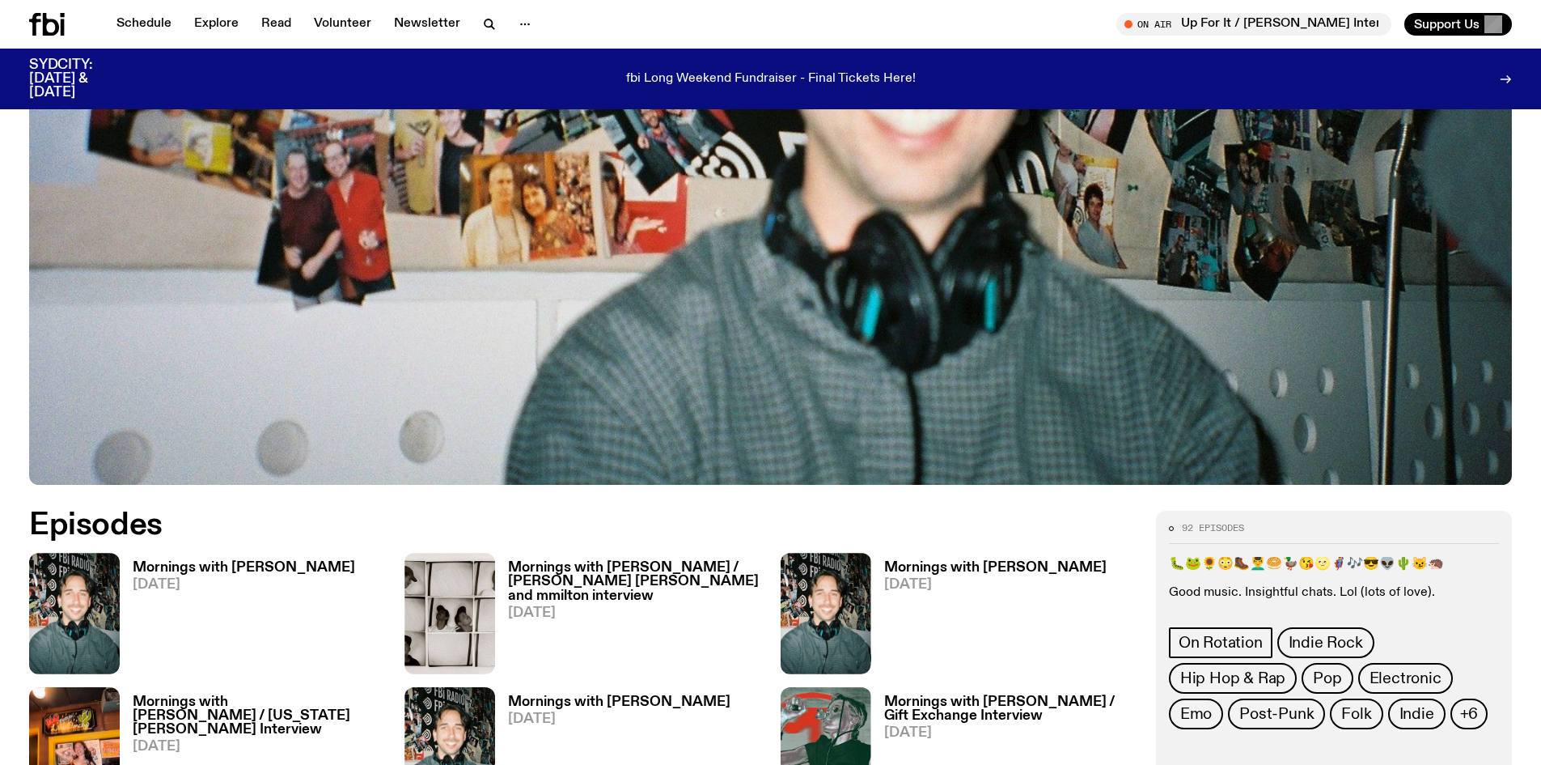
scroll to position [962, 0]
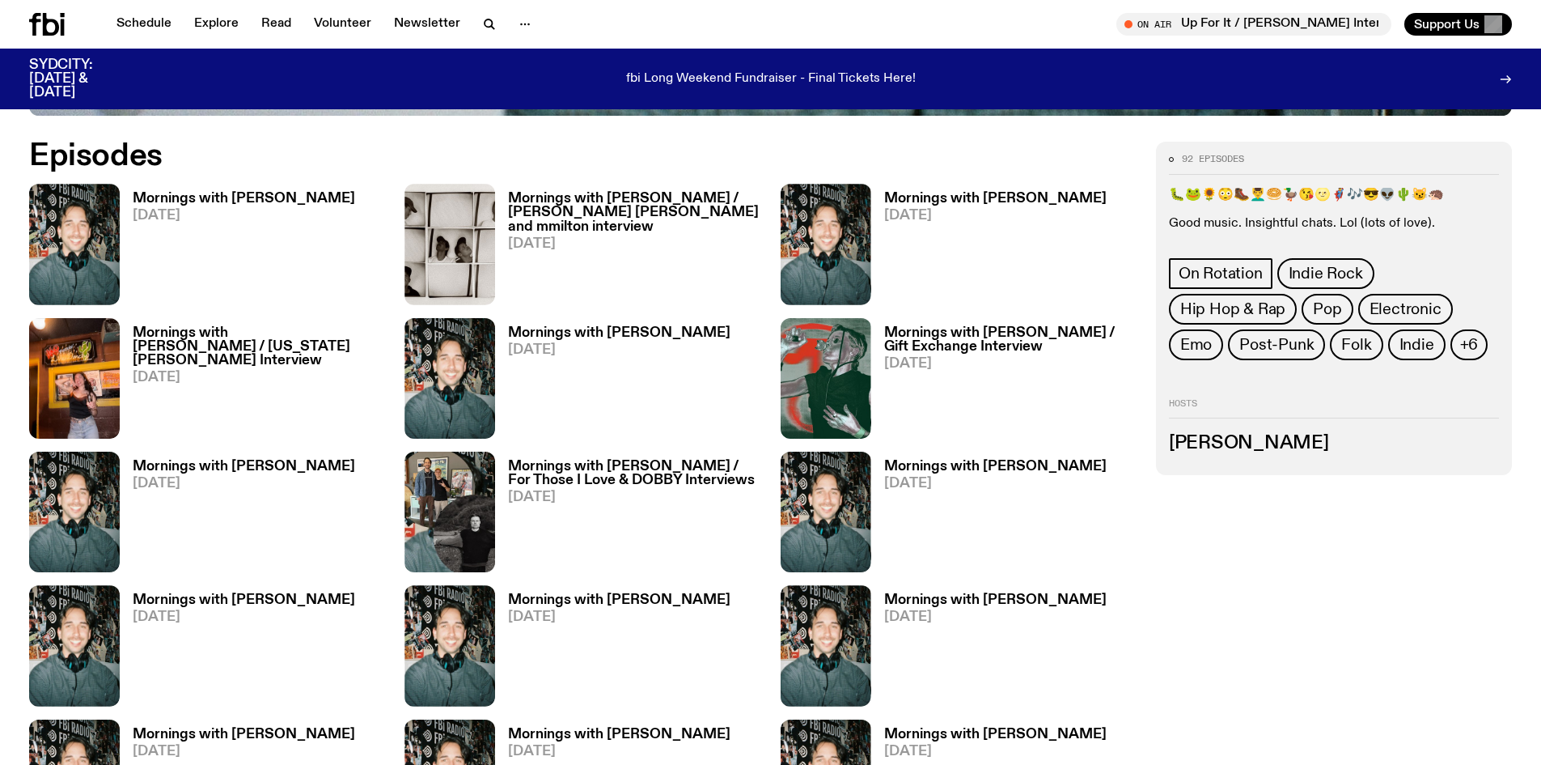
click at [207, 215] on span "[DATE]" at bounding box center [244, 216] width 223 height 14
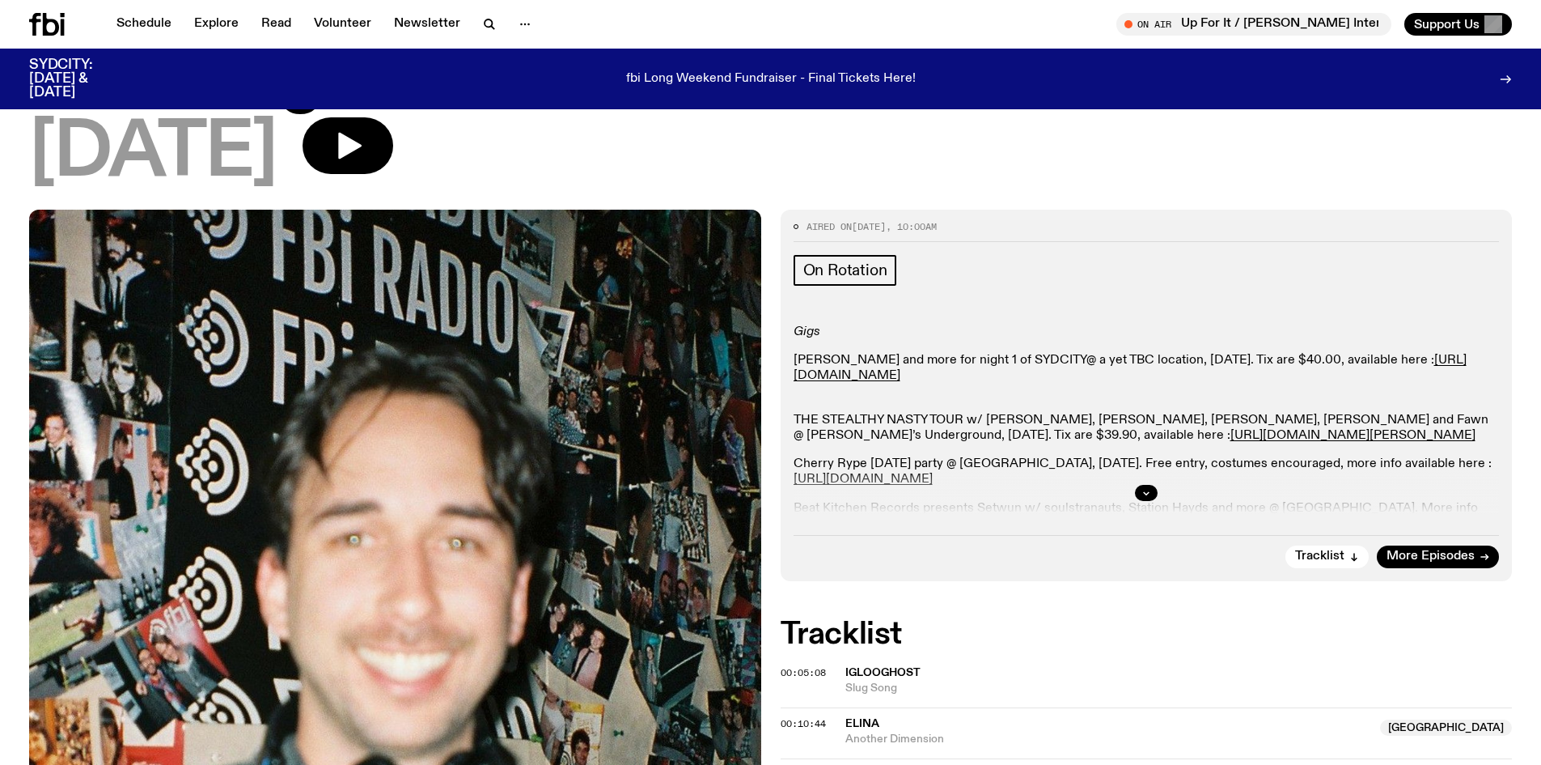
scroll to position [396, 0]
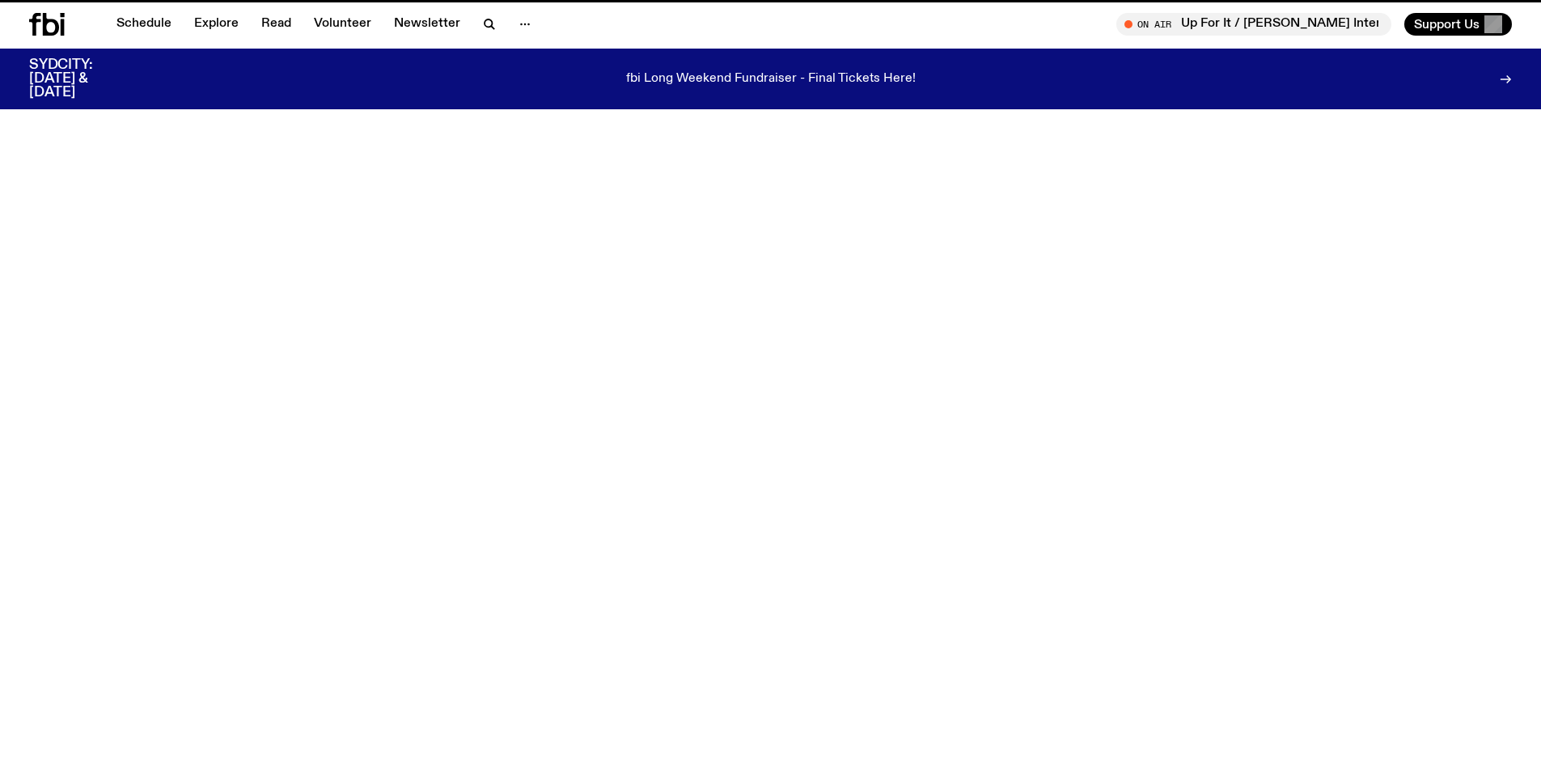
scroll to position [962, 0]
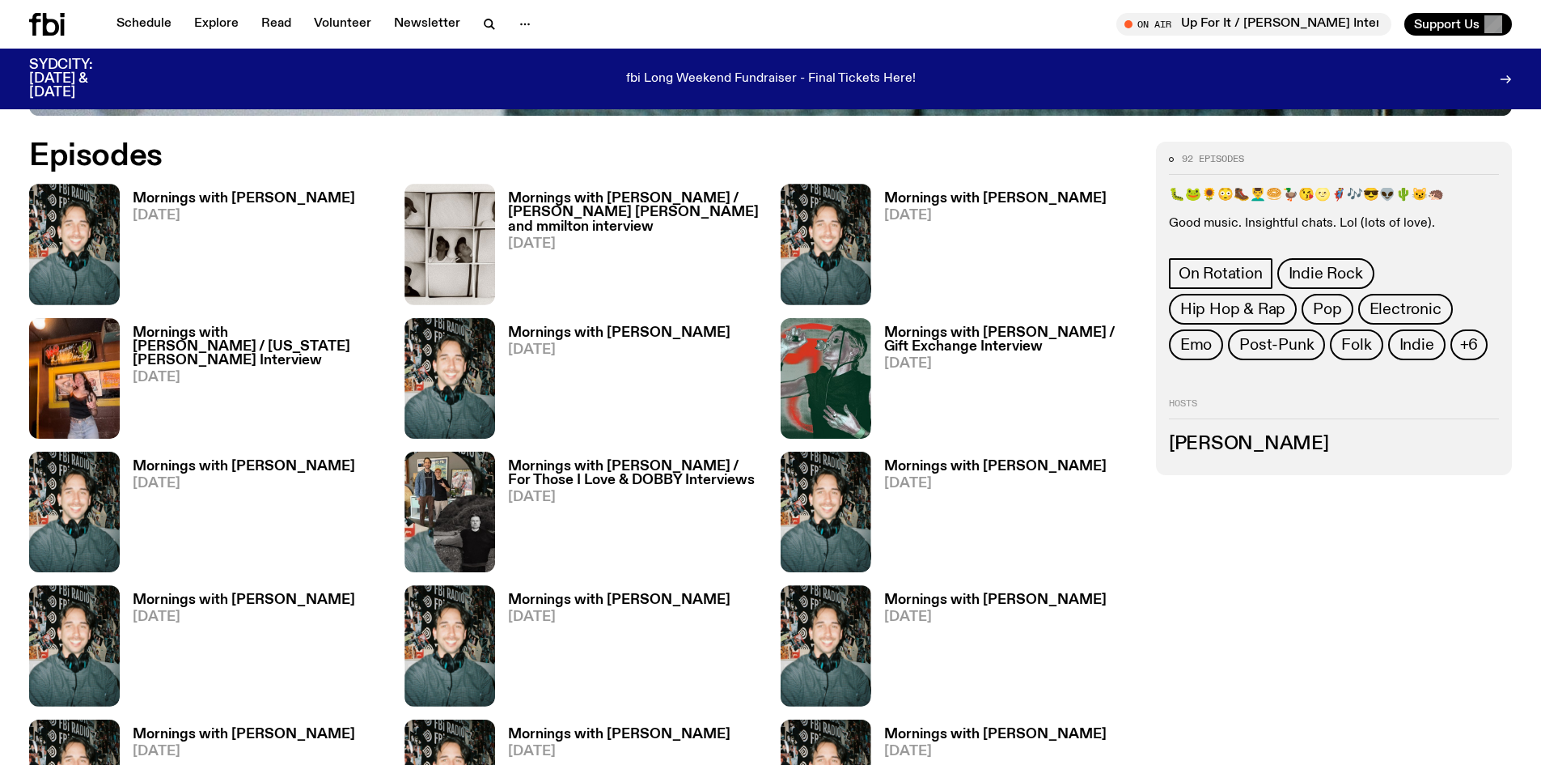
click at [217, 213] on span "[DATE]" at bounding box center [244, 216] width 223 height 14
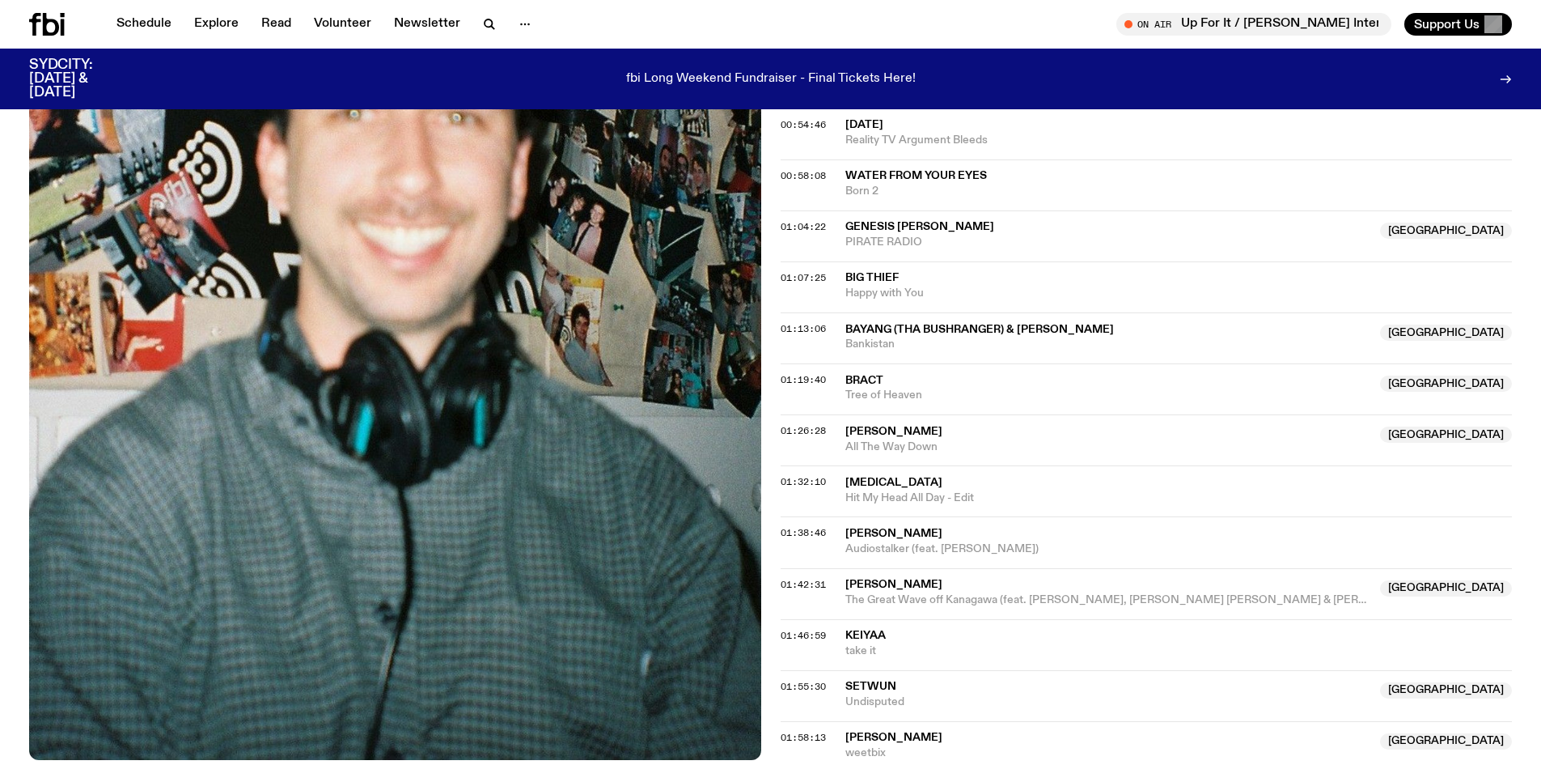
scroll to position [1205, 0]
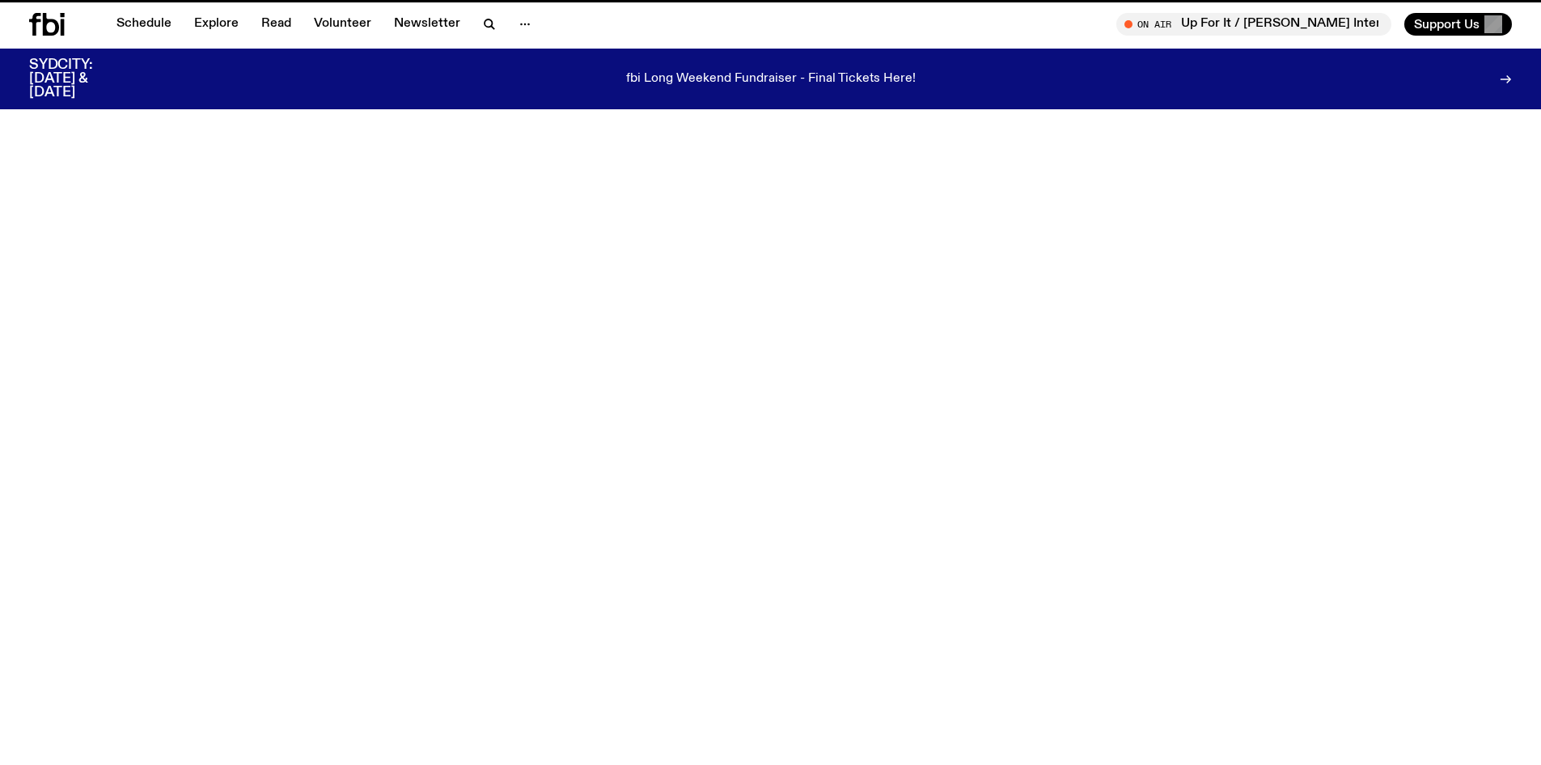
scroll to position [962, 0]
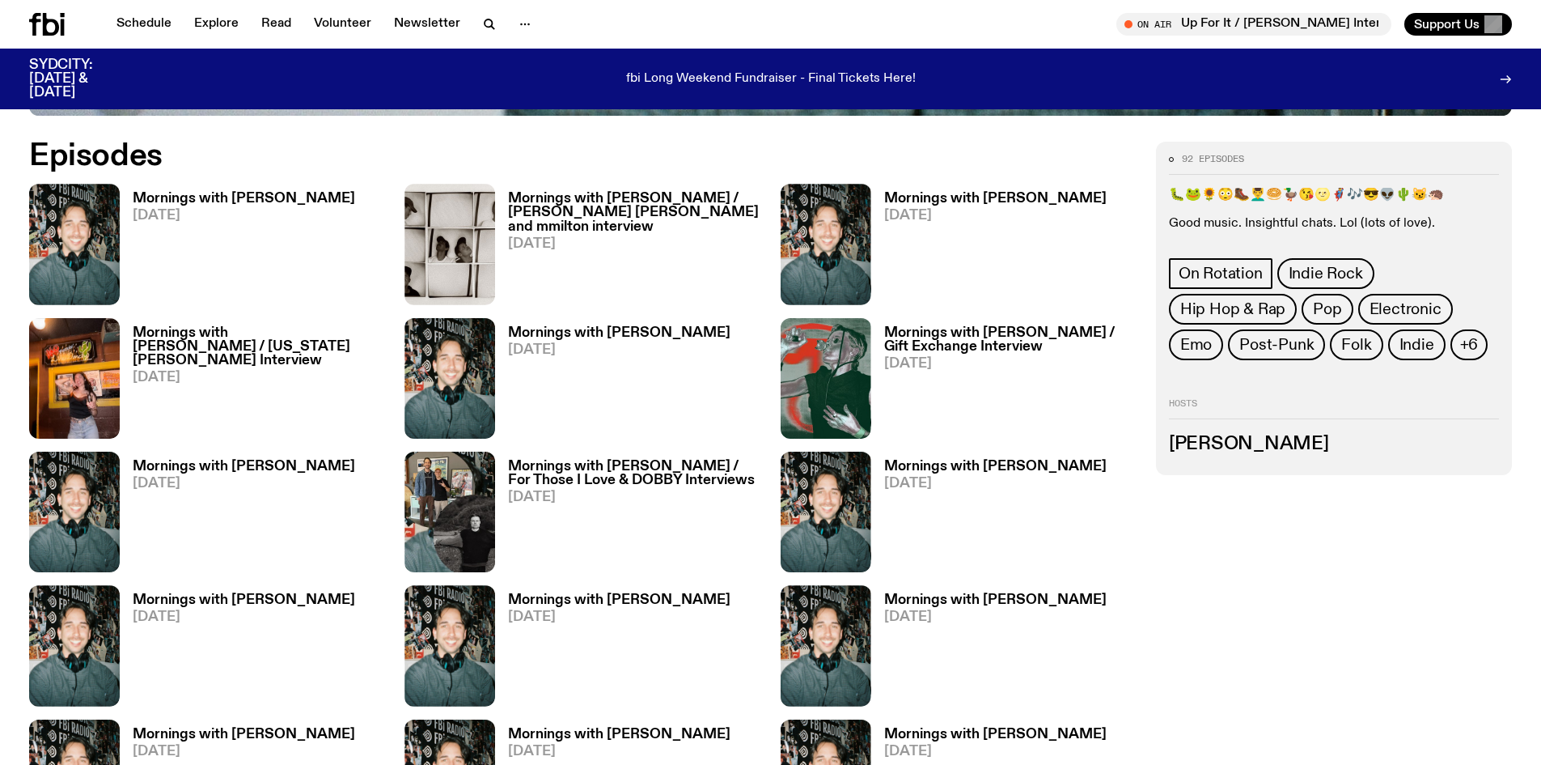
click at [247, 331] on h3 "Mornings with Ben Hansen / Georgia Maq Interview" at bounding box center [259, 346] width 252 height 41
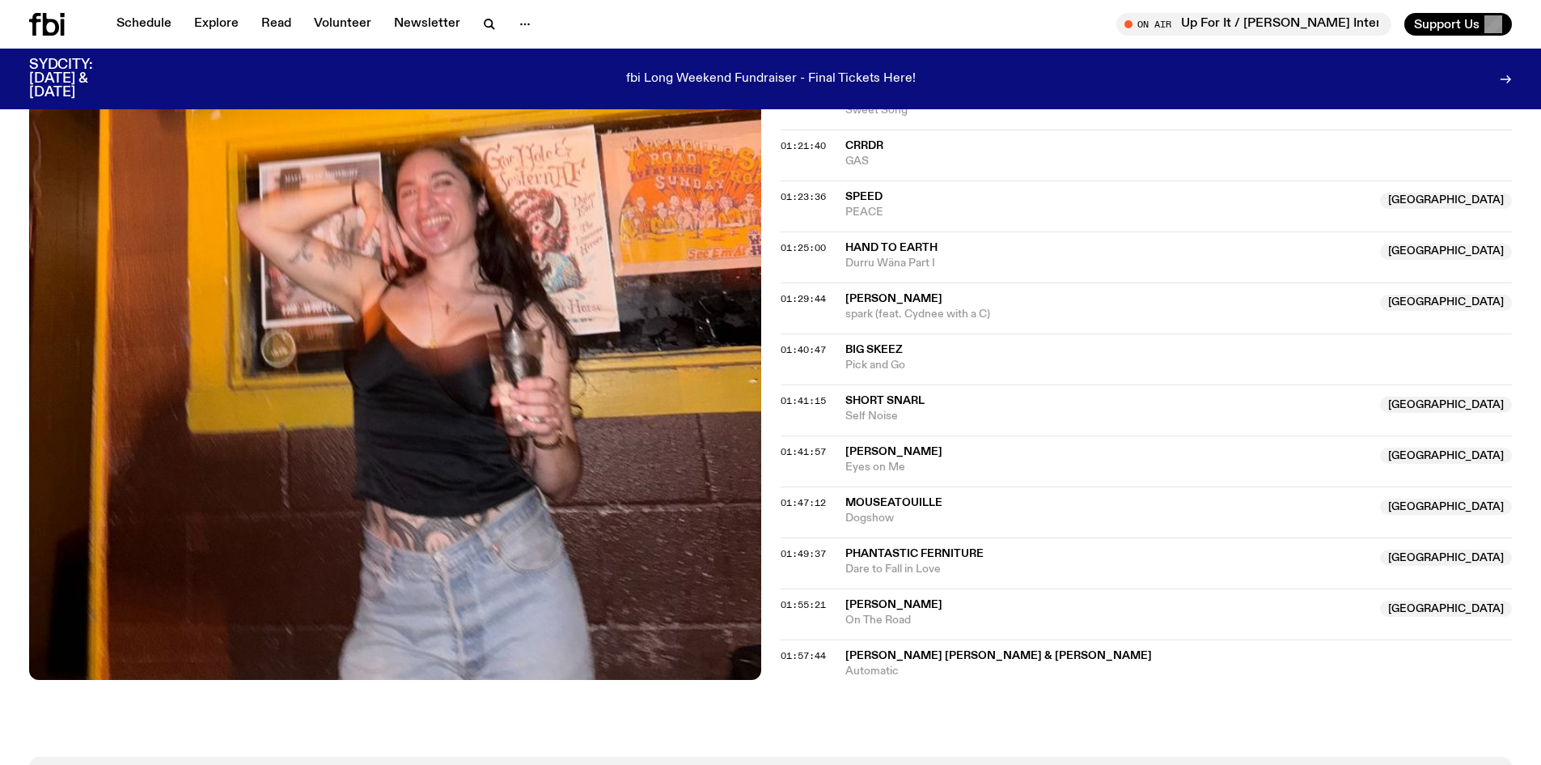
scroll to position [1287, 0]
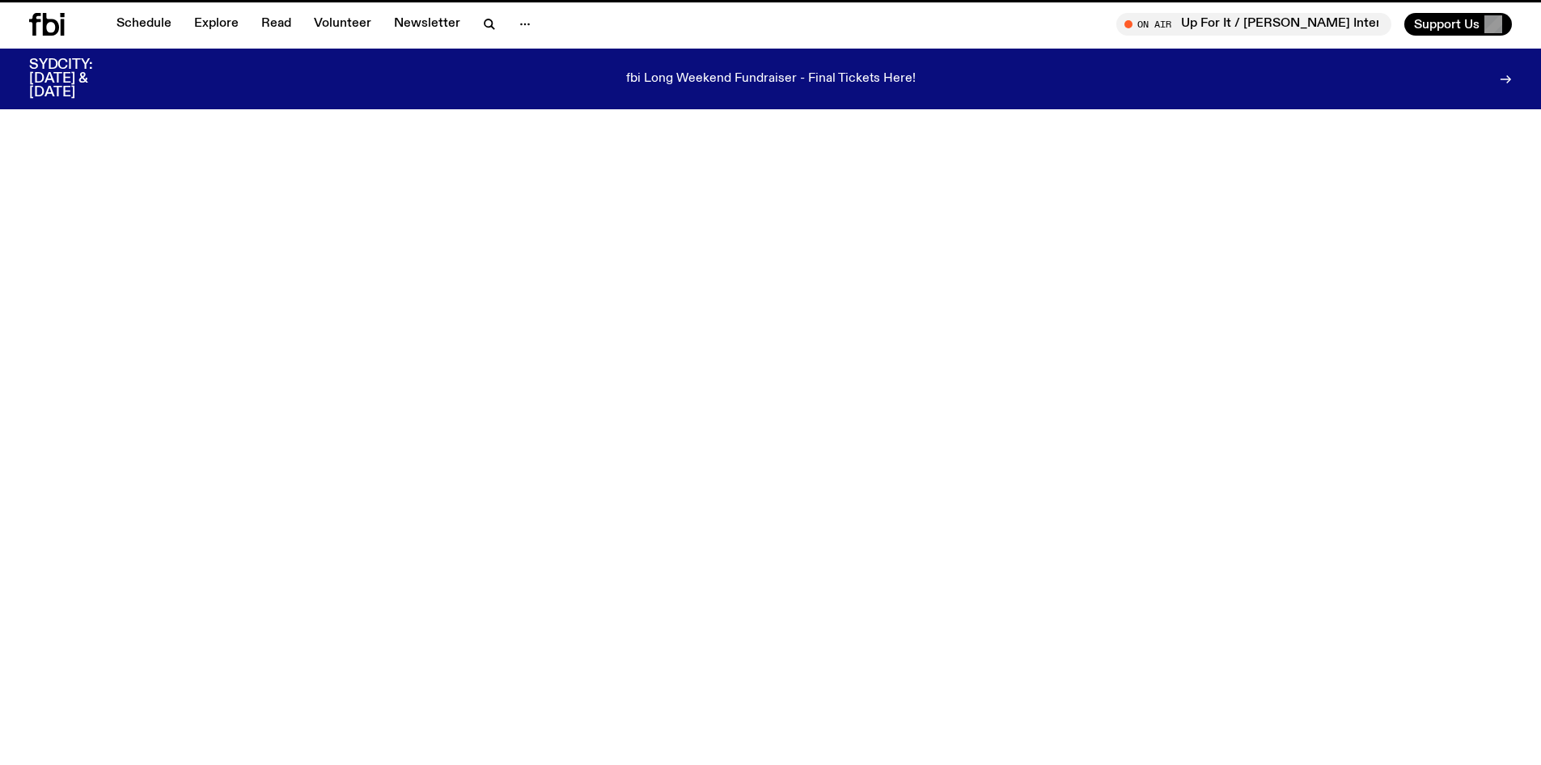
scroll to position [962, 0]
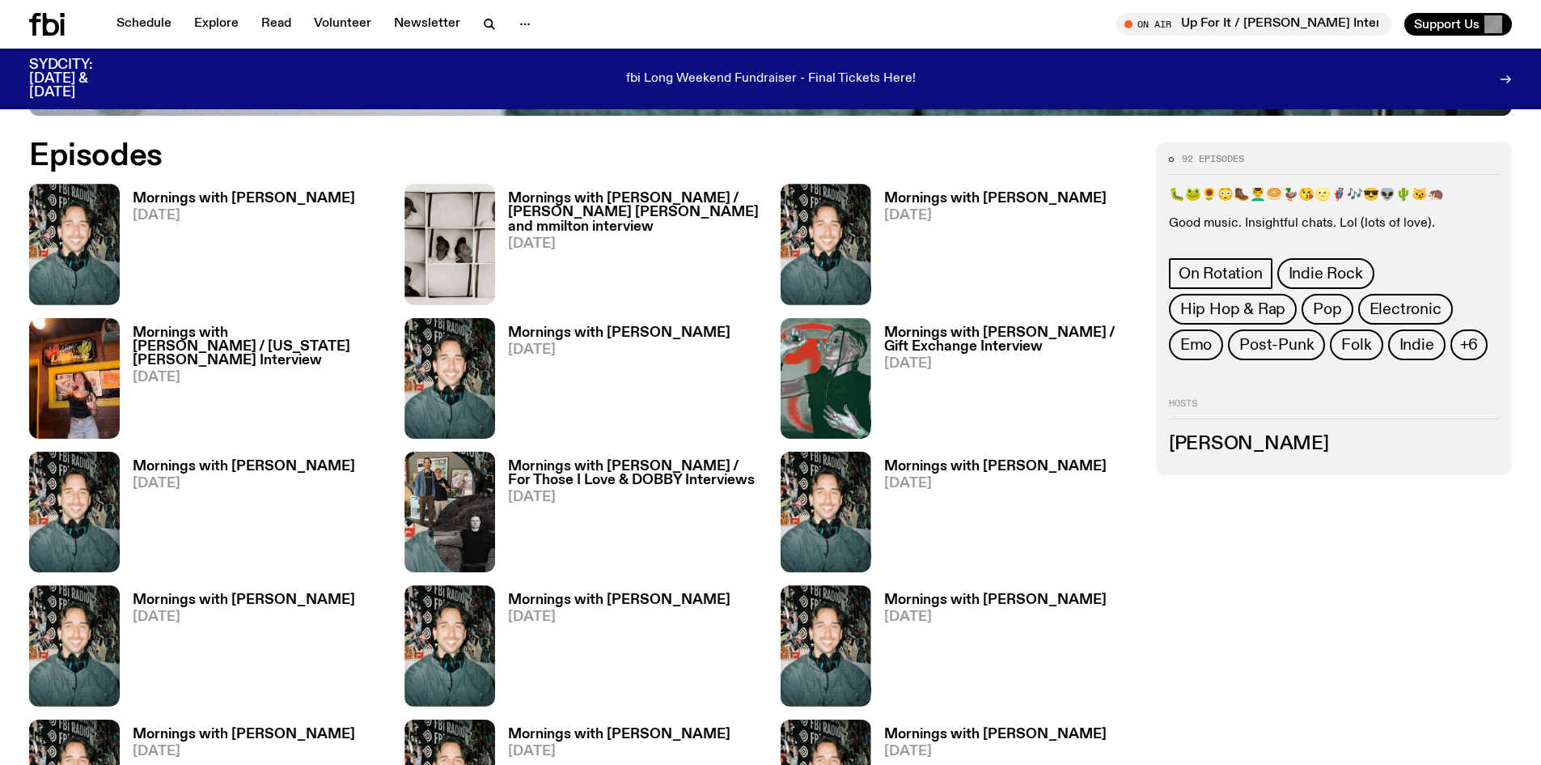
click at [604, 476] on h3 "Mornings with Ben Hansen / For Those I Love & DOBBY Interviews" at bounding box center [634, 474] width 252 height 28
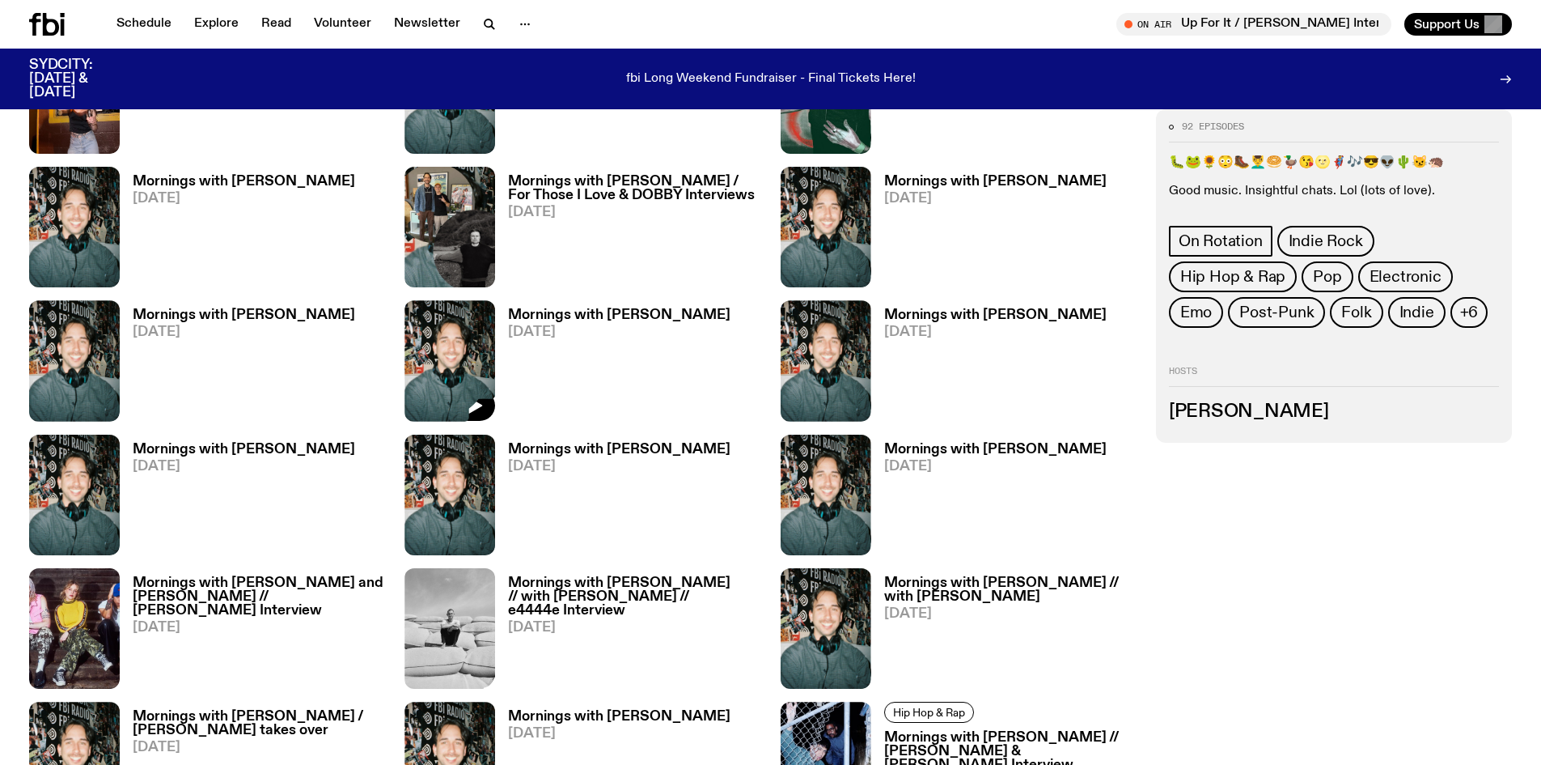
scroll to position [1286, 0]
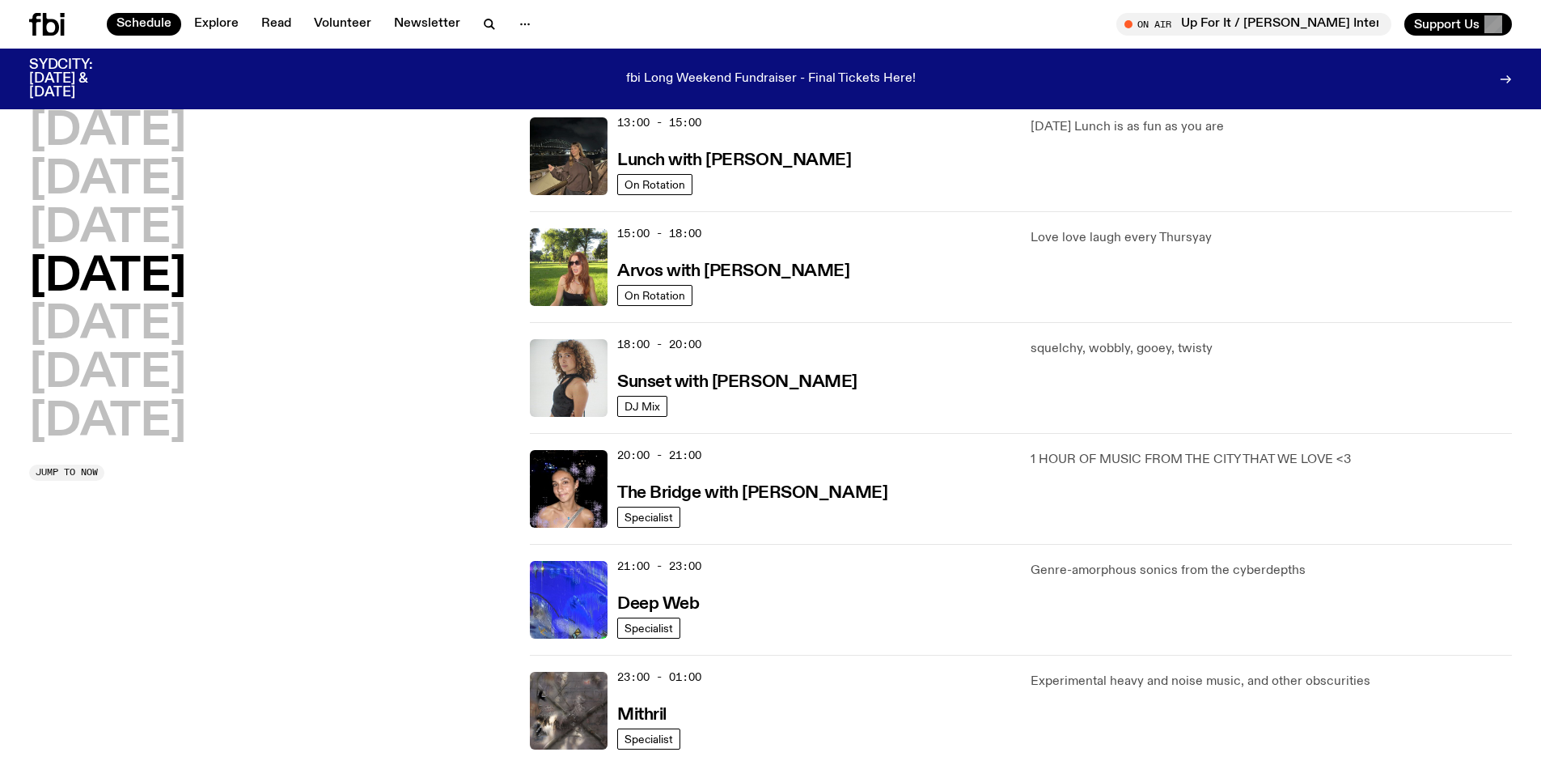
scroll to position [531, 0]
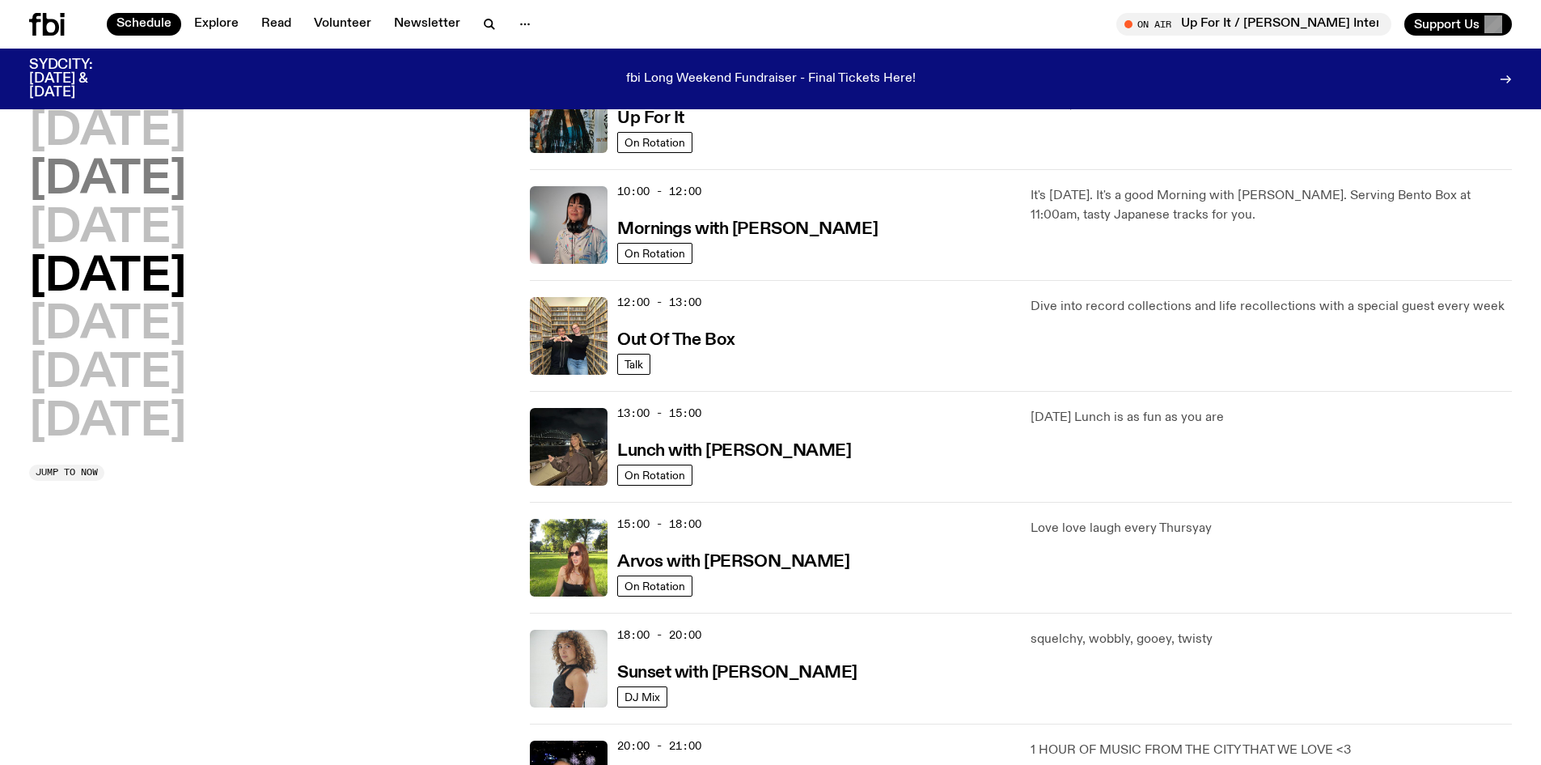
click at [167, 185] on h2 "[DATE]" at bounding box center [107, 180] width 157 height 45
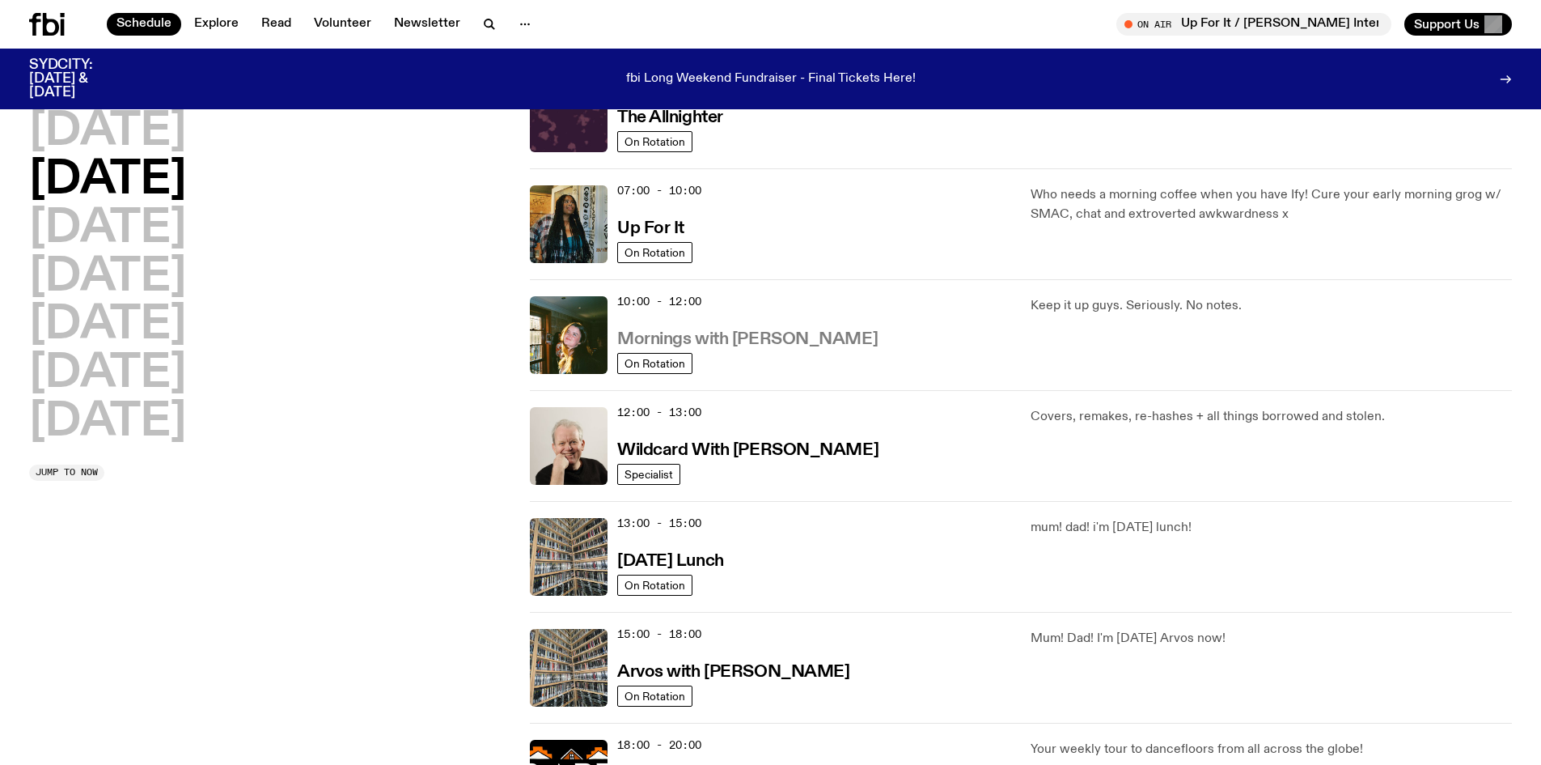
scroll to position [126, 0]
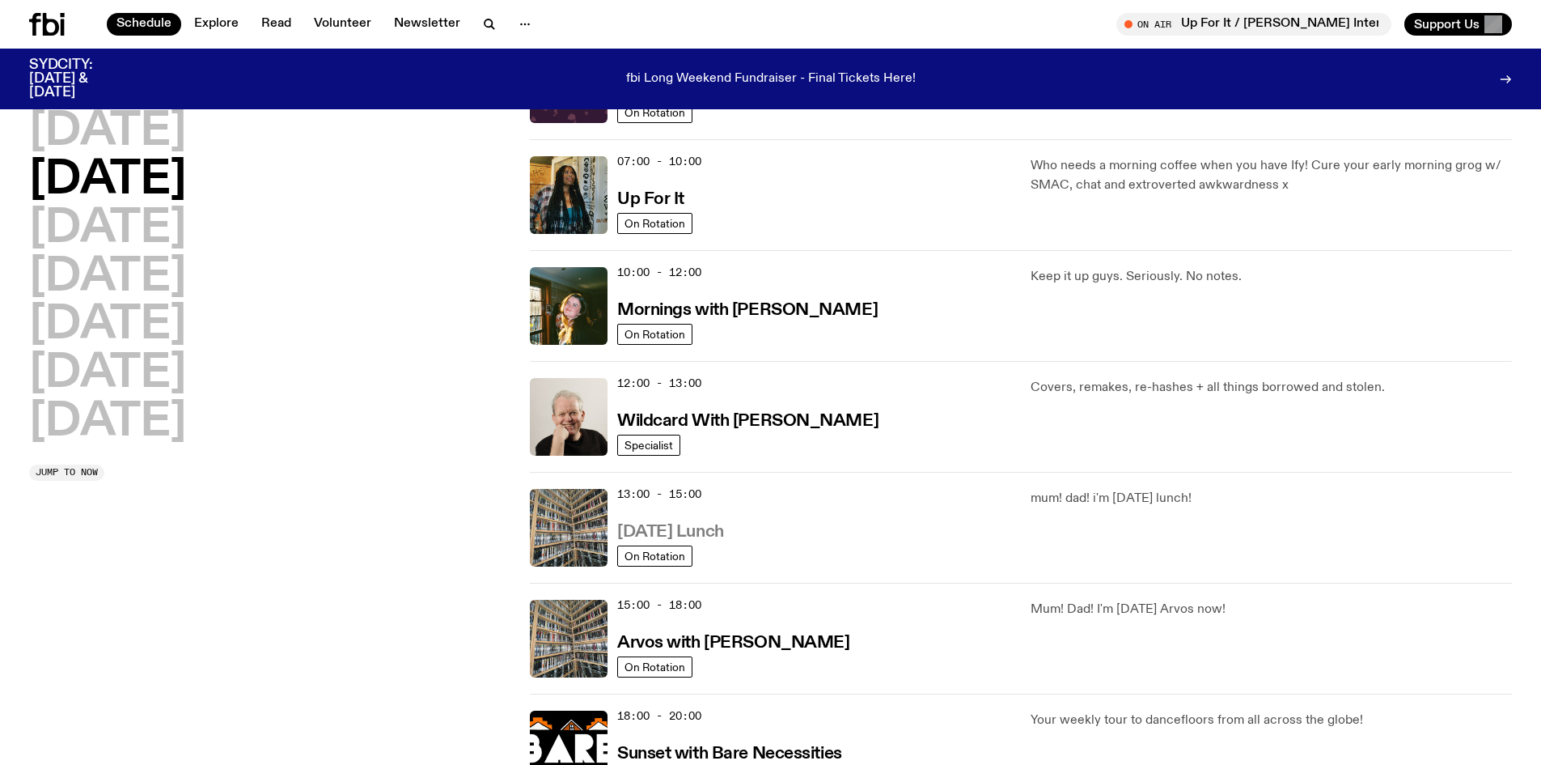
click at [706, 530] on h3 "Tuesday Lunch" at bounding box center [670, 532] width 107 height 17
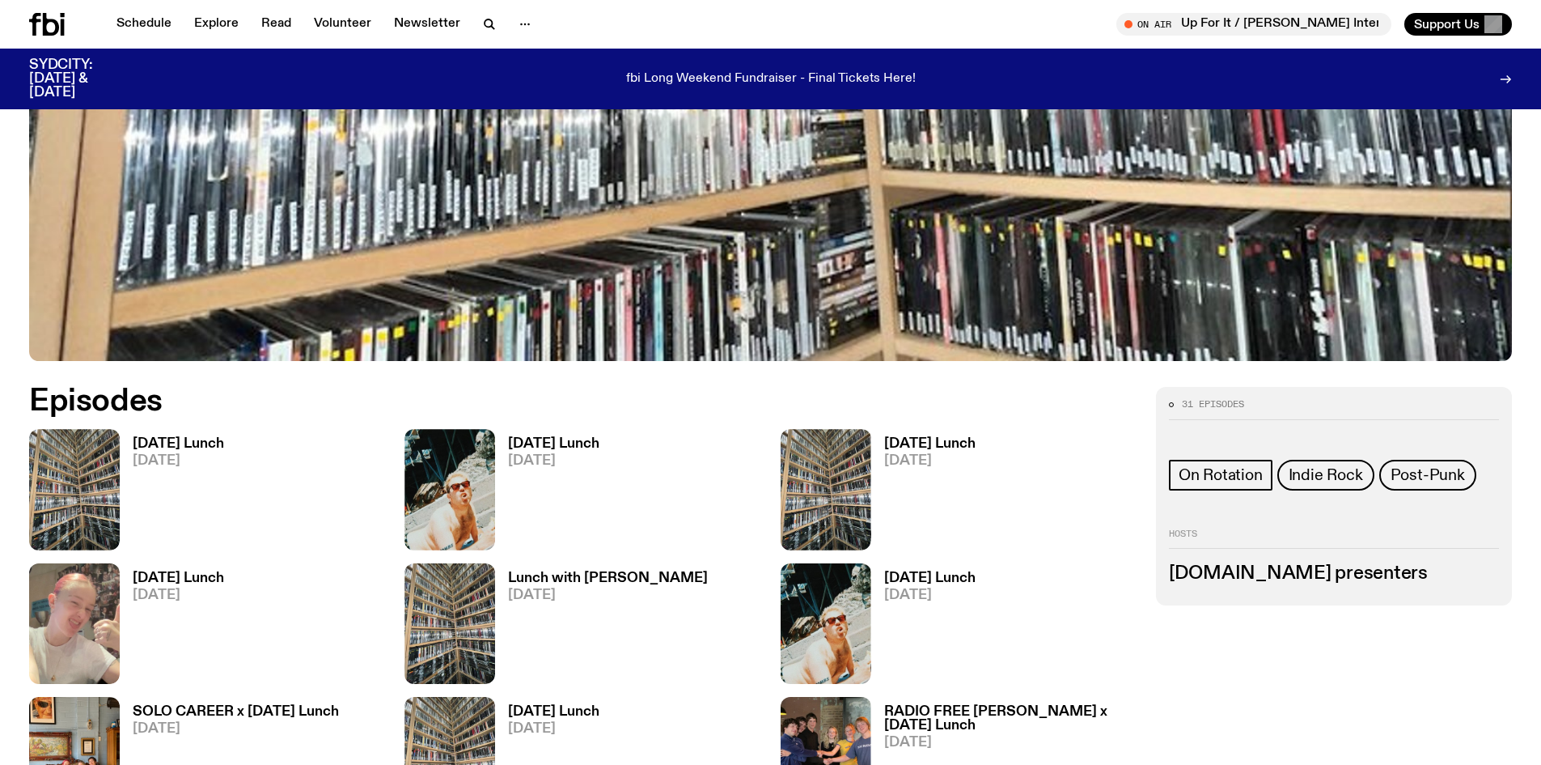
scroll to position [718, 0]
click at [160, 440] on h3 "Tuesday Lunch" at bounding box center [178, 443] width 91 height 14
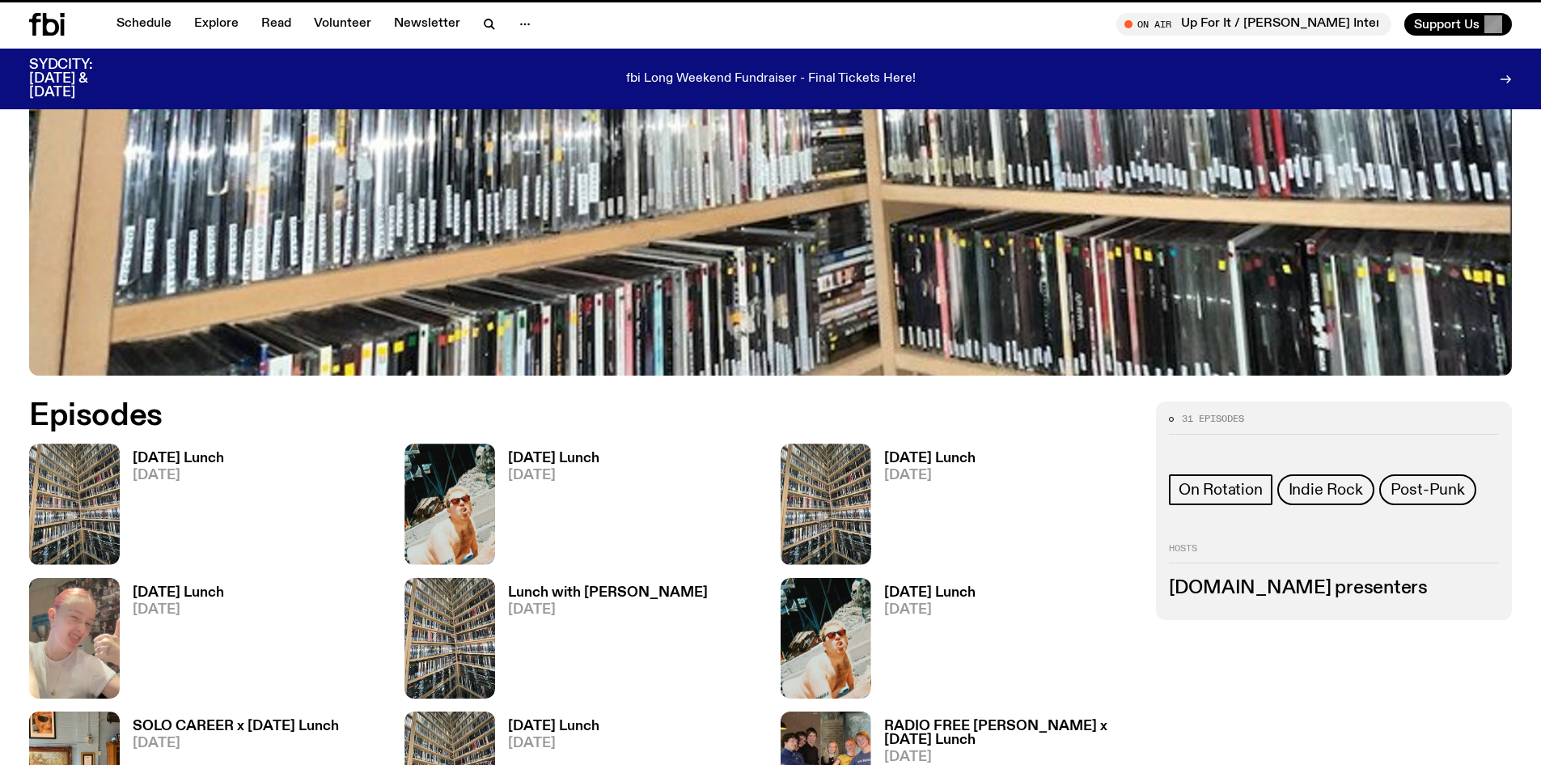
scroll to position [705, 0]
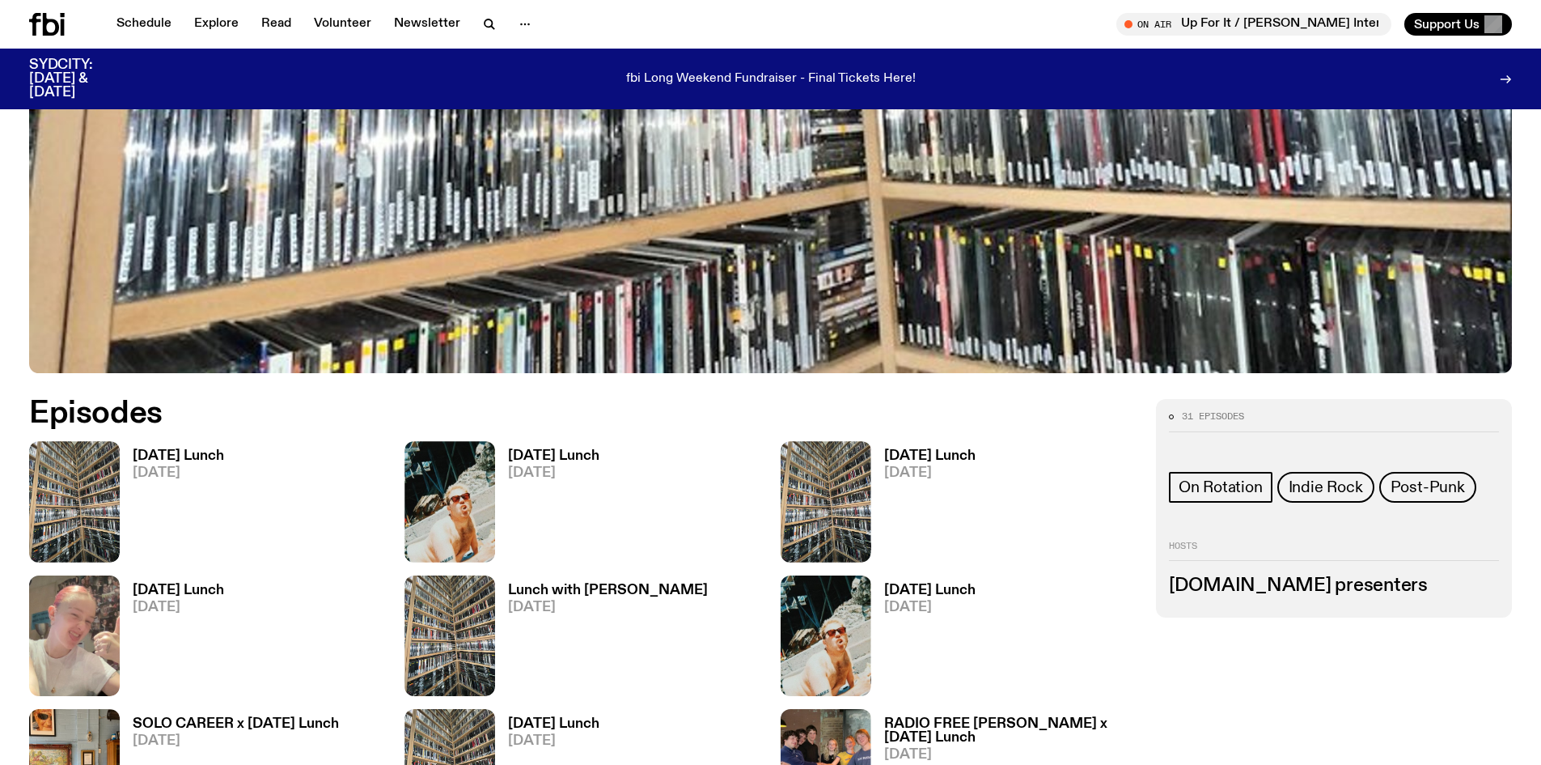
click at [570, 450] on h3 "Tuesday Lunch" at bounding box center [553, 456] width 91 height 14
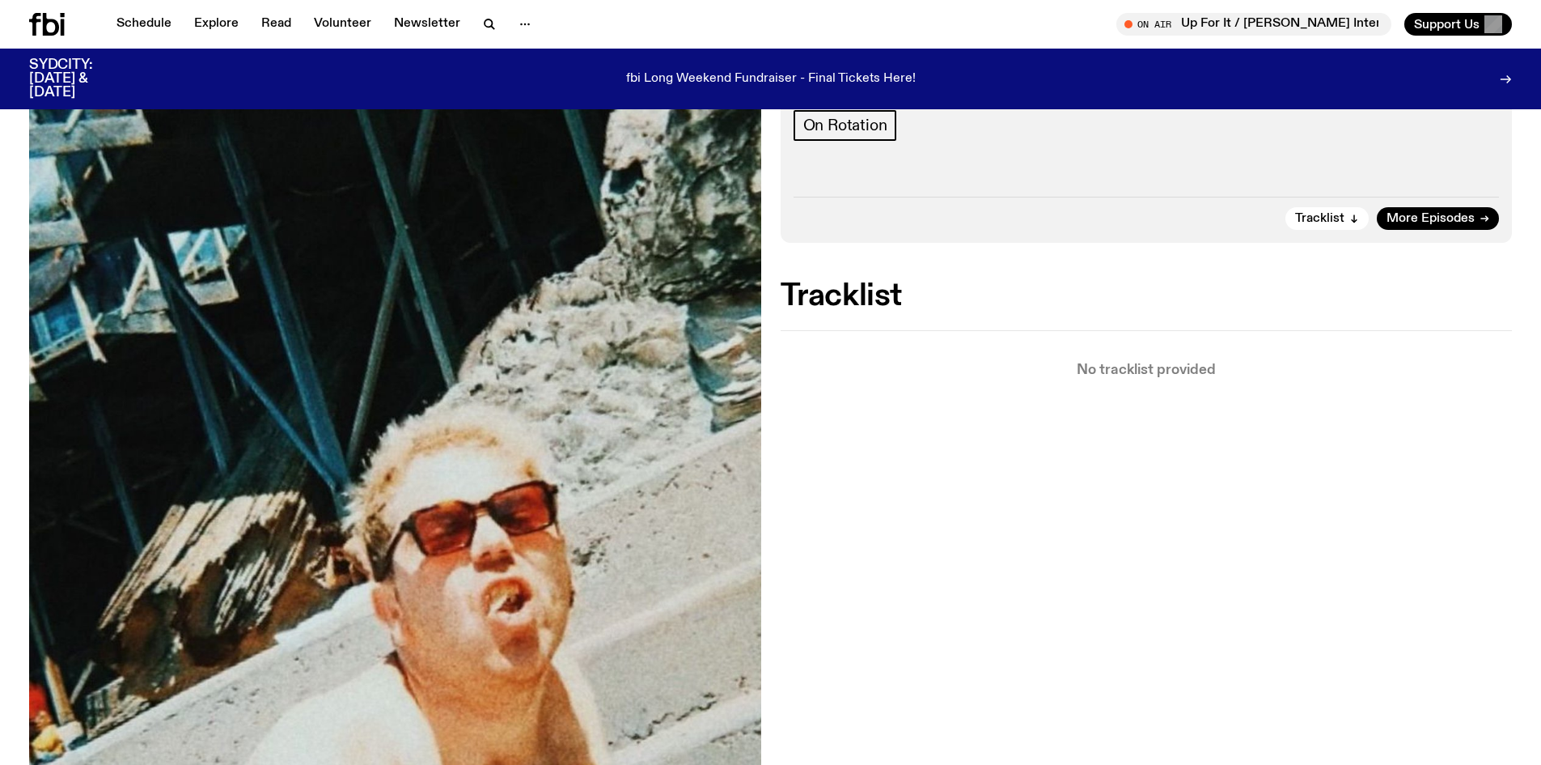
scroll to position [396, 0]
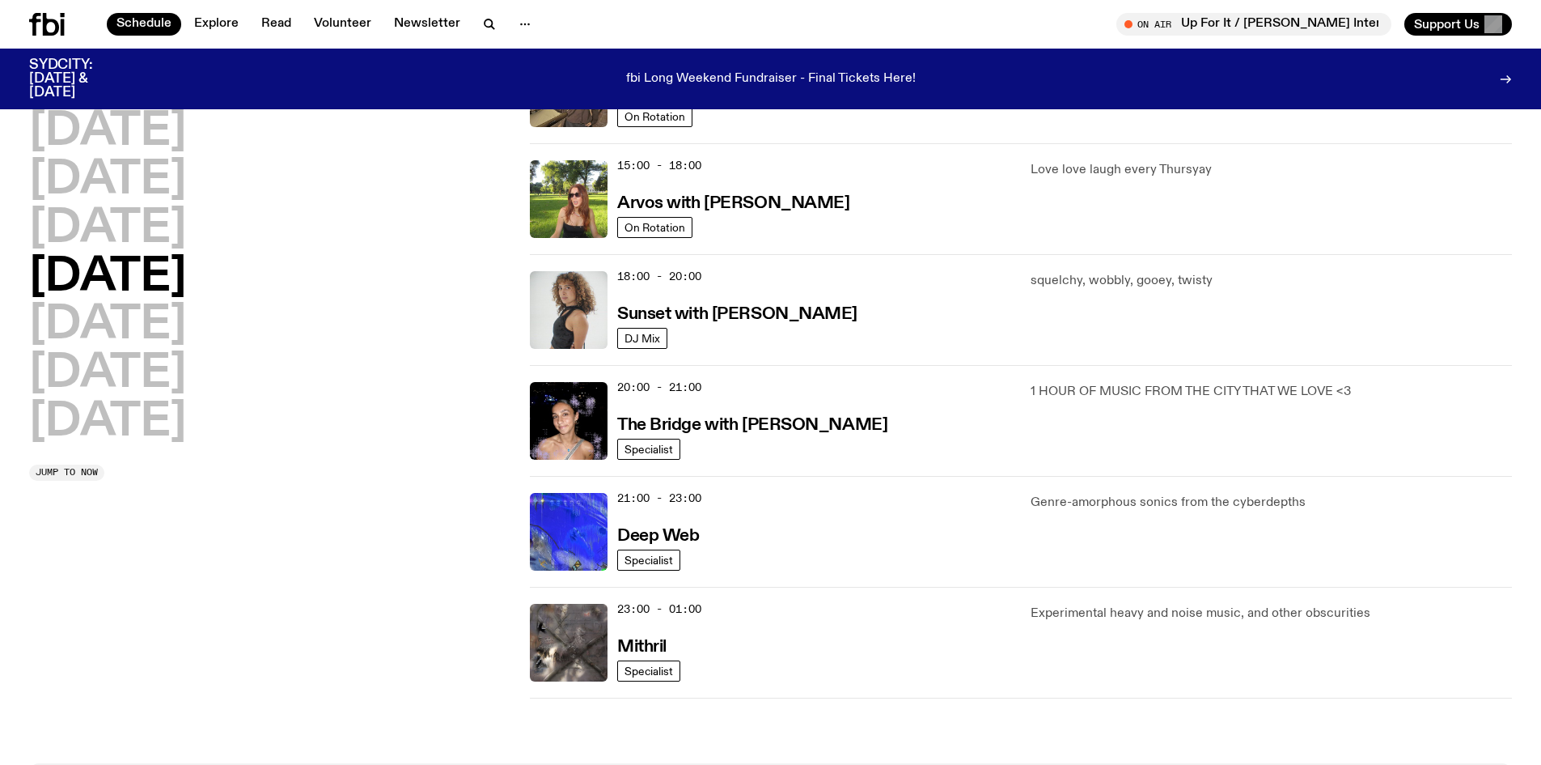
scroll to position [774, 0]
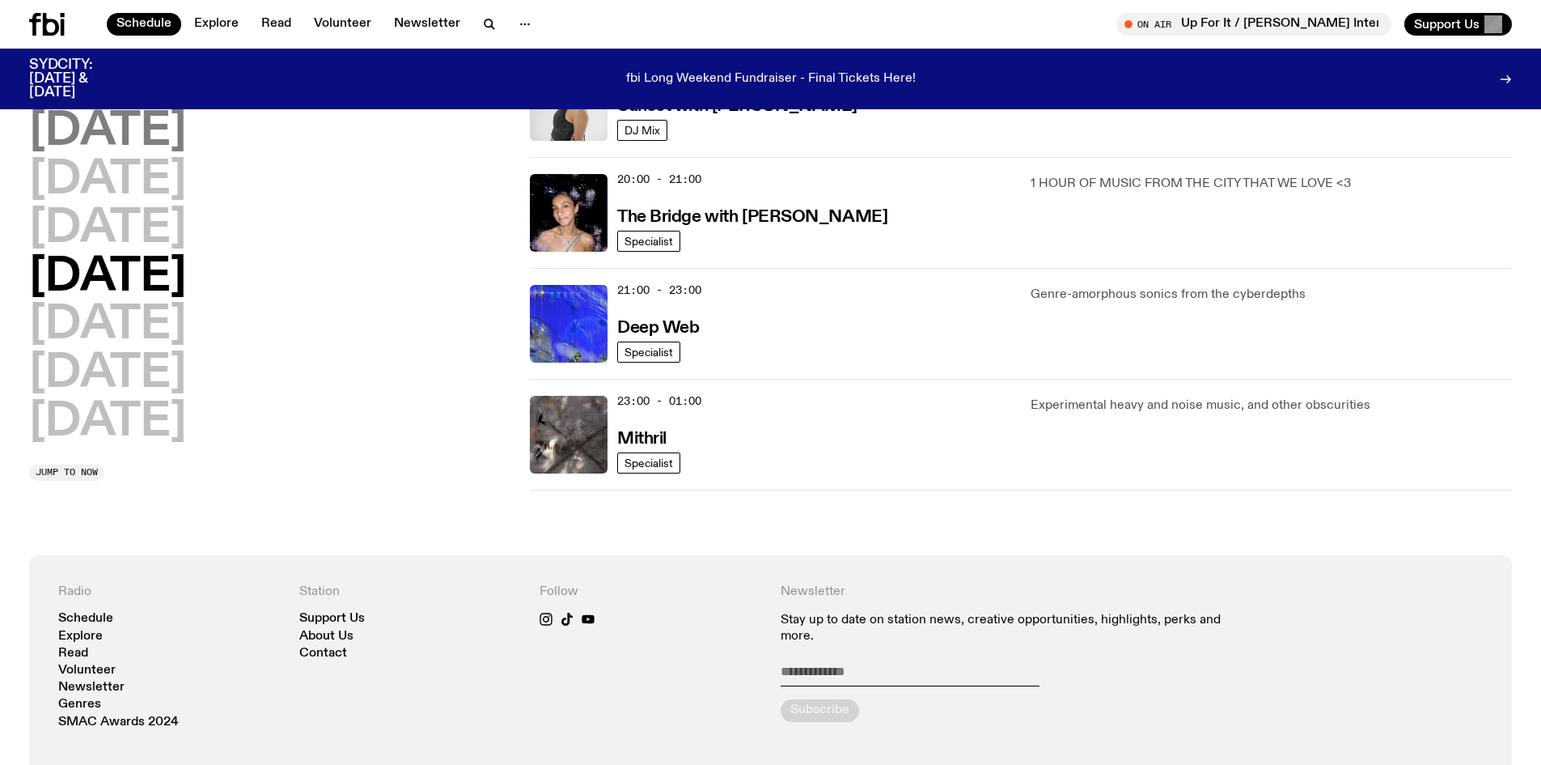
drag, startPoint x: 172, startPoint y: 130, endPoint x: 165, endPoint y: 125, distance: 8.6
click at [166, 126] on h2 "[DATE]" at bounding box center [107, 131] width 157 height 45
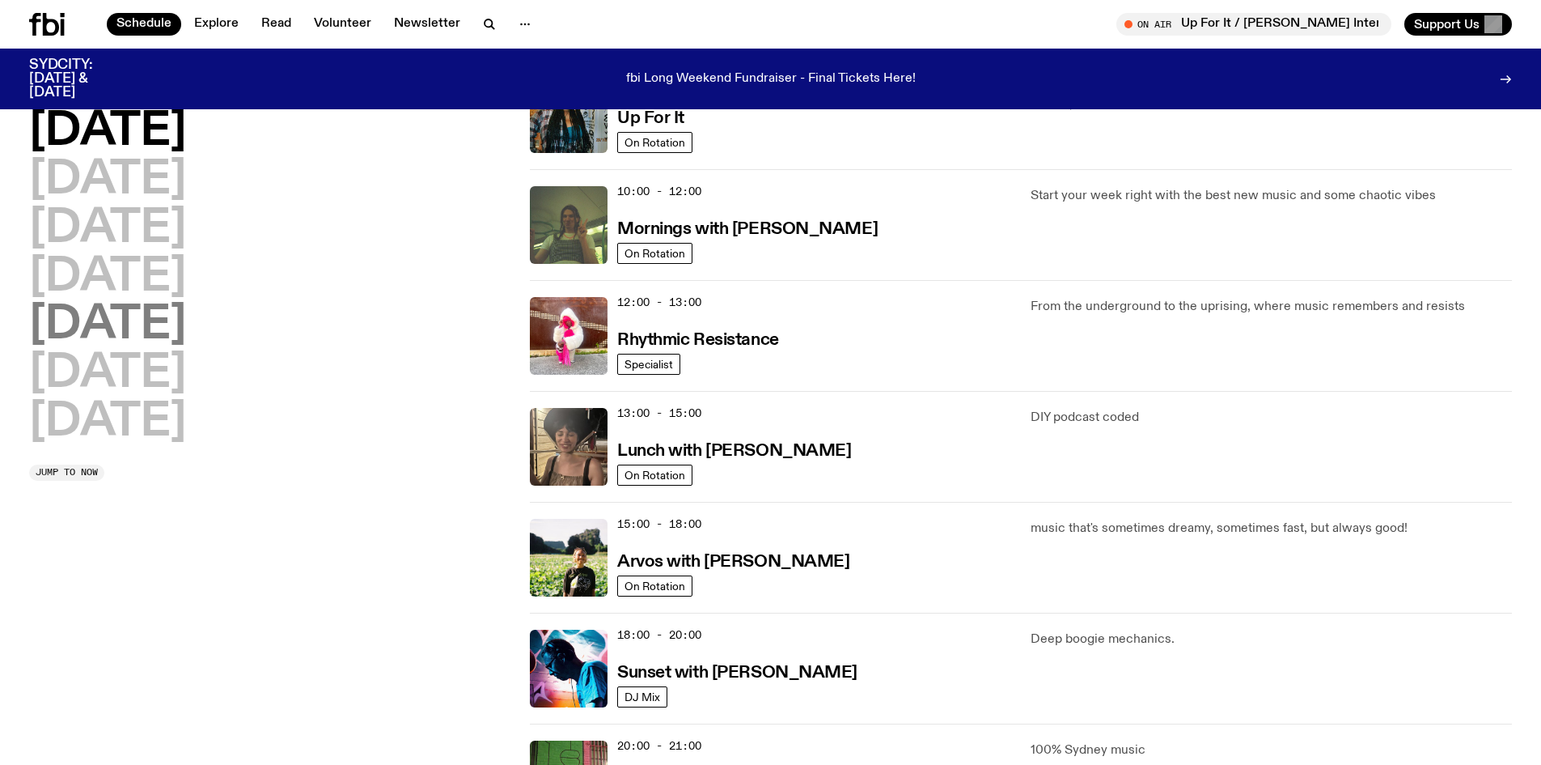
click at [116, 332] on h2 "[DATE]" at bounding box center [107, 325] width 157 height 45
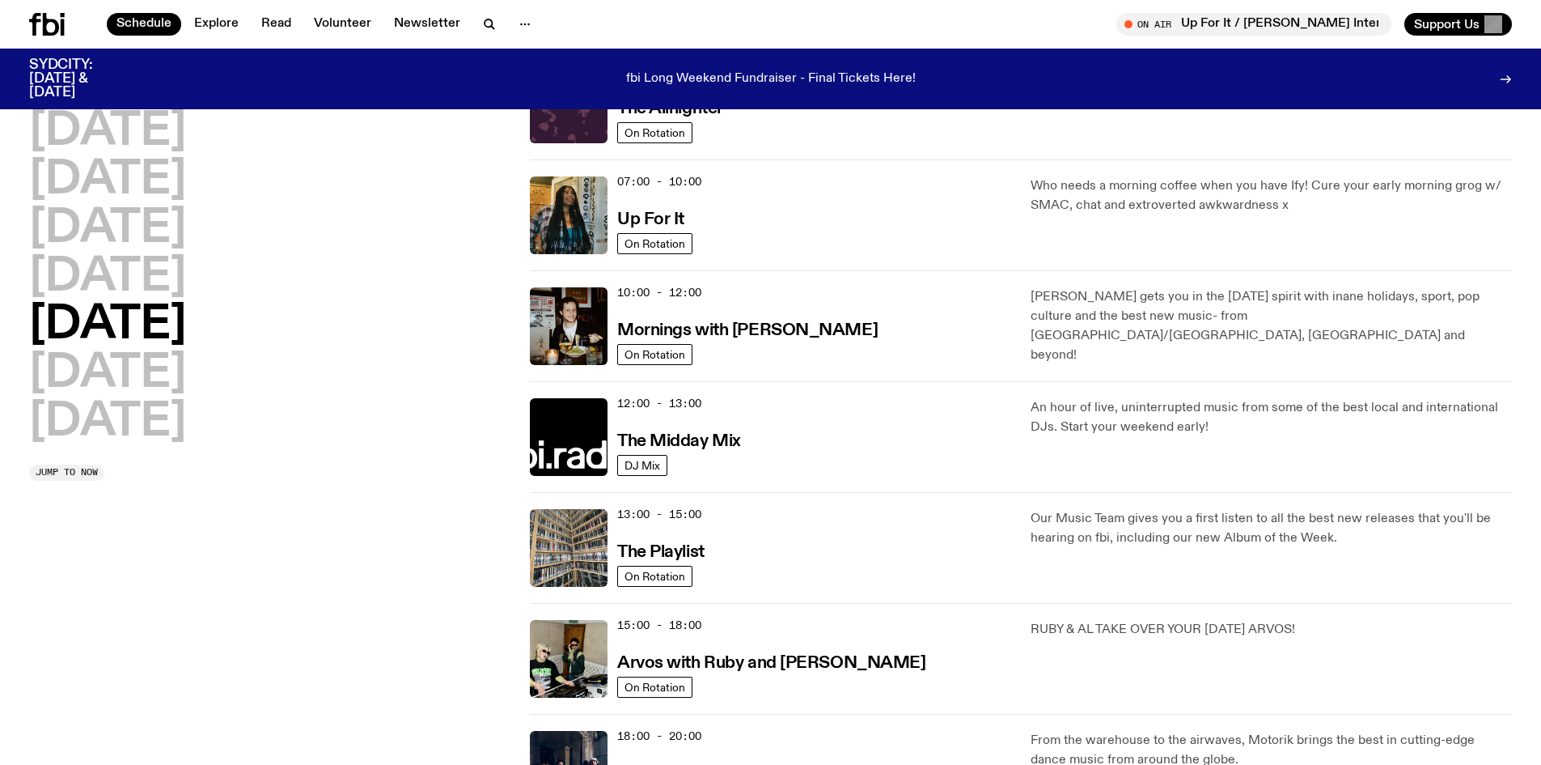
scroll to position [288, 0]
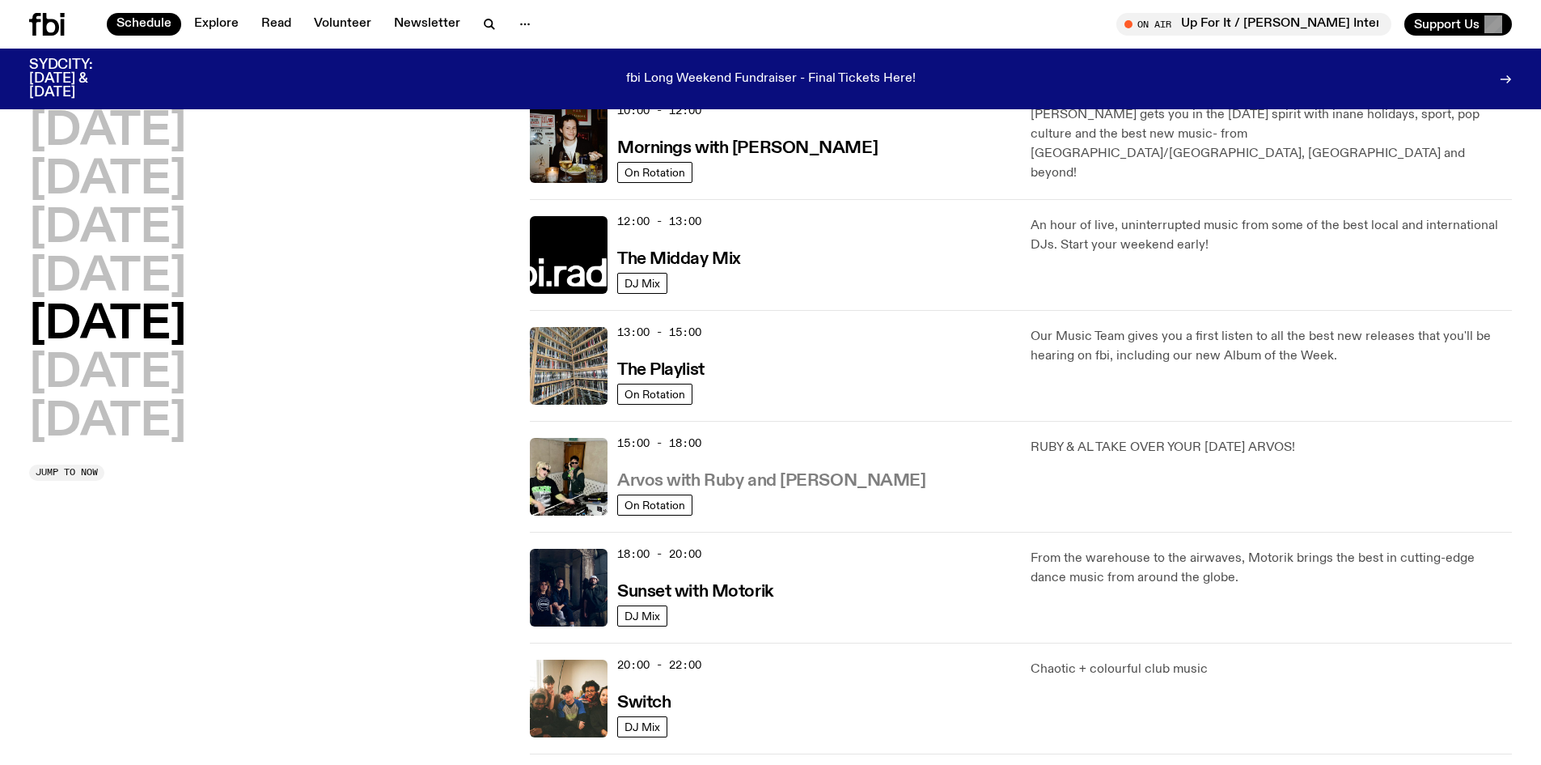
click at [723, 475] on h3 "Arvos with Ruby and [PERSON_NAME]" at bounding box center [771, 481] width 308 height 17
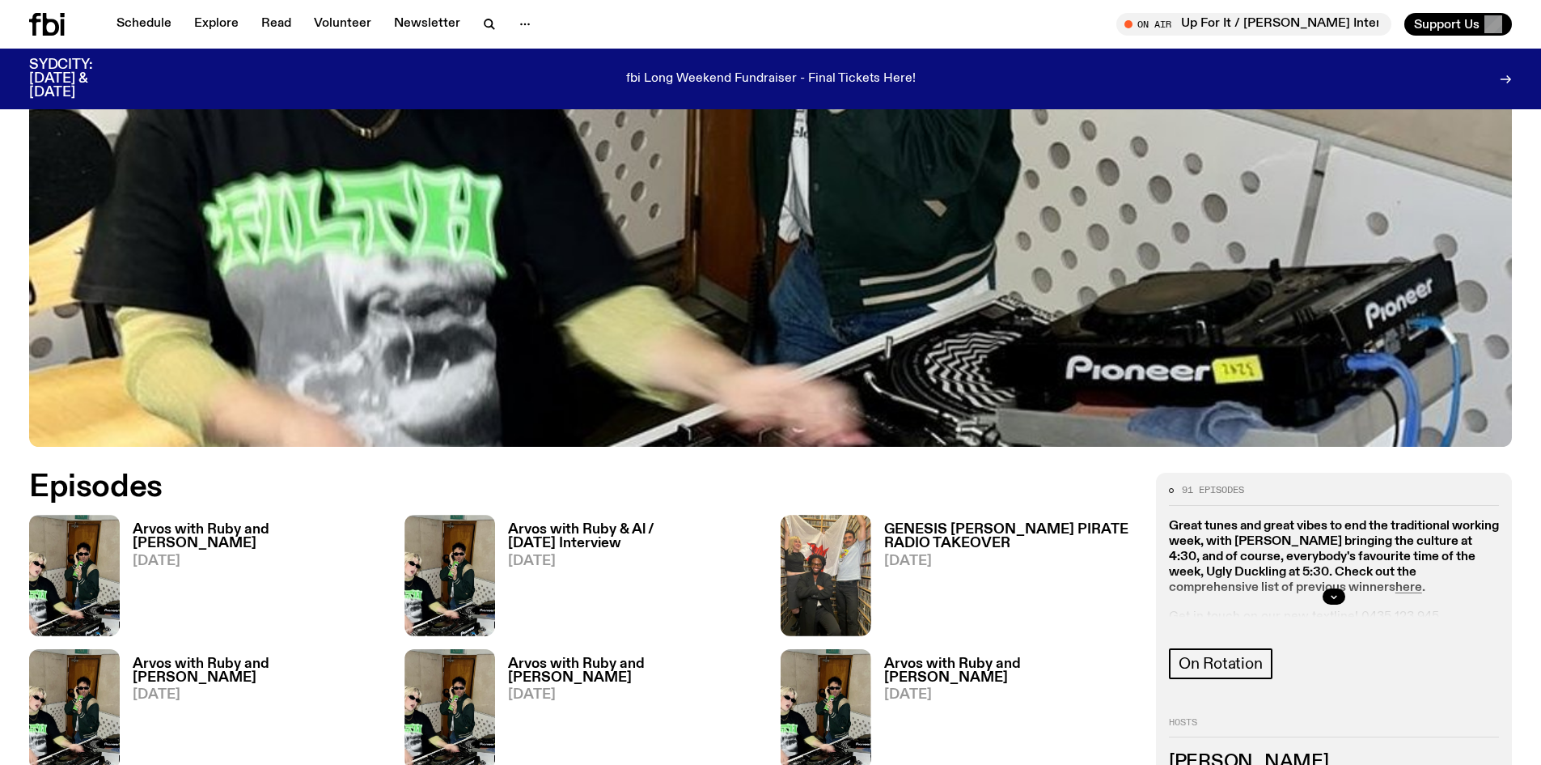
scroll to position [719, 0]
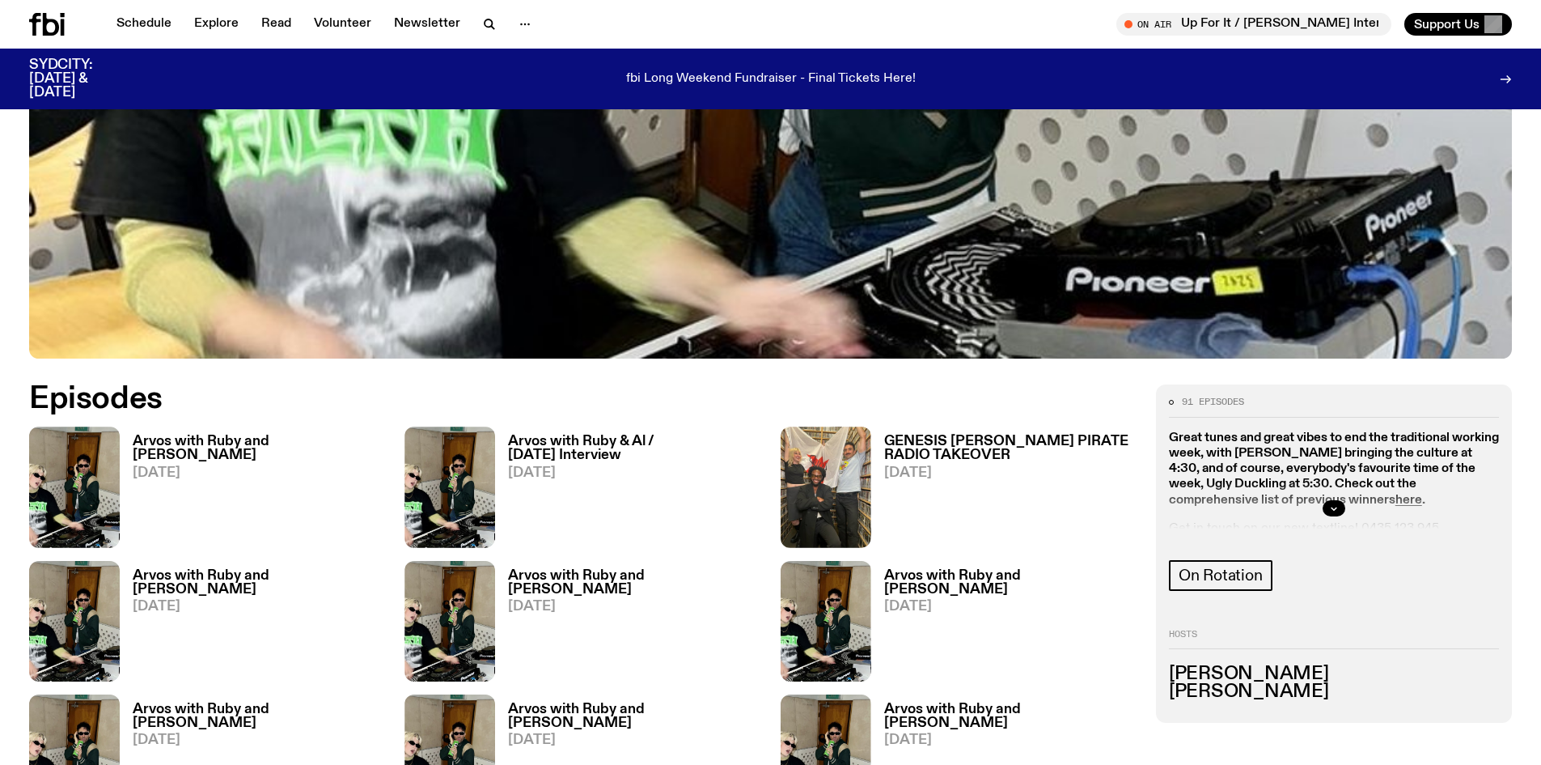
click at [220, 435] on h3 "Arvos with Ruby and [PERSON_NAME]" at bounding box center [259, 449] width 252 height 28
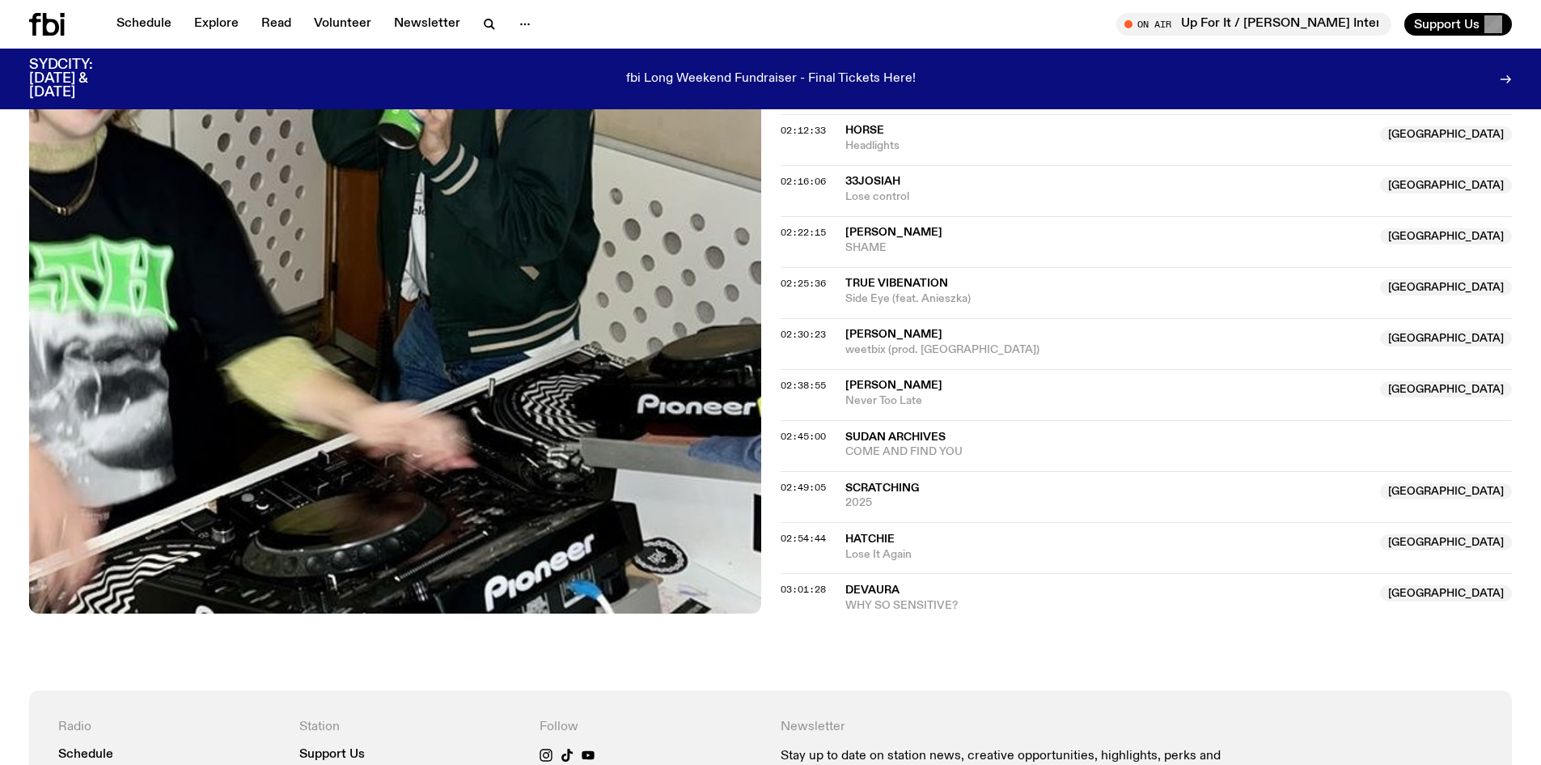
scroll to position [2017, 0]
